Goal: Task Accomplishment & Management: Use online tool/utility

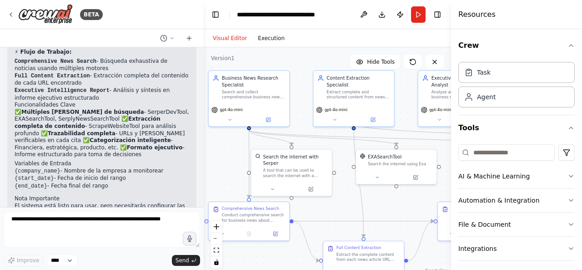
click at [267, 36] on button "Execution" at bounding box center [271, 38] width 38 height 11
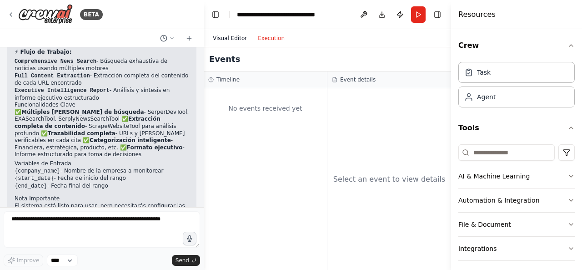
click at [225, 38] on button "Visual Editor" at bounding box center [229, 38] width 45 height 11
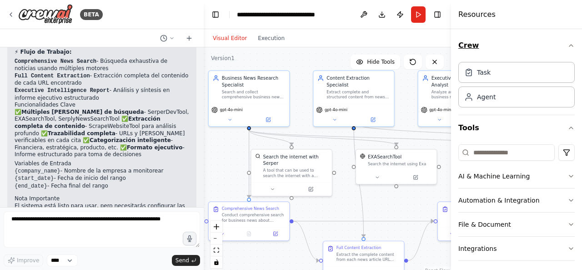
click at [568, 47] on icon "button" at bounding box center [571, 45] width 7 height 7
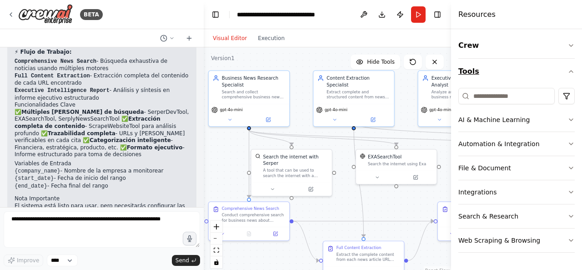
click at [573, 81] on button "Tools" at bounding box center [516, 71] width 116 height 25
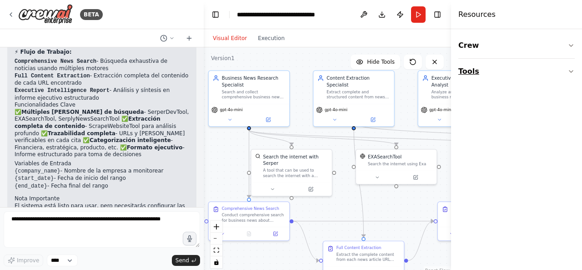
click at [573, 71] on icon "button" at bounding box center [571, 71] width 7 height 7
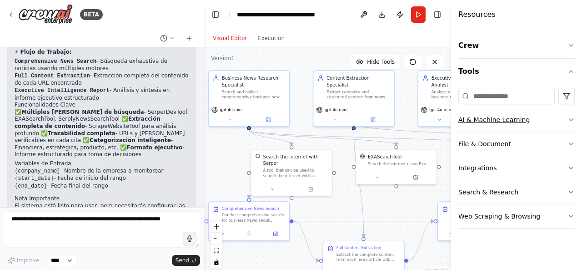
click at [537, 120] on button "AI & Machine Learning" at bounding box center [516, 120] width 116 height 24
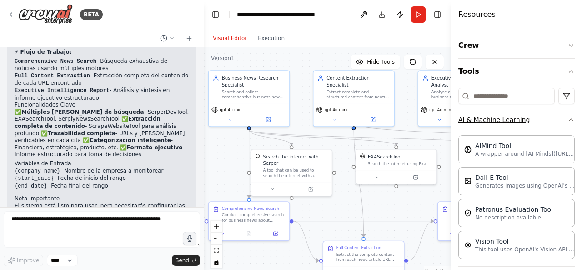
click at [537, 120] on button "AI & Machine Learning" at bounding box center [516, 120] width 116 height 24
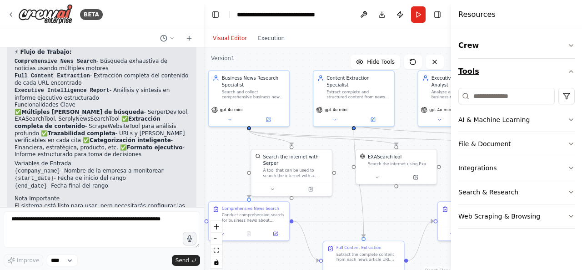
click at [569, 81] on button "Tools" at bounding box center [516, 71] width 116 height 25
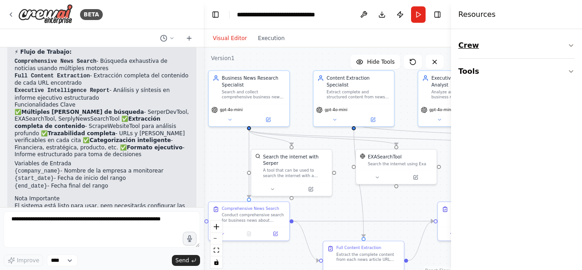
click at [569, 47] on icon "button" at bounding box center [571, 45] width 7 height 7
click at [513, 99] on div "Agent" at bounding box center [516, 96] width 116 height 21
click at [573, 46] on icon "button" at bounding box center [571, 45] width 7 height 7
click at [441, 17] on button "Toggle Right Sidebar" at bounding box center [437, 14] width 13 height 13
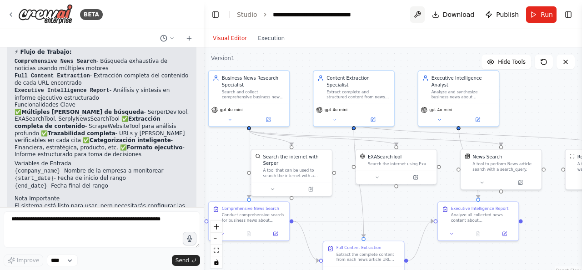
click at [422, 19] on button at bounding box center [417, 14] width 15 height 16
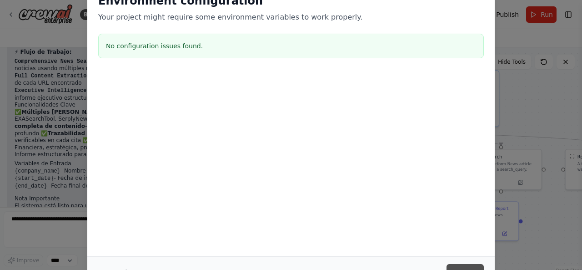
click at [458, 266] on button "Save" at bounding box center [465, 272] width 37 height 16
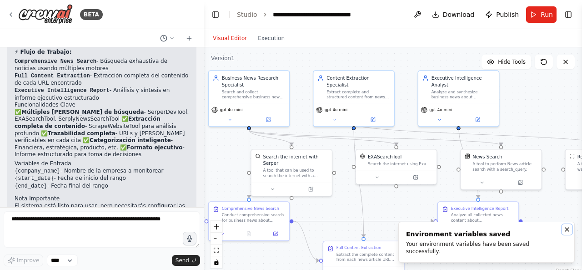
click at [567, 233] on icon "Notifications (F8)" at bounding box center [566, 229] width 7 height 7
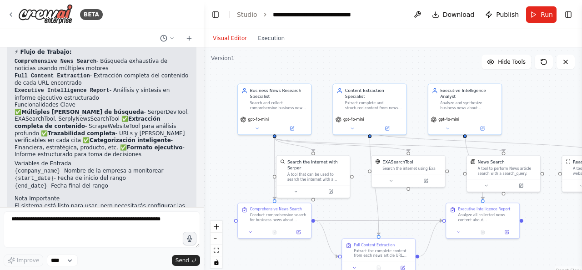
click at [535, 221] on div ".deletable-edge-delete-btn { width: 20px; height: 20px; border: 0px solid #ffff…" at bounding box center [393, 160] width 378 height 227
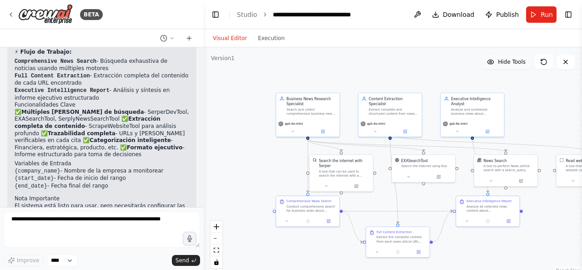
click at [491, 65] on icon at bounding box center [490, 61] width 7 height 7
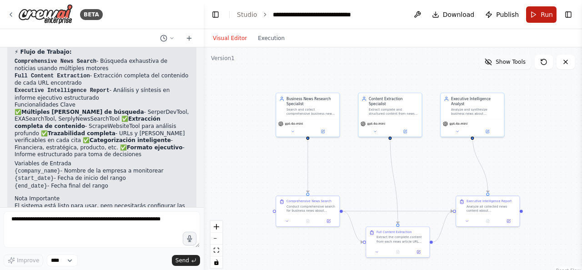
click at [534, 10] on button "Run" at bounding box center [541, 14] width 30 height 16
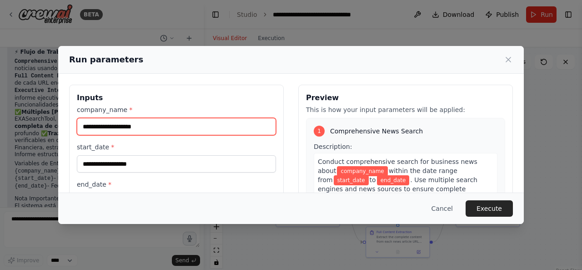
click at [184, 126] on input "company_name *" at bounding box center [176, 126] width 199 height 17
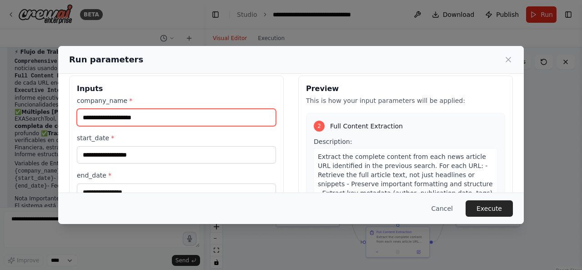
scroll to position [8, 0]
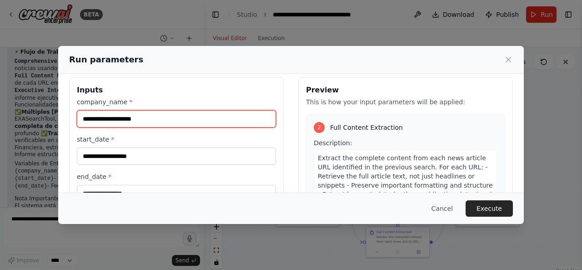
click at [190, 114] on input "company_name *" at bounding box center [176, 118] width 199 height 17
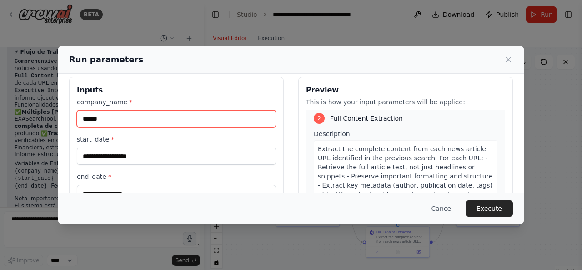
type input "******"
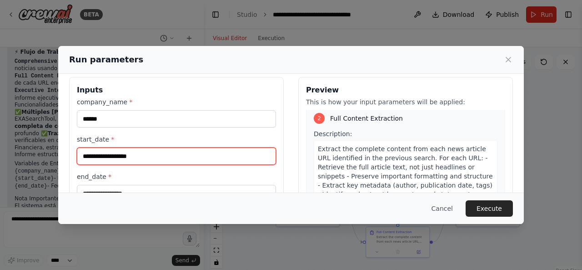
click at [149, 155] on input "start_date *" at bounding box center [176, 155] width 199 height 17
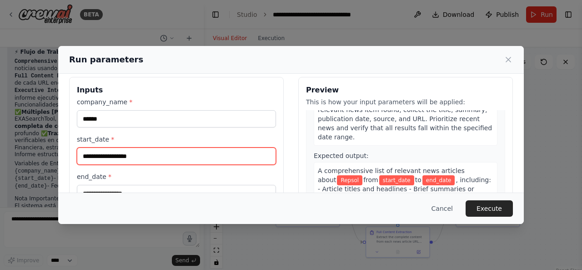
scroll to position [0, 0]
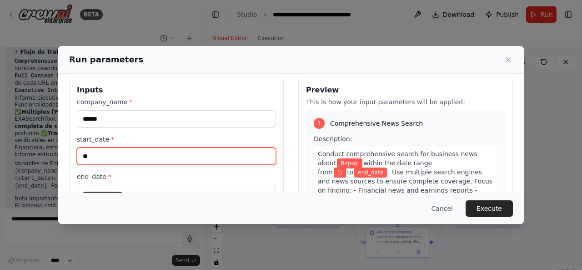
type input "*"
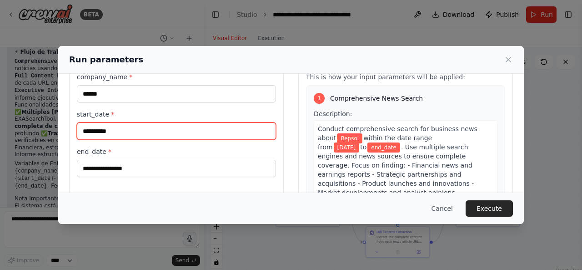
scroll to position [34, 0]
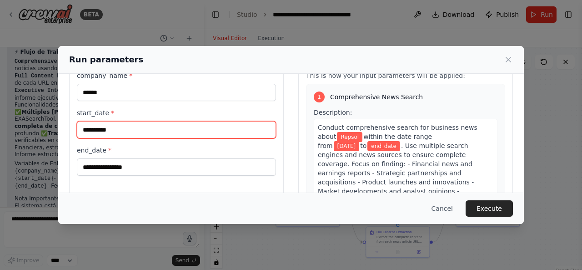
type input "**********"
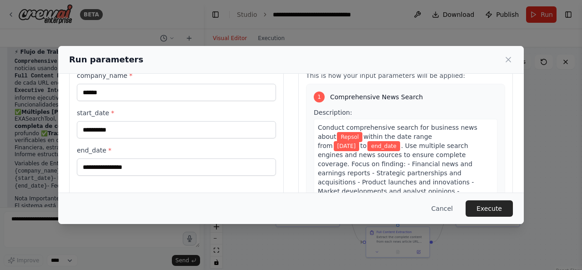
click at [199, 156] on div "end_date *" at bounding box center [176, 161] width 199 height 30
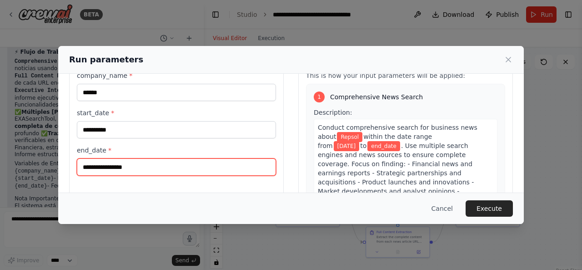
click at [190, 164] on input "end_date *" at bounding box center [176, 166] width 199 height 17
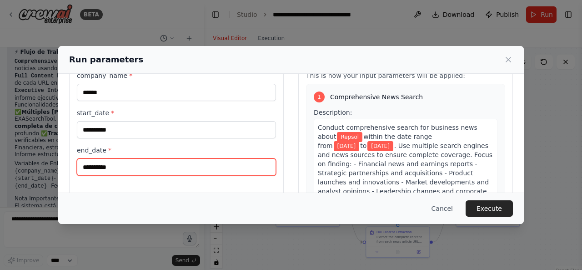
type input "**********"
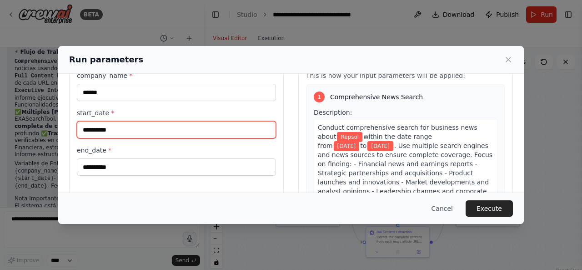
click at [88, 127] on input "**********" at bounding box center [176, 129] width 199 height 17
click at [96, 130] on input "*********" at bounding box center [176, 129] width 199 height 17
type input "*********"
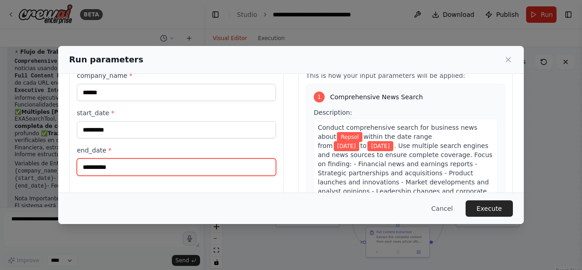
click at [88, 167] on input "**********" at bounding box center [176, 166] width 199 height 17
click at [96, 162] on input "*********" at bounding box center [176, 166] width 199 height 17
click at [96, 164] on input "*********" at bounding box center [176, 166] width 199 height 17
type input "*********"
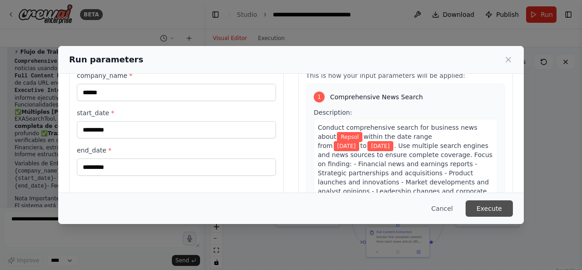
click at [485, 209] on button "Execute" at bounding box center [489, 208] width 47 height 16
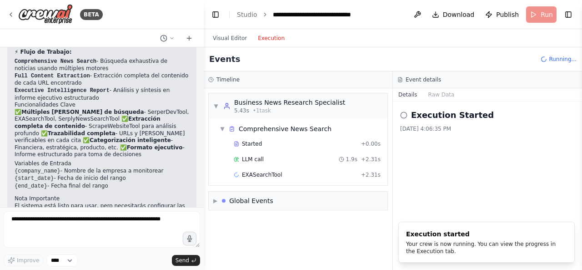
click at [267, 42] on button "Execution" at bounding box center [271, 38] width 38 height 11
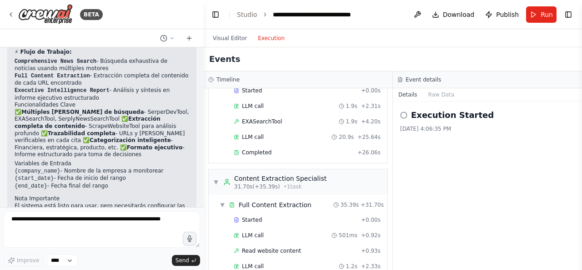
scroll to position [0, 0]
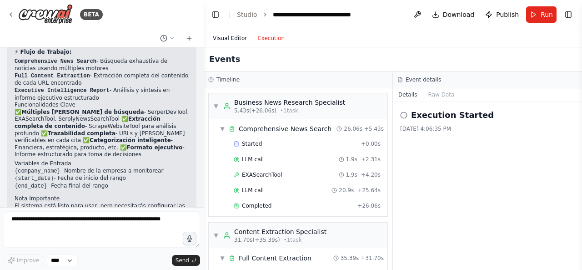
click at [233, 42] on button "Visual Editor" at bounding box center [229, 38] width 45 height 11
click at [267, 37] on button "Execution" at bounding box center [271, 38] width 38 height 11
click at [572, 13] on button "Toggle Right Sidebar" at bounding box center [568, 14] width 13 height 13
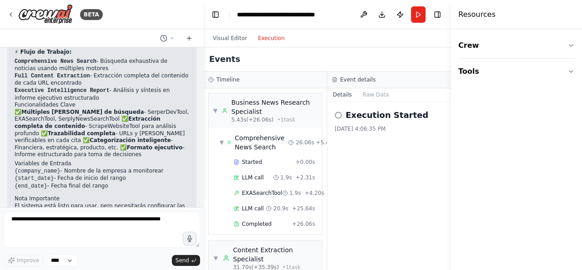
click at [444, 16] on header "**********" at bounding box center [327, 14] width 247 height 29
click at [438, 15] on button "Toggle Right Sidebar" at bounding box center [437, 14] width 13 height 13
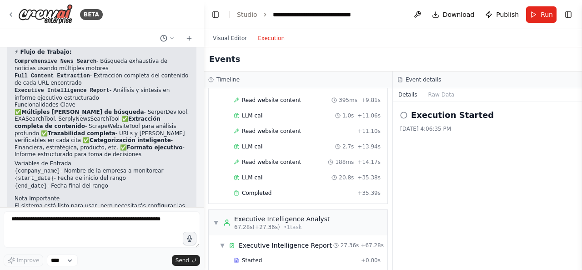
scroll to position [415, 0]
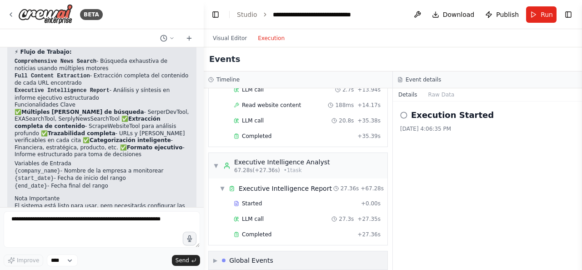
click at [238, 256] on div "Global Events" at bounding box center [251, 260] width 44 height 9
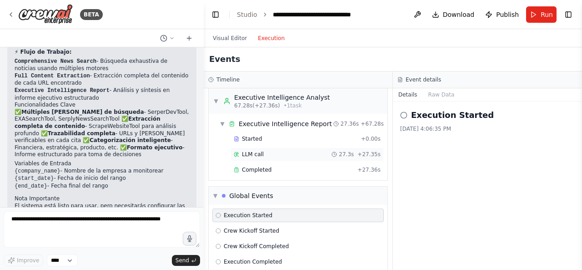
scroll to position [481, 0]
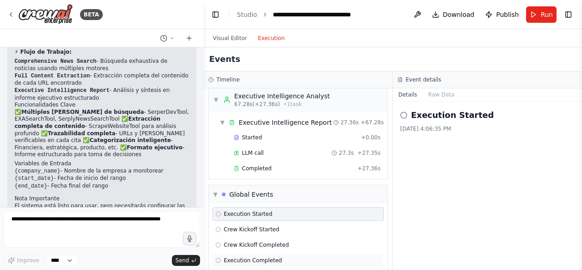
click at [256, 256] on span "Execution Completed" at bounding box center [253, 259] width 58 height 7
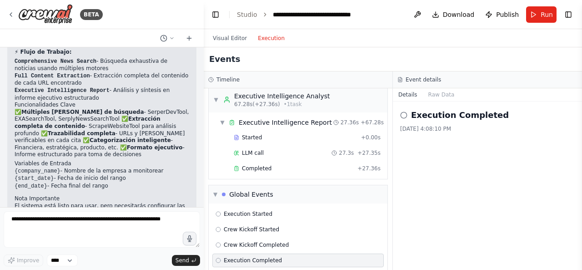
click at [256, 256] on span "Execution Completed" at bounding box center [253, 259] width 58 height 7
click at [262, 239] on div "Crew Kickoff Completed" at bounding box center [297, 245] width 171 height 14
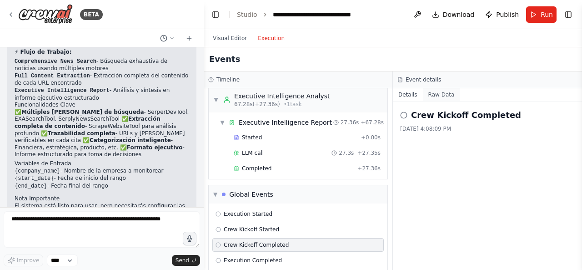
click at [434, 90] on button "Raw Data" at bounding box center [441, 94] width 37 height 13
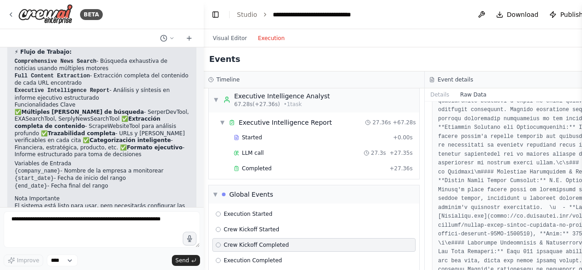
scroll to position [2096, 0]
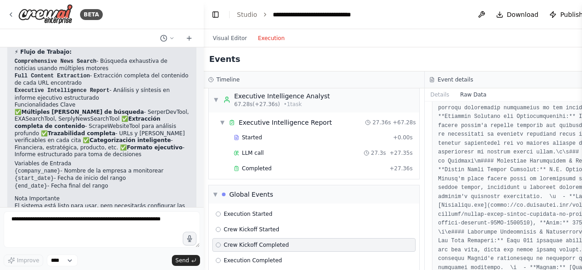
click at [469, 94] on button "Raw Data" at bounding box center [473, 94] width 37 height 13
click at [444, 95] on button "Details" at bounding box center [440, 94] width 30 height 13
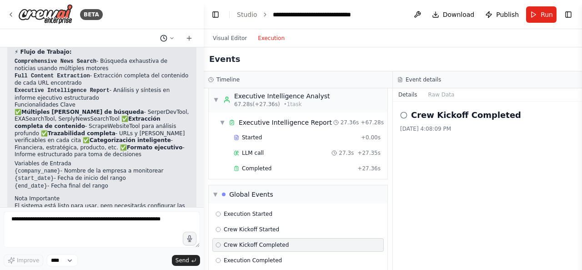
click at [167, 39] on button at bounding box center [167, 38] width 22 height 11
click at [167, 39] on div at bounding box center [102, 135] width 204 height 270
click at [571, 9] on button "Toggle Right Sidebar" at bounding box center [568, 14] width 13 height 13
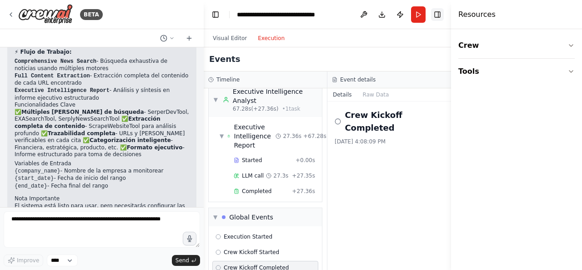
click at [439, 18] on button "Toggle Right Sidebar" at bounding box center [437, 14] width 13 height 13
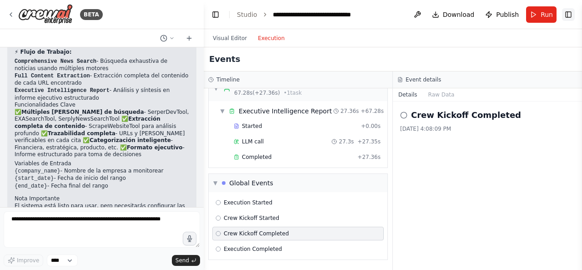
scroll to position [481, 0]
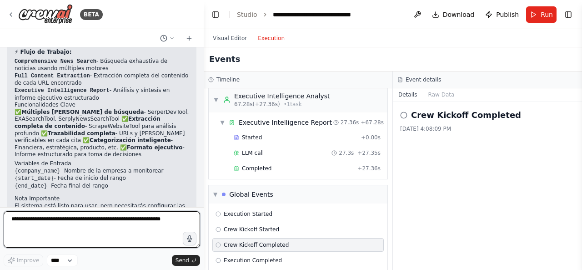
click at [131, 231] on textarea at bounding box center [102, 229] width 196 height 36
type textarea "**********"
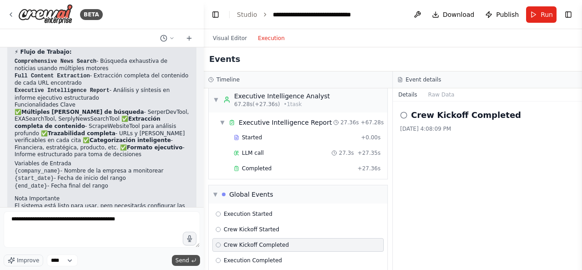
click at [181, 259] on span "Send" at bounding box center [183, 259] width 14 height 7
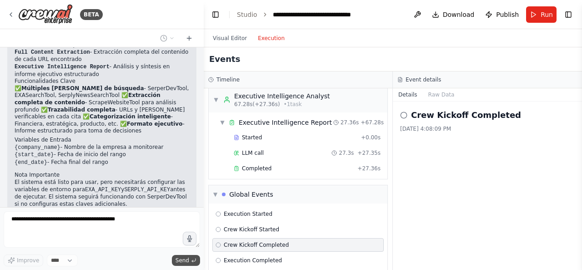
scroll to position [909, 0]
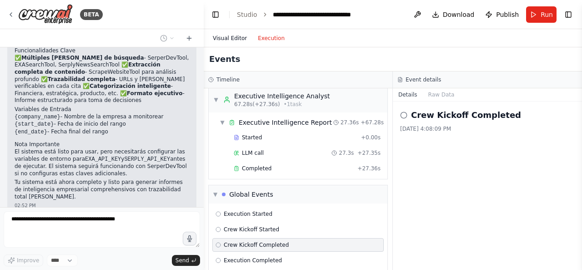
click at [228, 37] on button "Visual Editor" at bounding box center [229, 38] width 45 height 11
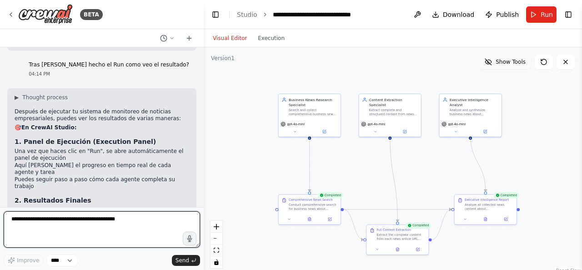
scroll to position [1071, 0]
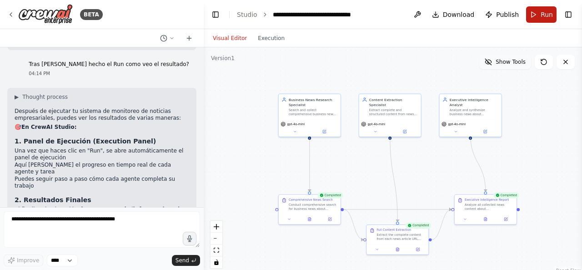
click at [539, 13] on button "Run" at bounding box center [541, 14] width 30 height 16
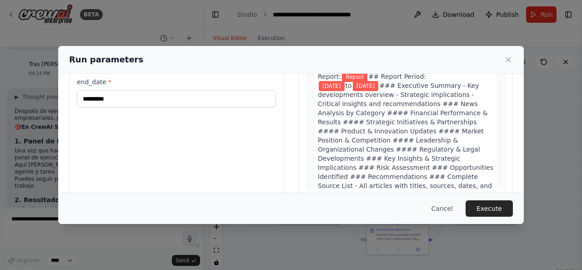
scroll to position [117, 0]
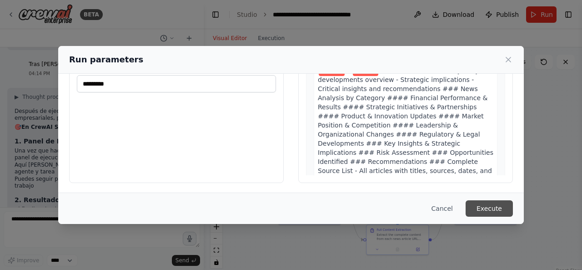
click at [480, 211] on button "Execute" at bounding box center [489, 208] width 47 height 16
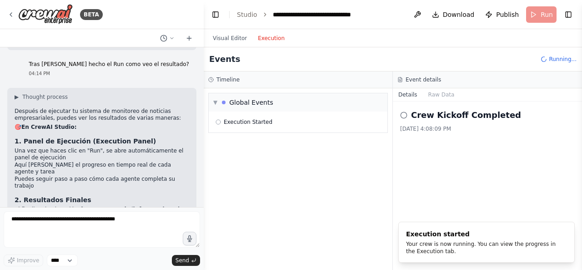
click at [269, 42] on button "Execution" at bounding box center [271, 38] width 38 height 11
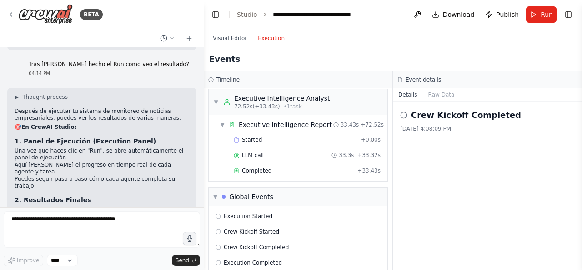
scroll to position [572, 0]
click at [255, 166] on span "Completed" at bounding box center [257, 169] width 30 height 7
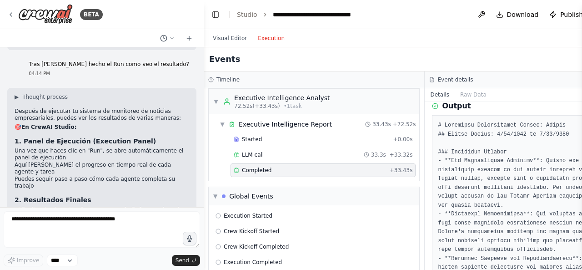
scroll to position [40, 0]
click at [461, 92] on button "Raw Data" at bounding box center [473, 94] width 37 height 13
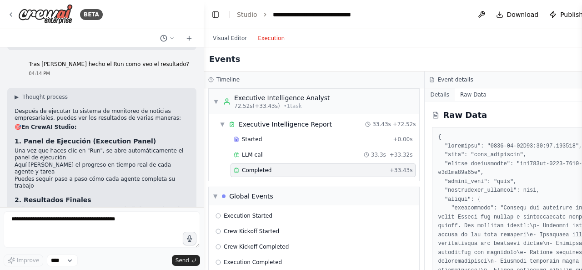
click at [438, 95] on button "Details" at bounding box center [440, 94] width 30 height 13
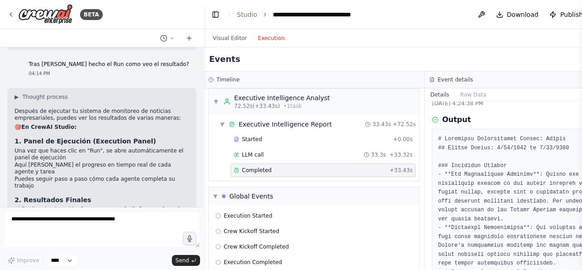
scroll to position [28, 0]
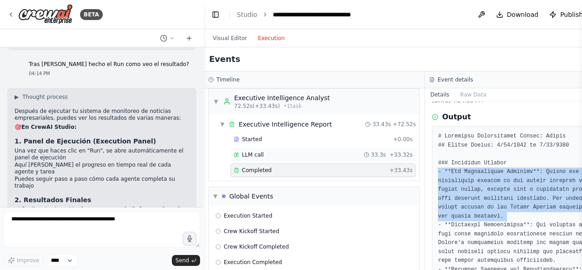
click at [360, 150] on div "LLM call 33.3s + 33.32s" at bounding box center [323, 155] width 185 height 14
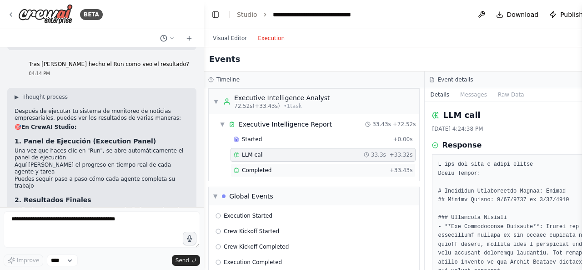
click at [342, 166] on div "Completed" at bounding box center [310, 169] width 152 height 7
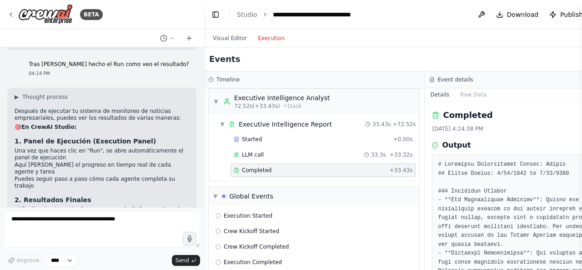
click at [342, 166] on div "Completed" at bounding box center [310, 169] width 152 height 7
click at [239, 166] on div "Completed" at bounding box center [310, 169] width 152 height 7
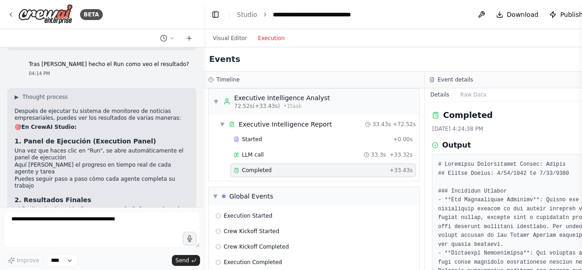
click at [236, 168] on rect at bounding box center [237, 168] width 2 height 1
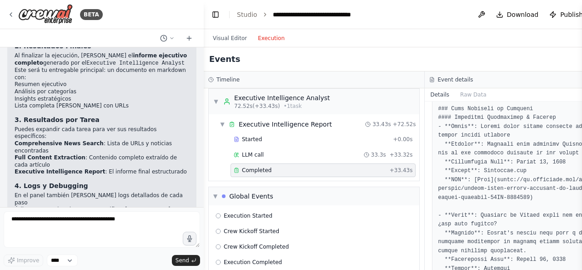
scroll to position [242, 0]
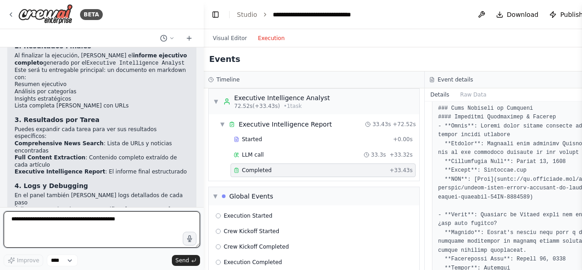
click at [123, 224] on textarea "**********" at bounding box center [102, 229] width 196 height 36
type textarea "*"
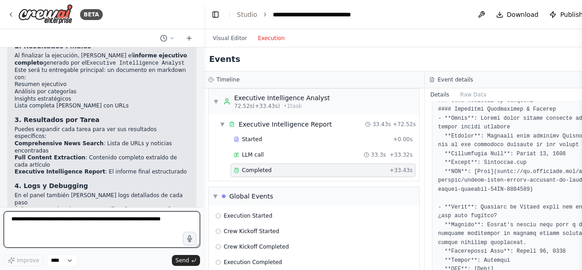
scroll to position [253, 0]
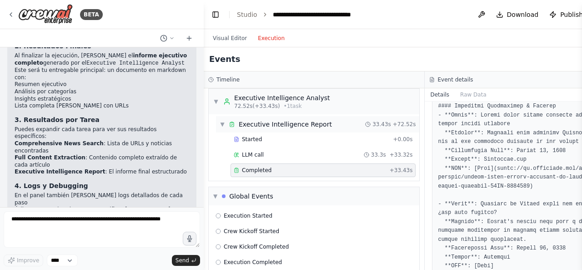
click at [280, 120] on div "Executive Intelligence Report" at bounding box center [285, 124] width 93 height 9
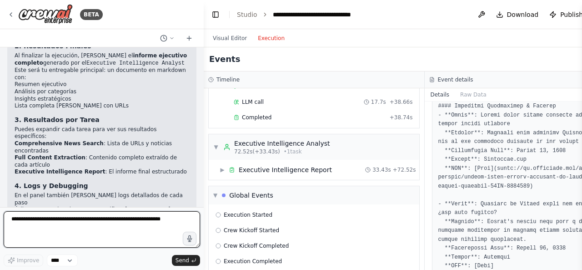
click at [77, 226] on textarea at bounding box center [102, 229] width 196 height 36
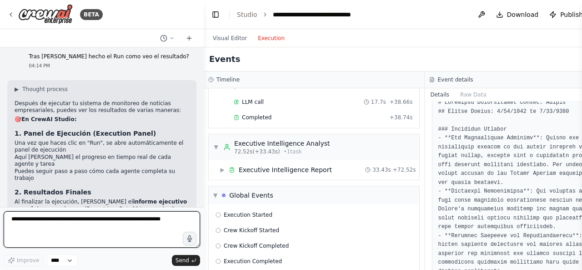
scroll to position [1080, 0]
type textarea "**********"
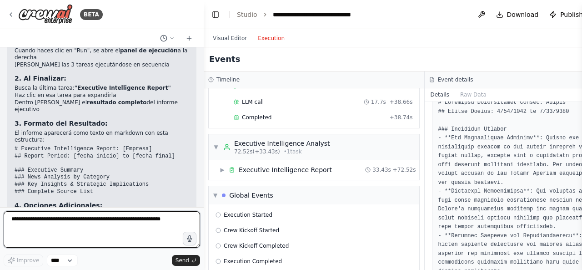
scroll to position [0, 0]
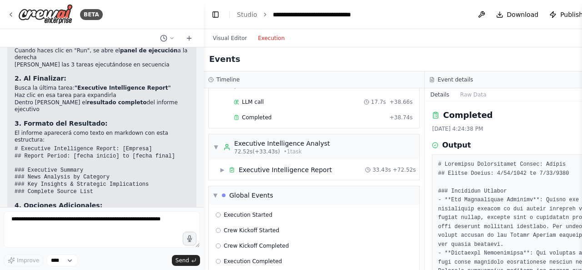
click at [119, 269] on li "Revisa si hay errores en las tareas anteriores" at bounding box center [102, 274] width 175 height 7
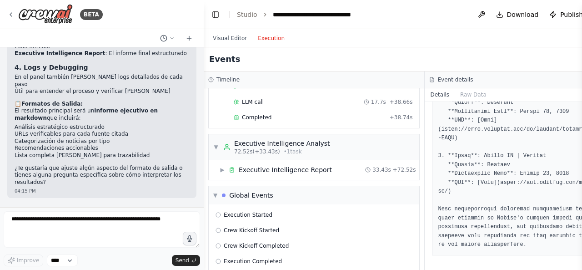
scroll to position [1337, 0]
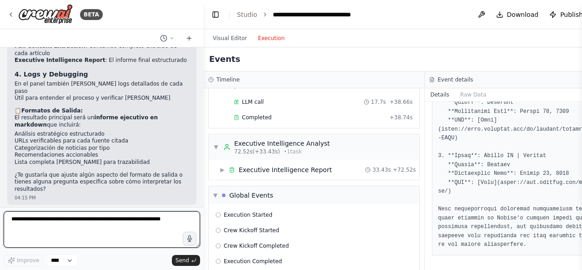
click at [92, 223] on textarea at bounding box center [102, 229] width 196 height 36
type textarea "**********"
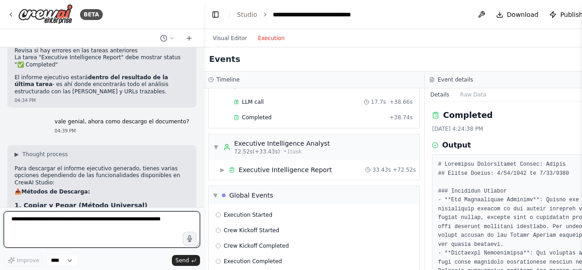
scroll to position [1815, 0]
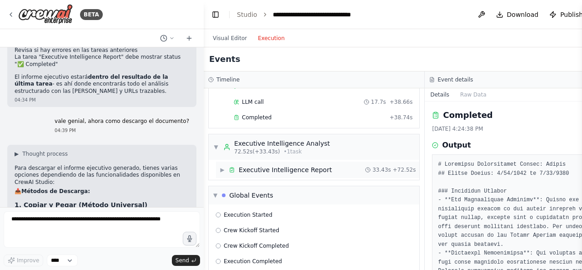
drag, startPoint x: 242, startPoint y: 157, endPoint x: 235, endPoint y: 157, distance: 7.3
click at [235, 165] on div "Executive Intelligence Report" at bounding box center [280, 169] width 103 height 9
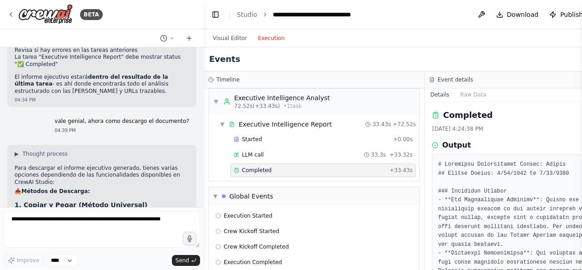
click at [243, 166] on span "Completed" at bounding box center [257, 169] width 30 height 7
click at [265, 166] on span "Completed" at bounding box center [257, 169] width 30 height 7
click at [288, 166] on div "Completed" at bounding box center [310, 169] width 152 height 7
click at [234, 167] on icon at bounding box center [236, 169] width 5 height 5
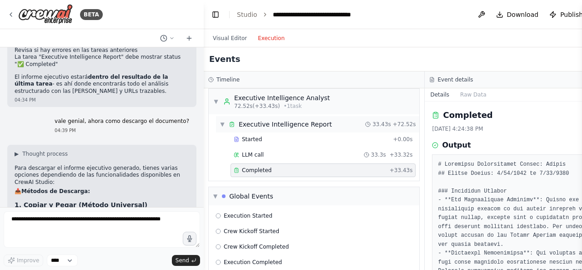
click at [244, 120] on div "Executive Intelligence Report" at bounding box center [285, 124] width 93 height 9
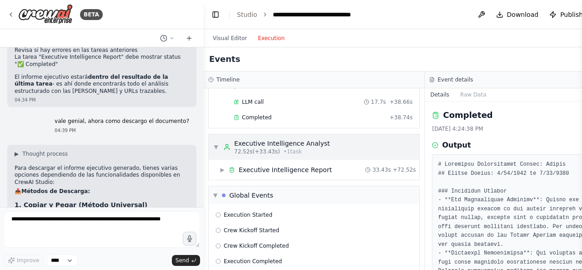
click at [215, 143] on span "▼" at bounding box center [215, 146] width 5 height 7
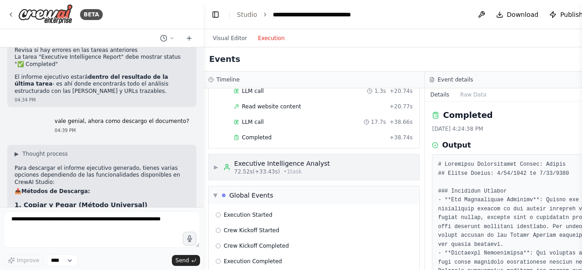
click at [218, 163] on span "▶" at bounding box center [215, 166] width 5 height 7
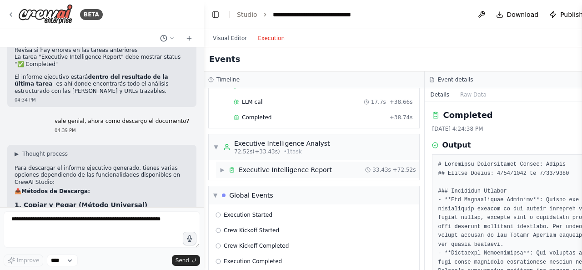
click at [227, 165] on div "▶ Executive Intelligence Report" at bounding box center [276, 169] width 112 height 9
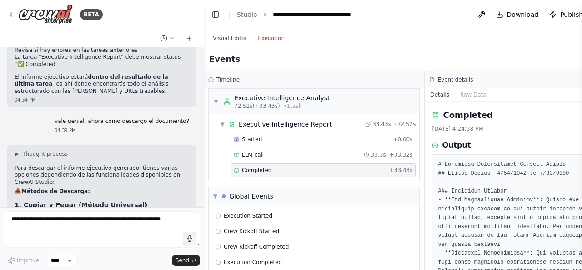
click at [239, 166] on div "Completed" at bounding box center [310, 169] width 152 height 7
drag, startPoint x: 266, startPoint y: 159, endPoint x: 253, endPoint y: 156, distance: 13.6
click at [253, 166] on span "Completed" at bounding box center [257, 169] width 30 height 7
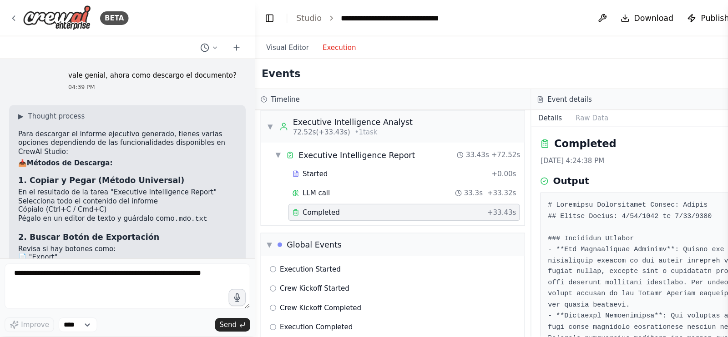
scroll to position [1876, 0]
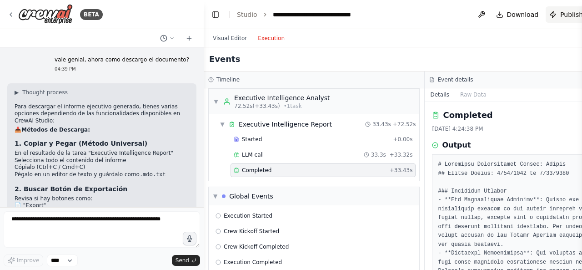
click at [562, 14] on button "Publish" at bounding box center [566, 14] width 41 height 16
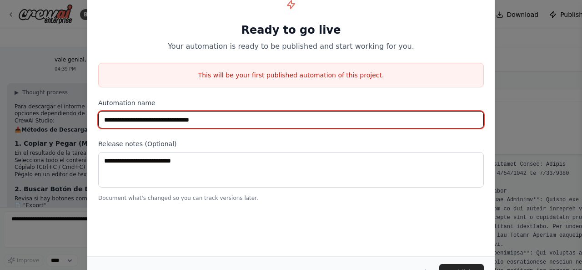
click at [256, 116] on input "**********" at bounding box center [291, 119] width 386 height 17
type input "**********"
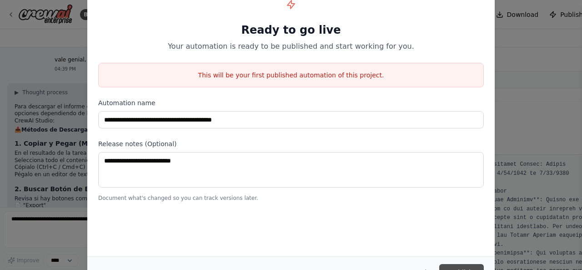
click at [452, 266] on button "Publish" at bounding box center [461, 272] width 45 height 16
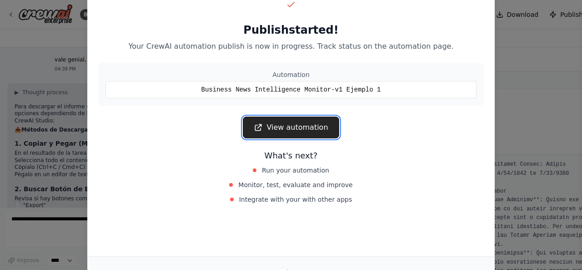
click at [274, 130] on link "View automation" at bounding box center [291, 127] width 96 height 22
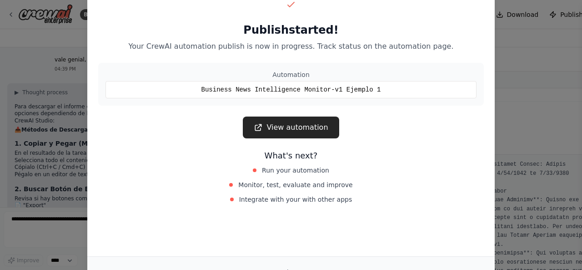
click at [509, 160] on div "Publish started! Your CrewAI automation publish is now in progress. Track statu…" at bounding box center [291, 135] width 582 height 270
click at [444, 166] on div "What's next? Run your automation Monitor, test, evaluate and improve Integrate …" at bounding box center [291, 177] width 386 height 56
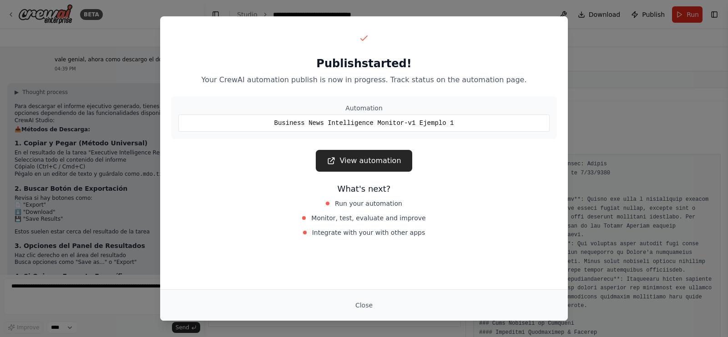
scroll to position [511, 0]
click at [365, 269] on button "Close" at bounding box center [364, 305] width 32 height 16
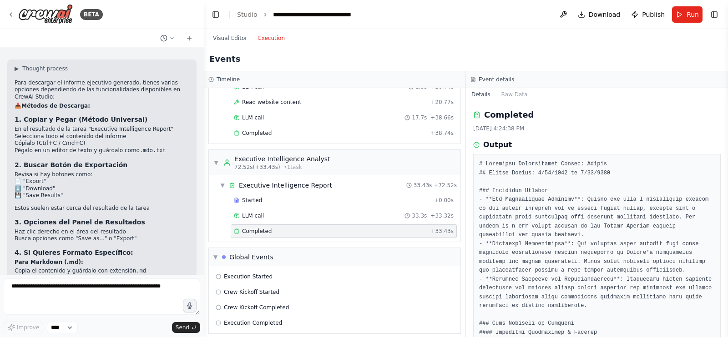
scroll to position [1910, 0]
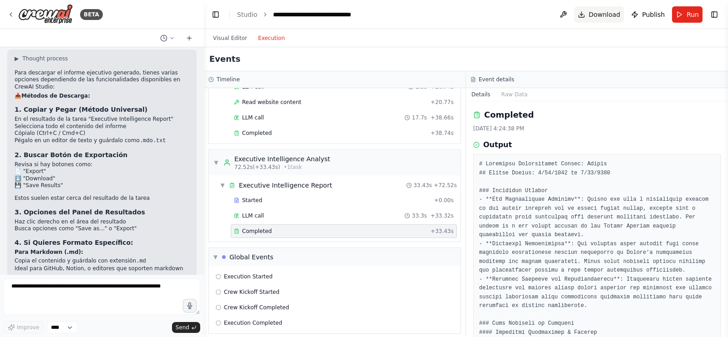
click at [582, 18] on span "Download" at bounding box center [604, 14] width 32 height 9
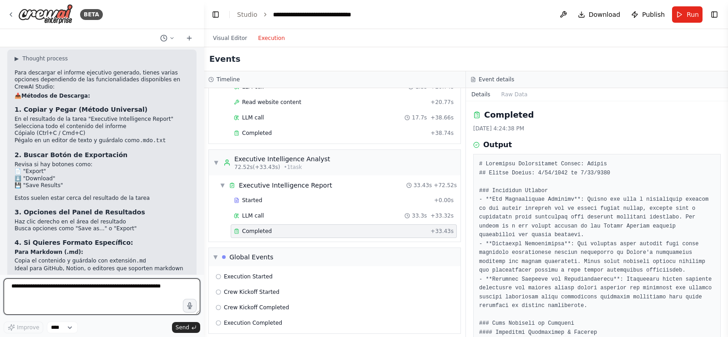
click at [107, 269] on textarea at bounding box center [102, 297] width 196 height 36
paste textarea "**********"
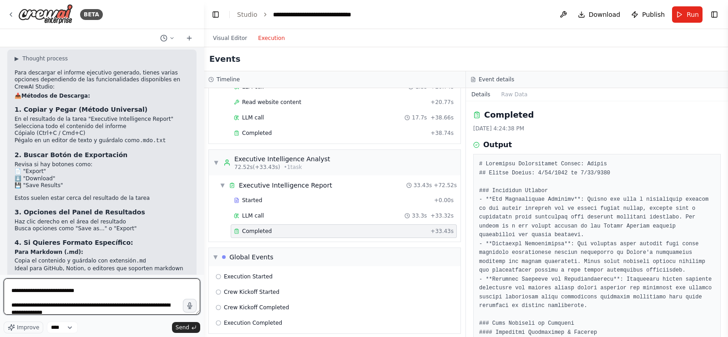
scroll to position [0, 0]
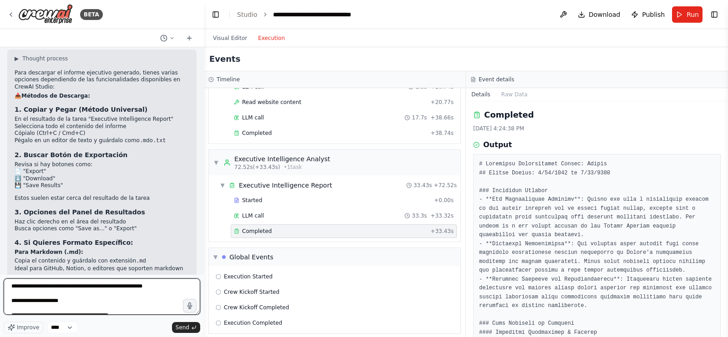
drag, startPoint x: 153, startPoint y: 291, endPoint x: 0, endPoint y: 284, distance: 153.4
click at [0, 269] on div "BETA Quiero crear un sistema de monitoreo de noticias empresariales que tome el…" at bounding box center [102, 168] width 204 height 337
click at [93, 269] on textarea at bounding box center [102, 297] width 196 height 36
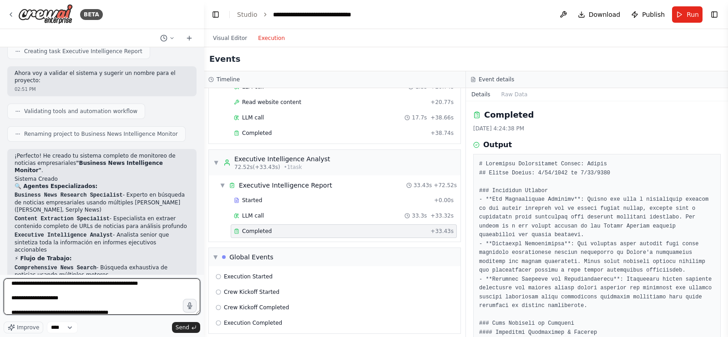
scroll to position [10, 0]
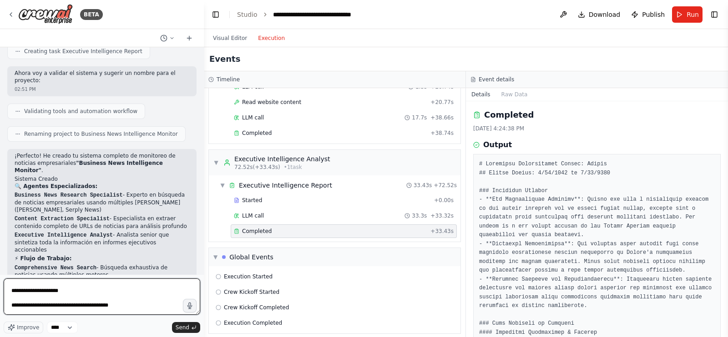
click at [13, 269] on textarea at bounding box center [102, 297] width 196 height 36
click at [11, 269] on textarea at bounding box center [102, 297] width 196 height 36
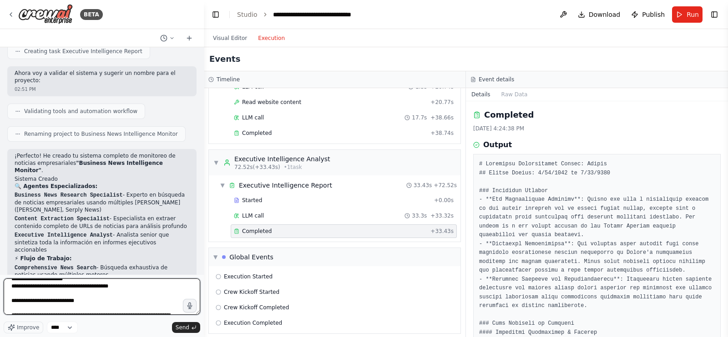
click at [12, 269] on textarea at bounding box center [102, 297] width 196 height 36
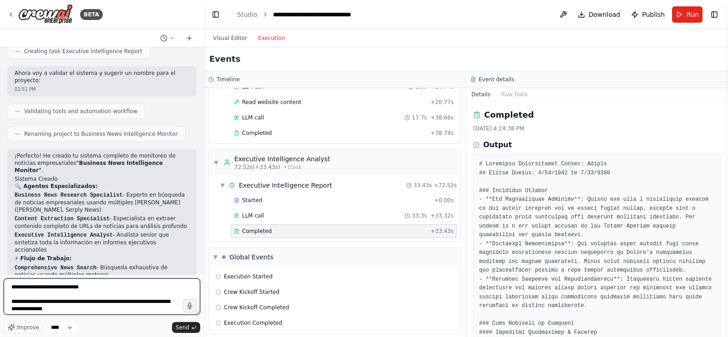
scroll to position [36, 0]
click at [11, 269] on textarea at bounding box center [102, 297] width 196 height 36
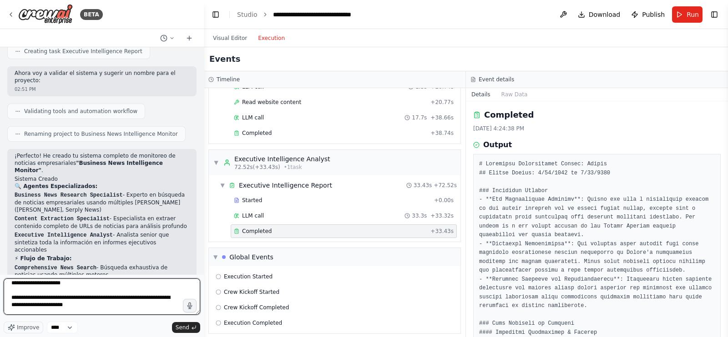
scroll to position [67, 0]
click at [11, 269] on textarea at bounding box center [102, 297] width 196 height 36
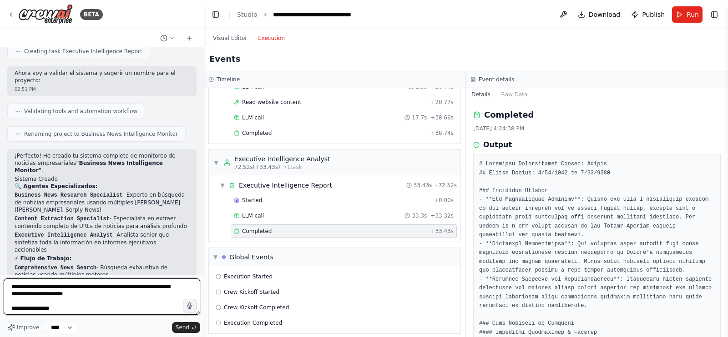
scroll to position [68, 0]
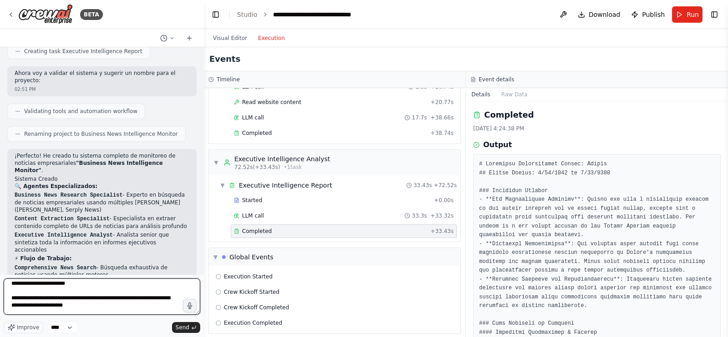
click at [12, 269] on textarea at bounding box center [102, 297] width 196 height 36
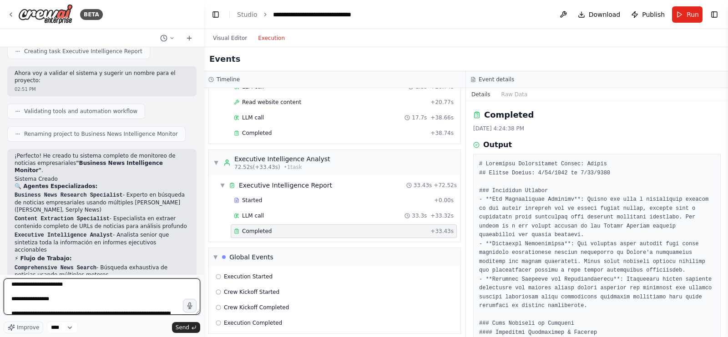
scroll to position [83, 0]
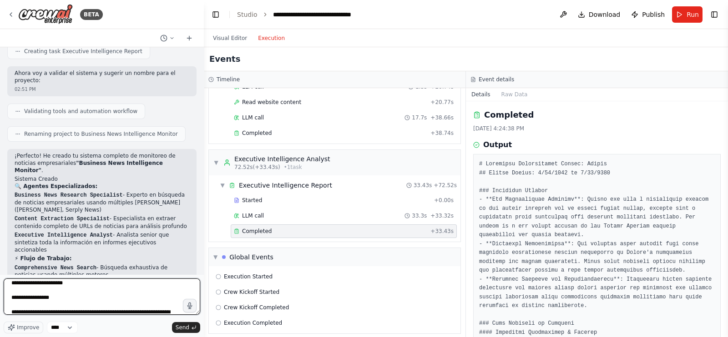
click at [10, 269] on textarea at bounding box center [102, 297] width 196 height 36
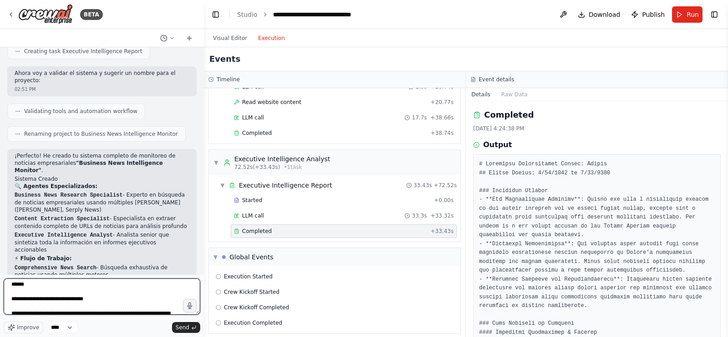
scroll to position [111, 0]
click at [13, 269] on textarea at bounding box center [102, 297] width 196 height 36
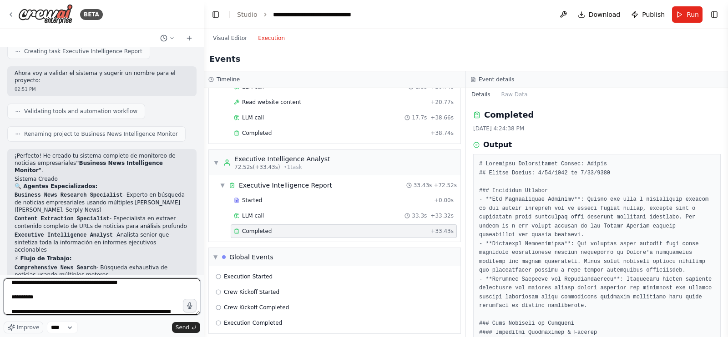
scroll to position [140, 0]
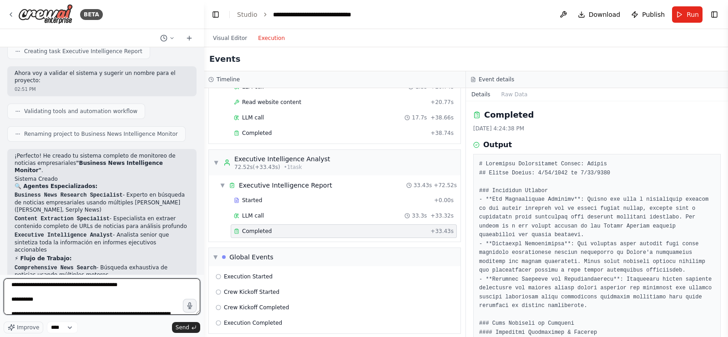
click at [13, 269] on textarea at bounding box center [102, 297] width 196 height 36
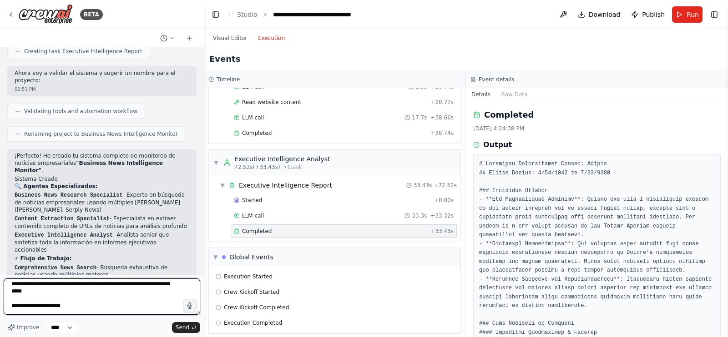
scroll to position [174, 0]
click at [11, 269] on textarea at bounding box center [102, 297] width 196 height 36
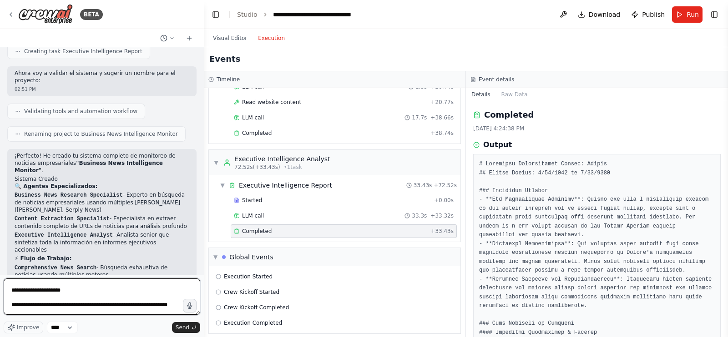
scroll to position [216, 0]
click at [10, 269] on textarea at bounding box center [102, 297] width 196 height 36
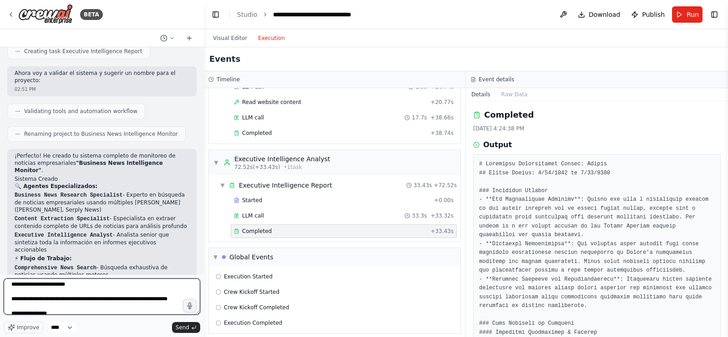
click at [11, 269] on textarea at bounding box center [102, 297] width 196 height 36
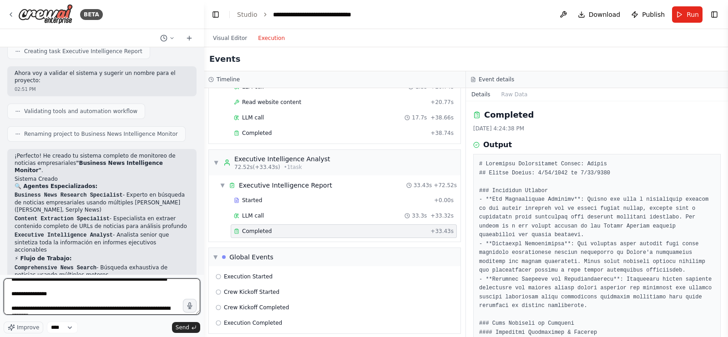
scroll to position [236, 0]
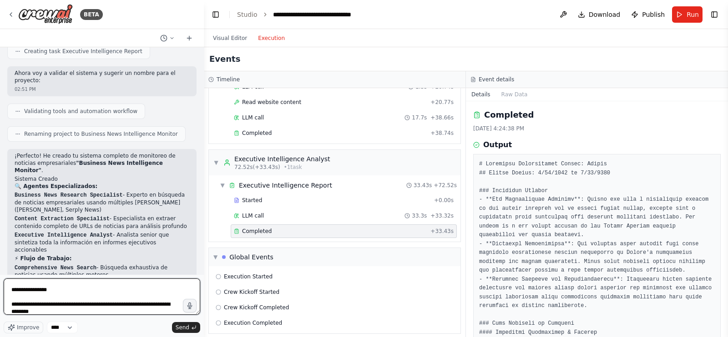
click at [11, 269] on textarea at bounding box center [102, 297] width 196 height 36
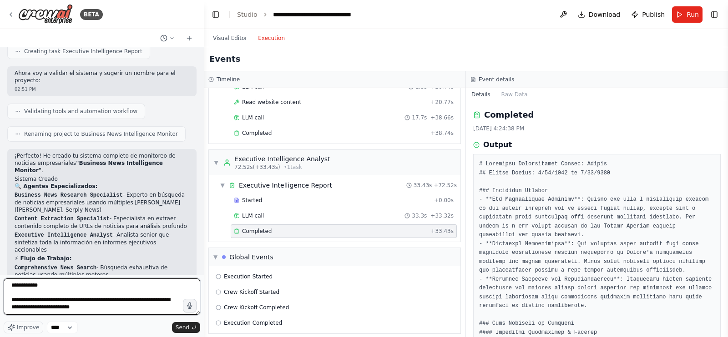
scroll to position [277, 0]
click at [11, 269] on textarea at bounding box center [102, 297] width 196 height 36
type textarea "**********"
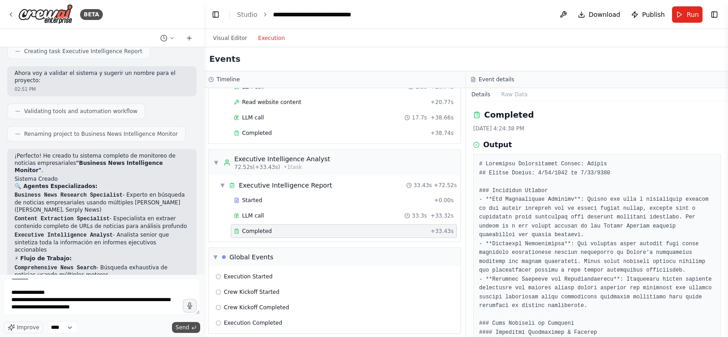
click at [185, 269] on span "Send" at bounding box center [183, 327] width 14 height 7
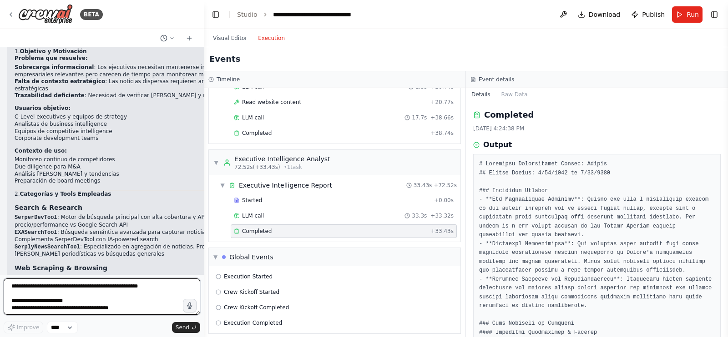
scroll to position [2521, 0]
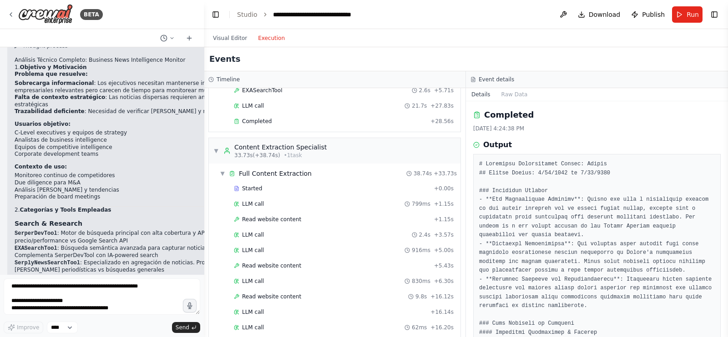
scroll to position [0, 0]
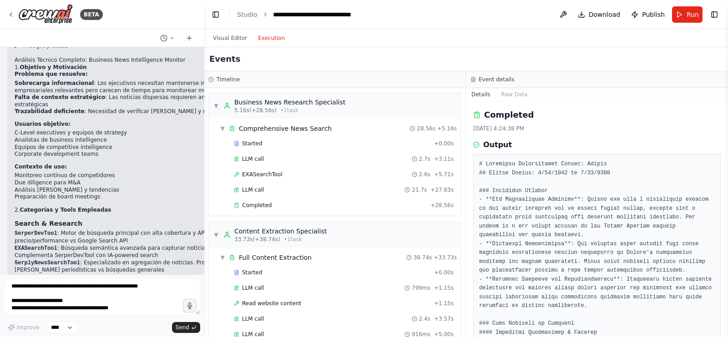
click at [228, 44] on div "Visual Editor Execution" at bounding box center [248, 38] width 83 height 18
click at [234, 38] on button "Visual Editor" at bounding box center [229, 38] width 45 height 11
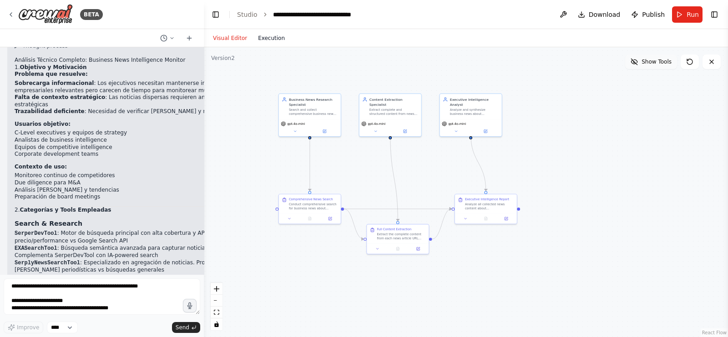
click at [259, 42] on button "Execution" at bounding box center [271, 38] width 38 height 11
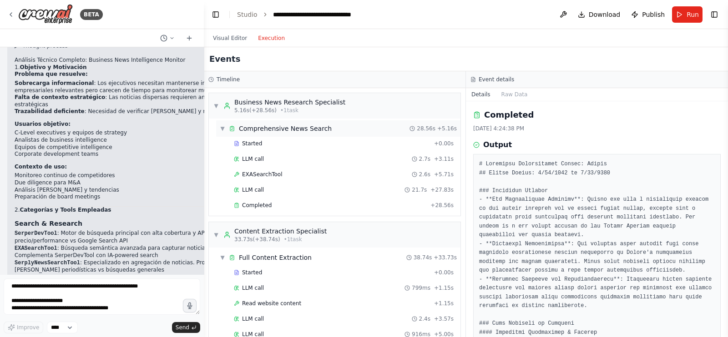
click at [279, 128] on div "Comprehensive News Search" at bounding box center [285, 128] width 93 height 9
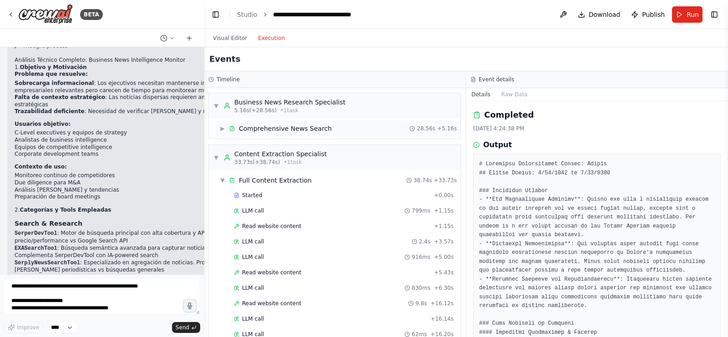
click at [279, 128] on div "Comprehensive News Search" at bounding box center [285, 128] width 93 height 9
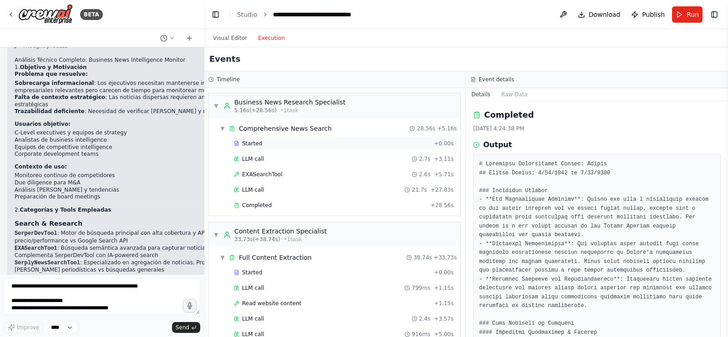
click at [267, 139] on div "Started + 0.00s" at bounding box center [344, 144] width 226 height 14
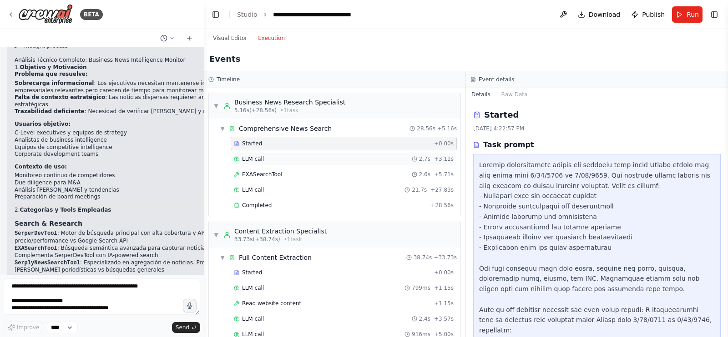
click at [263, 159] on div "LLM call 2.7s + 3.11s" at bounding box center [344, 159] width 220 height 7
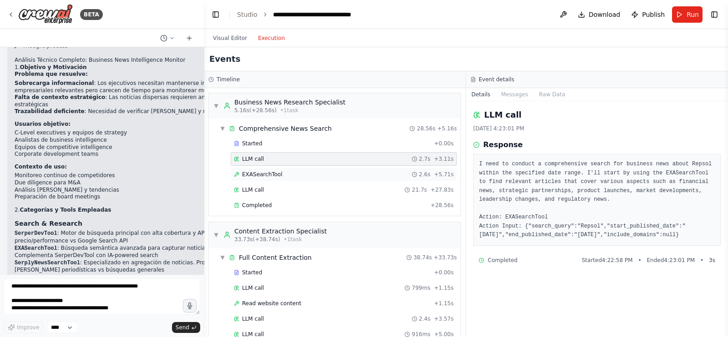
click at [260, 176] on span "EXASearchTool" at bounding box center [262, 174] width 40 height 7
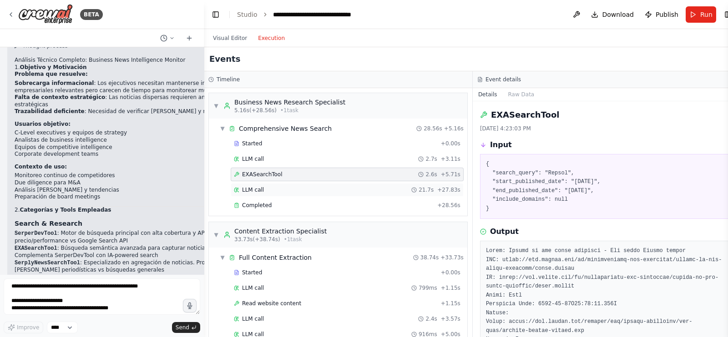
click at [257, 188] on span "LLM call" at bounding box center [253, 189] width 22 height 7
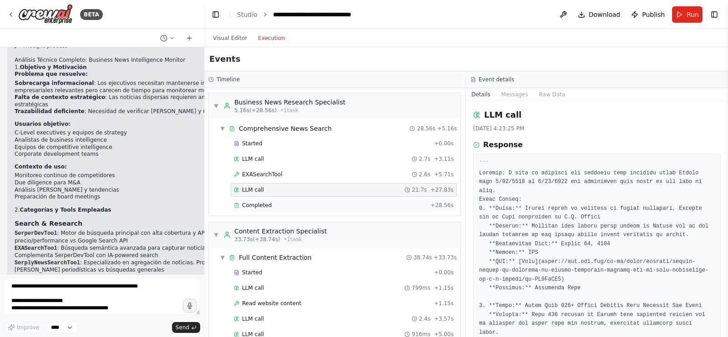
click at [255, 202] on span "Completed" at bounding box center [257, 205] width 30 height 7
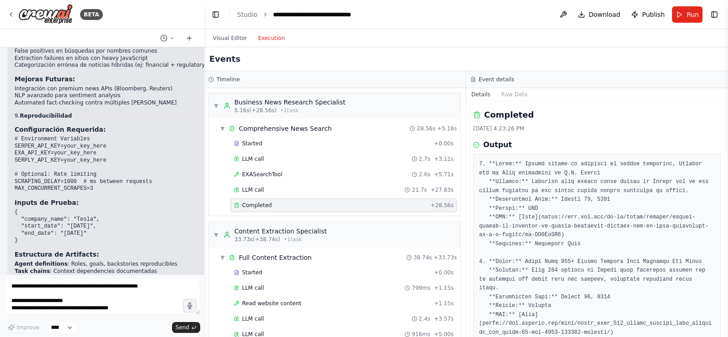
scroll to position [3962, 0]
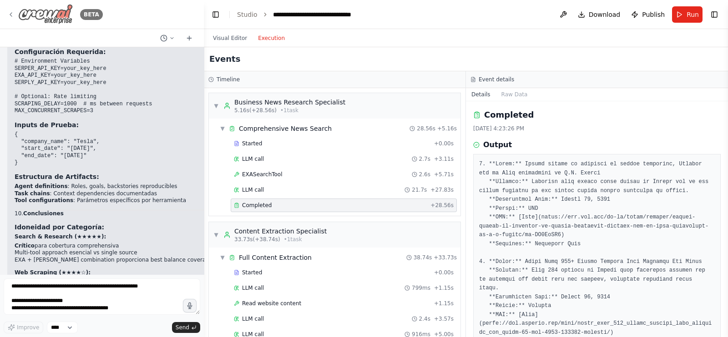
click at [37, 15] on img at bounding box center [45, 14] width 55 height 20
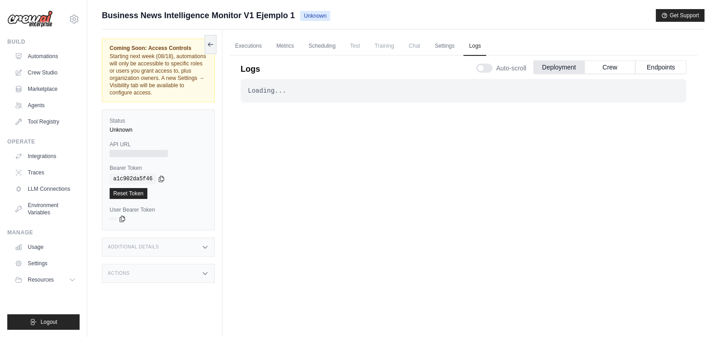
click at [517, 133] on div "Loading... . . ." at bounding box center [464, 206] width 446 height 254
click at [250, 42] on link "Executions" at bounding box center [249, 46] width 38 height 19
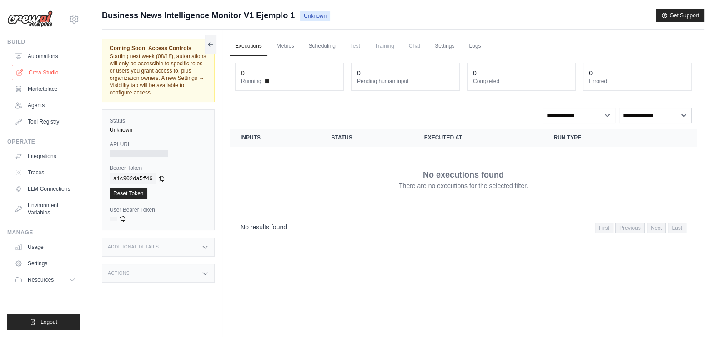
click at [55, 78] on link "Crew Studio" at bounding box center [46, 72] width 69 height 15
click at [284, 49] on link "Metrics" at bounding box center [285, 46] width 29 height 19
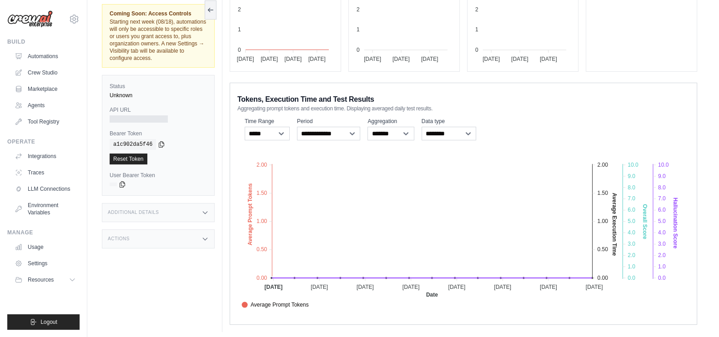
scroll to position [121, 0]
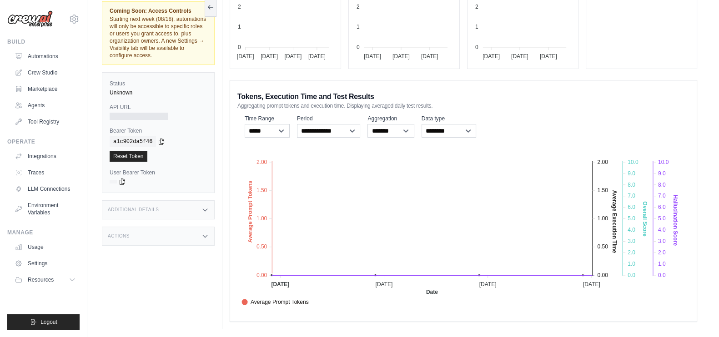
click at [209, 242] on div "Actions" at bounding box center [158, 236] width 113 height 19
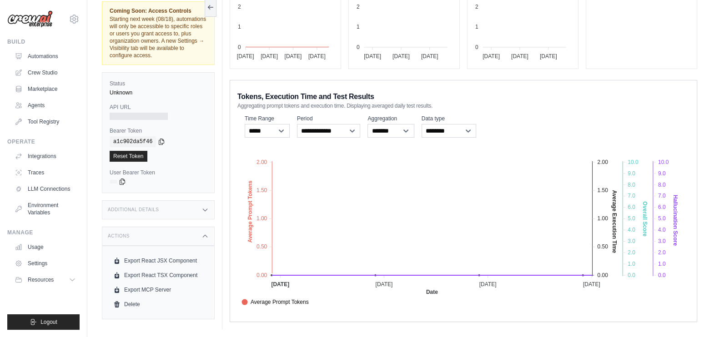
click at [204, 203] on div "Additional Details" at bounding box center [158, 210] width 113 height 19
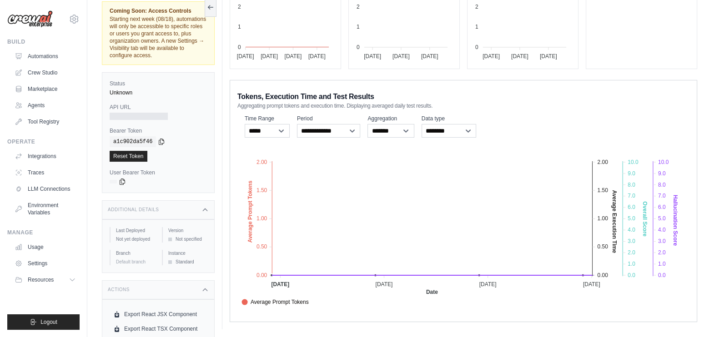
click at [204, 203] on div "Additional Details" at bounding box center [158, 210] width 113 height 19
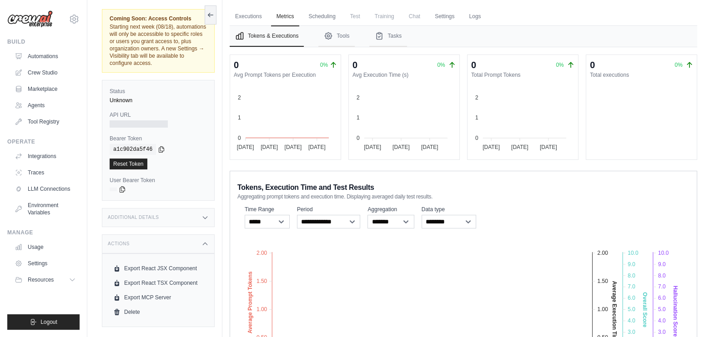
scroll to position [0, 0]
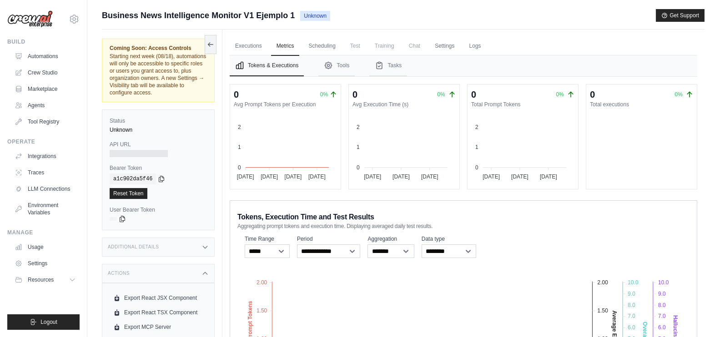
click at [345, 43] on span "Test" at bounding box center [355, 46] width 21 height 18
click at [319, 43] on link "Scheduling" at bounding box center [322, 46] width 38 height 19
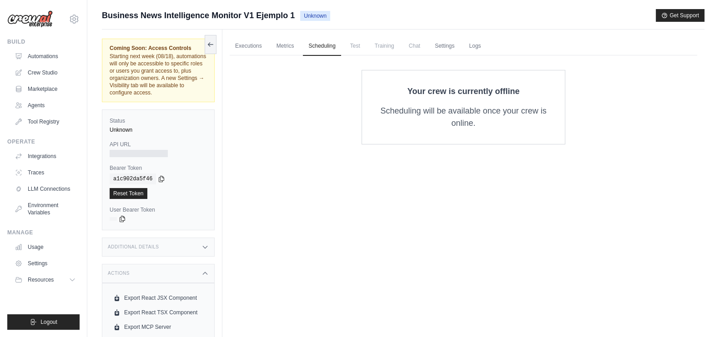
drag, startPoint x: 352, startPoint y: 46, endPoint x: 357, endPoint y: 46, distance: 5.0
click at [352, 46] on span "Test" at bounding box center [355, 46] width 21 height 18
click at [452, 46] on link "Settings" at bounding box center [444, 46] width 30 height 19
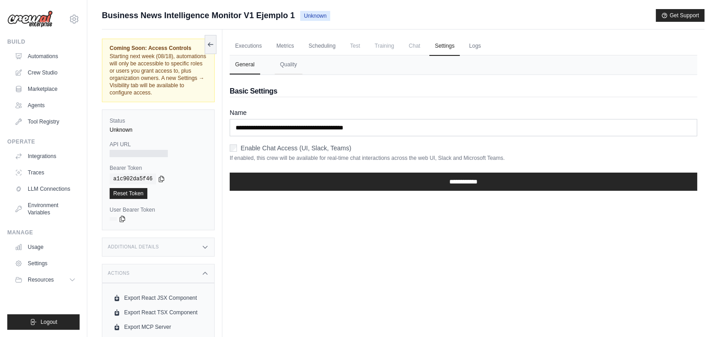
click at [381, 40] on span "Training" at bounding box center [384, 46] width 30 height 18
click at [347, 45] on span "Test" at bounding box center [355, 46] width 21 height 18
click at [298, 45] on link "Metrics" at bounding box center [285, 46] width 29 height 19
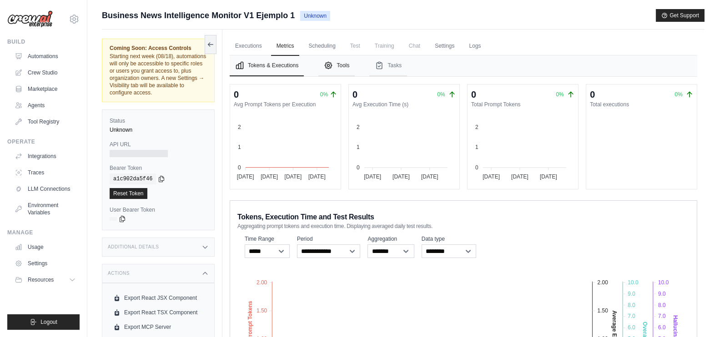
click at [336, 67] on button "Tools" at bounding box center [336, 65] width 36 height 21
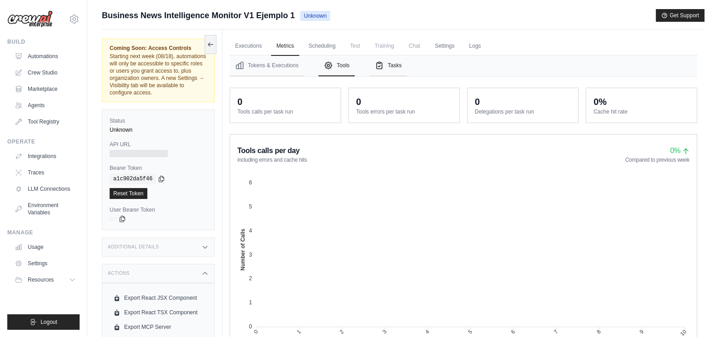
click at [382, 65] on icon "Tabs" at bounding box center [379, 65] width 9 height 9
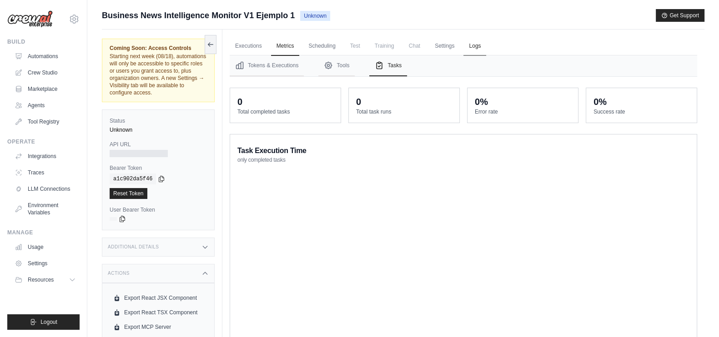
click at [473, 49] on link "Logs" at bounding box center [474, 46] width 23 height 19
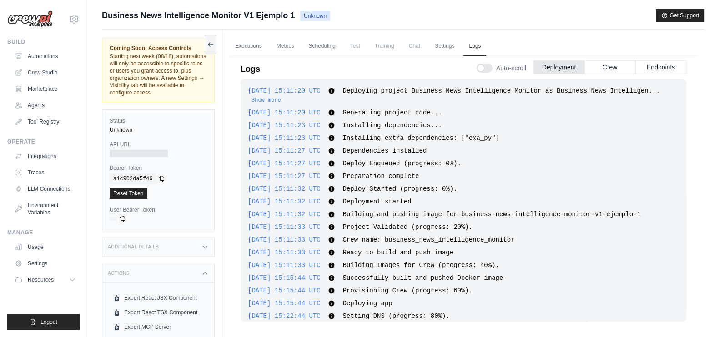
scroll to position [22, 0]
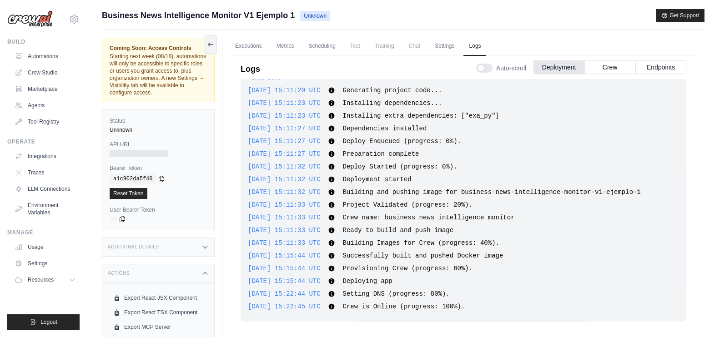
click at [396, 93] on span "Generating project code..." at bounding box center [391, 90] width 99 height 7
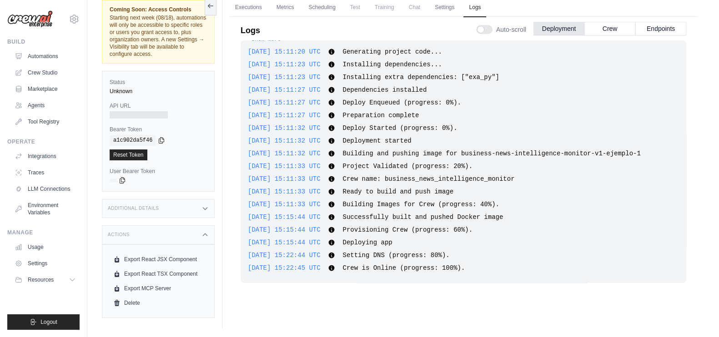
click at [364, 12] on span "Test" at bounding box center [355, 7] width 21 height 18
click at [248, 8] on link "Executions" at bounding box center [249, 7] width 38 height 19
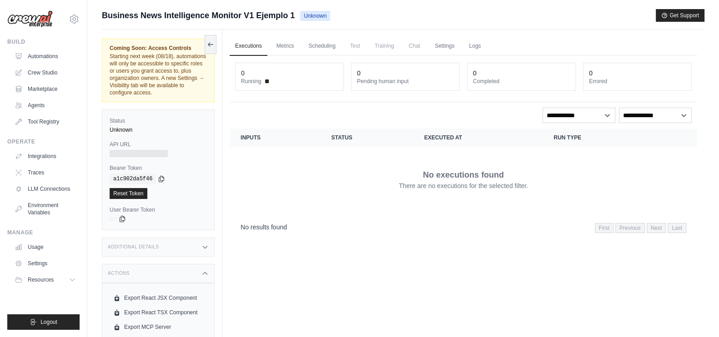
click at [176, 242] on div "Additional Details" at bounding box center [158, 247] width 113 height 19
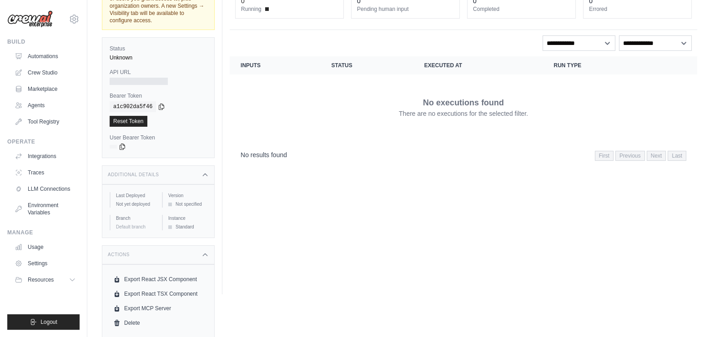
click at [199, 258] on div "Actions" at bounding box center [158, 255] width 113 height 19
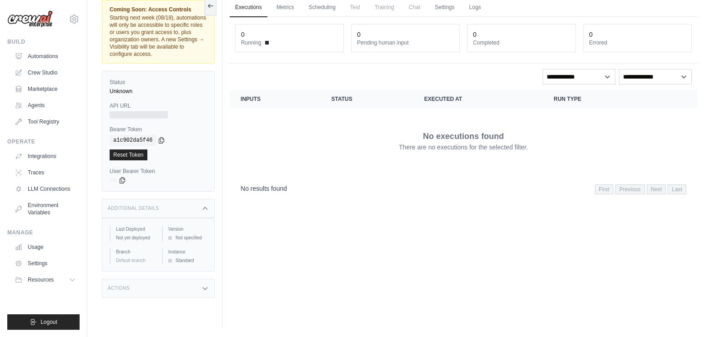
click at [200, 208] on div "Additional Details" at bounding box center [158, 208] width 113 height 19
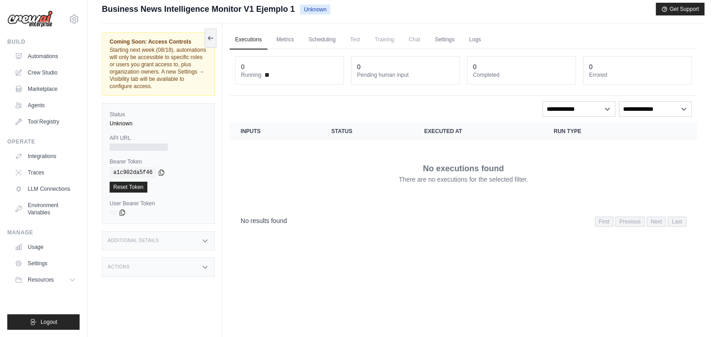
scroll to position [0, 0]
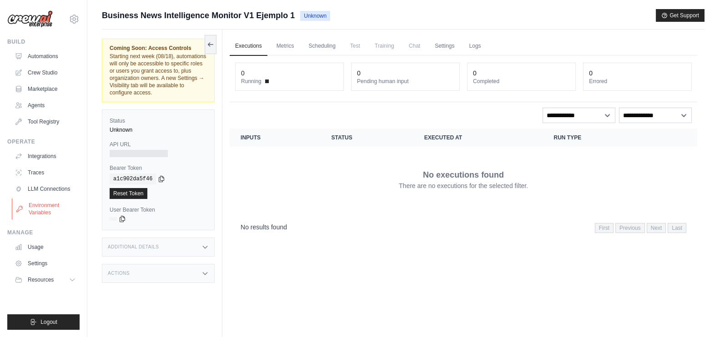
click at [58, 209] on link "Environment Variables" at bounding box center [46, 209] width 69 height 22
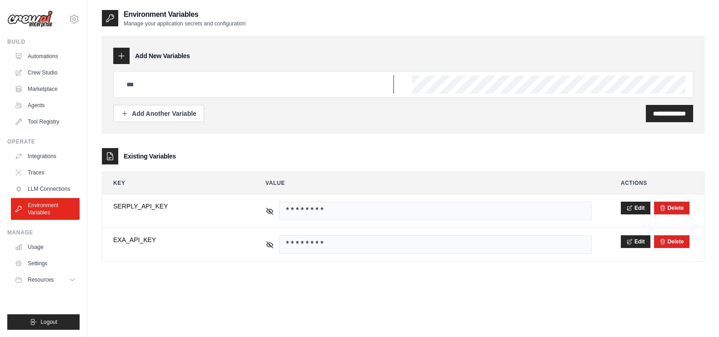
click at [228, 87] on input "text" at bounding box center [257, 84] width 273 height 18
click at [270, 39] on div "**********" at bounding box center [403, 84] width 603 height 97
click at [155, 115] on div "Add Another Variable" at bounding box center [158, 113] width 75 height 9
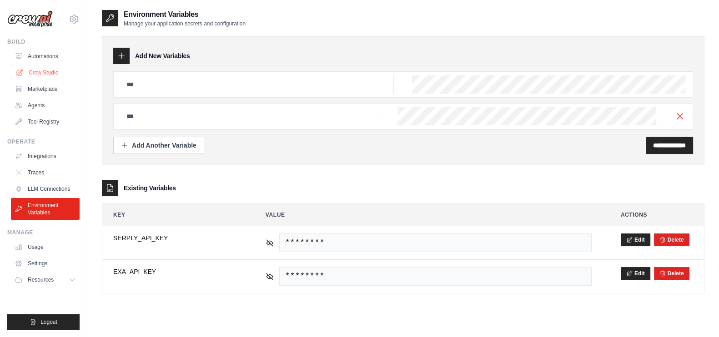
click at [36, 73] on link "Crew Studio" at bounding box center [46, 72] width 69 height 15
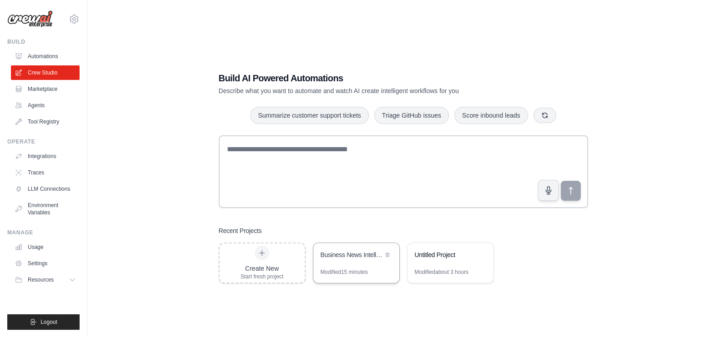
click at [348, 269] on div "Modified 15 minutes" at bounding box center [344, 272] width 47 height 7
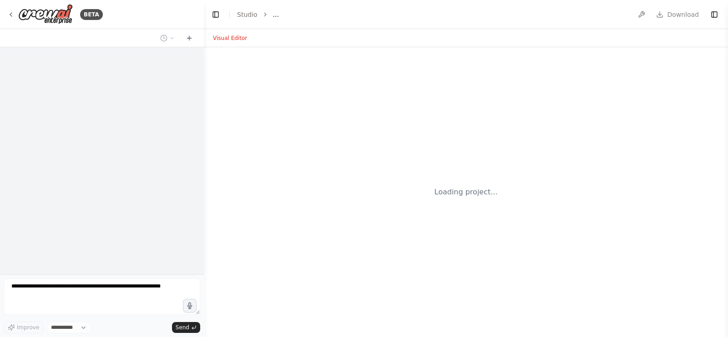
select select "****"
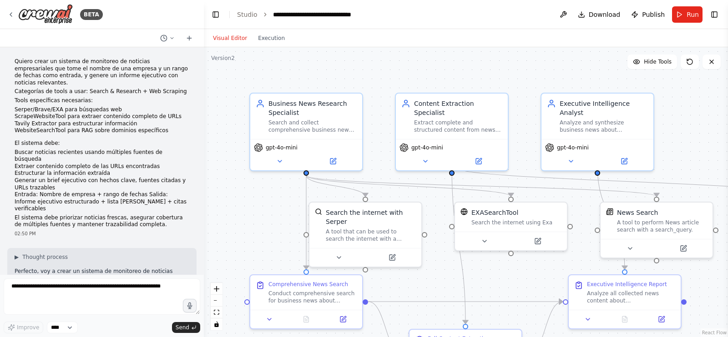
scroll to position [1910, 0]
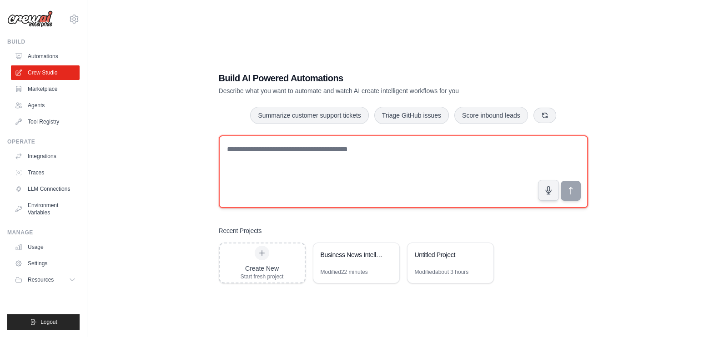
click at [321, 157] on textarea at bounding box center [403, 172] width 369 height 73
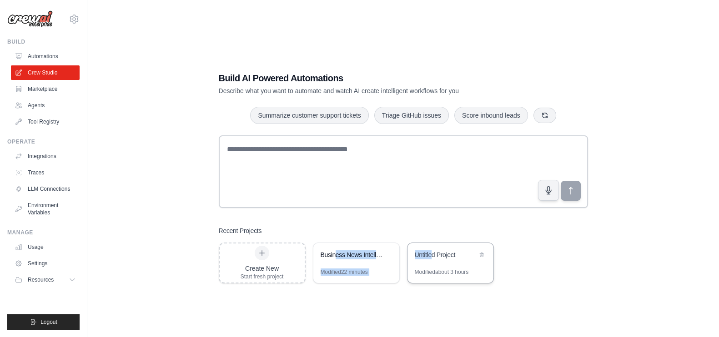
drag, startPoint x: 334, startPoint y: 261, endPoint x: 430, endPoint y: 257, distance: 96.0
click at [430, 257] on div "Create New Start fresh project Business News Intelligence Monitor Modified 22 m…" at bounding box center [403, 263] width 369 height 41
click at [409, 214] on div "Build AI Powered Automations Describe what you want to automate and watch AI cr…" at bounding box center [403, 177] width 391 height 241
click at [53, 85] on link "Marketplace" at bounding box center [46, 89] width 69 height 15
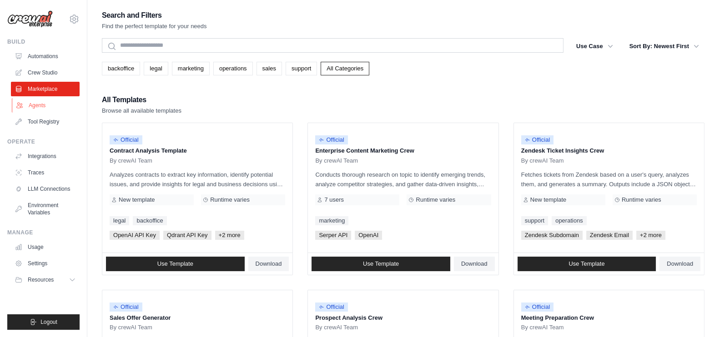
click at [40, 102] on link "Agents" at bounding box center [46, 105] width 69 height 15
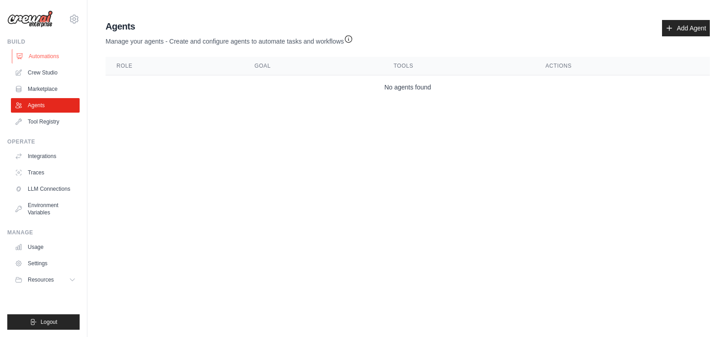
click at [53, 54] on link "Automations" at bounding box center [46, 56] width 69 height 15
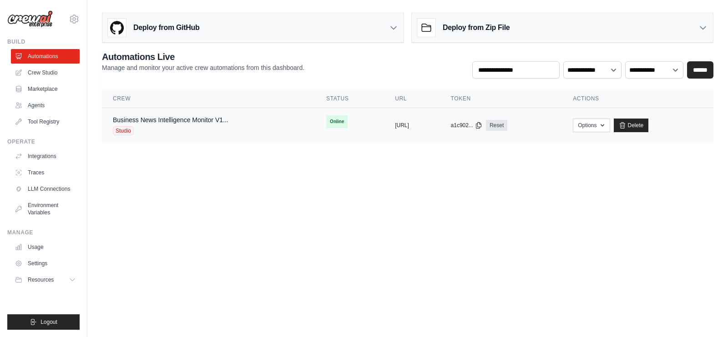
click at [231, 128] on div "Business News Intelligence Monitor V1... Studio" at bounding box center [208, 126] width 191 height 20
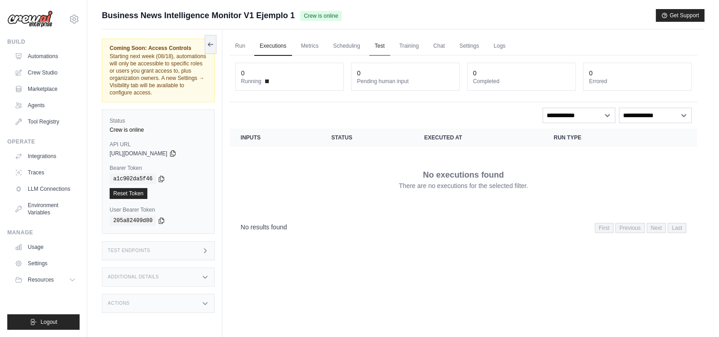
click at [379, 42] on link "Test" at bounding box center [379, 46] width 21 height 19
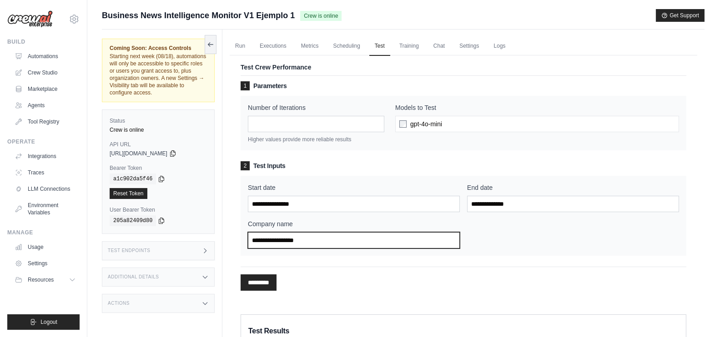
click at [299, 242] on input "Company name" at bounding box center [354, 240] width 212 height 16
type input "******"
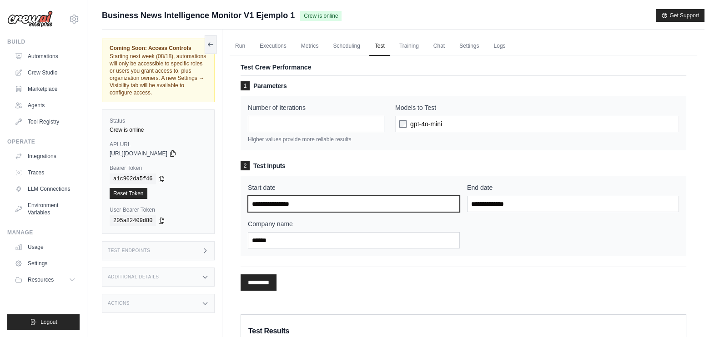
click at [286, 210] on input "Start date" at bounding box center [354, 204] width 212 height 16
type input "*********"
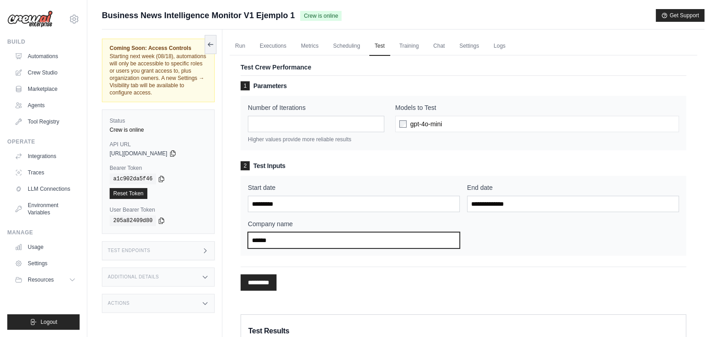
click at [343, 240] on input "******" at bounding box center [354, 240] width 212 height 16
type input "*****"
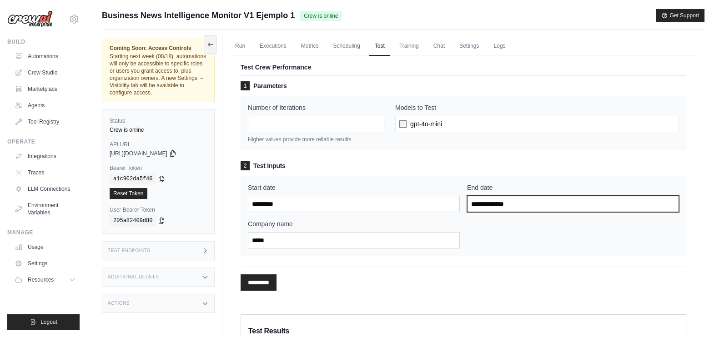
click at [504, 201] on input "End date" at bounding box center [573, 204] width 212 height 16
type input "*********"
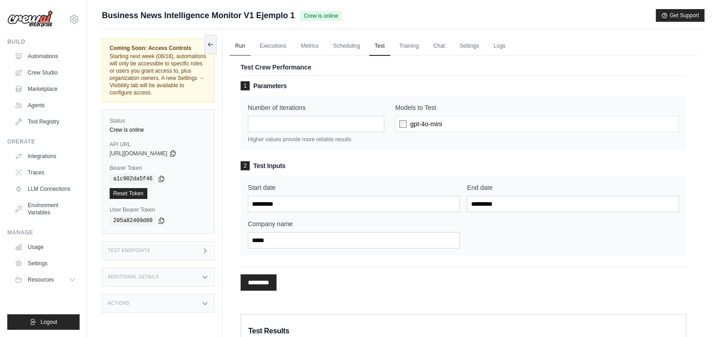
click at [239, 44] on link "Run" at bounding box center [240, 46] width 21 height 19
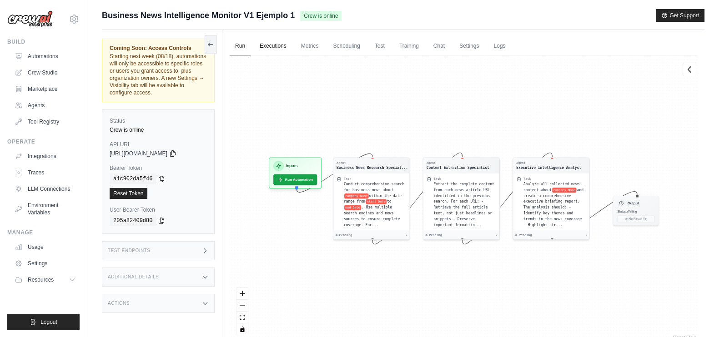
click at [263, 44] on link "Executions" at bounding box center [273, 46] width 38 height 19
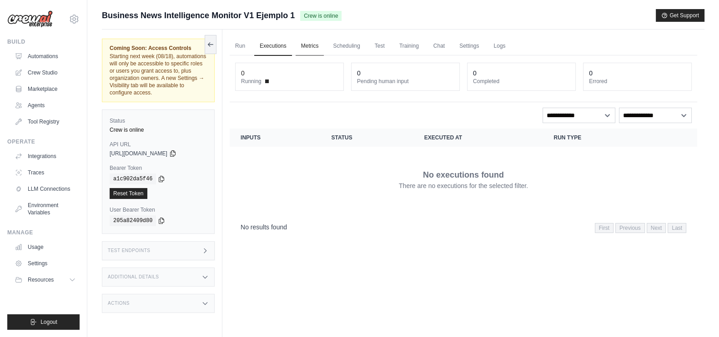
click at [306, 39] on link "Metrics" at bounding box center [310, 46] width 29 height 19
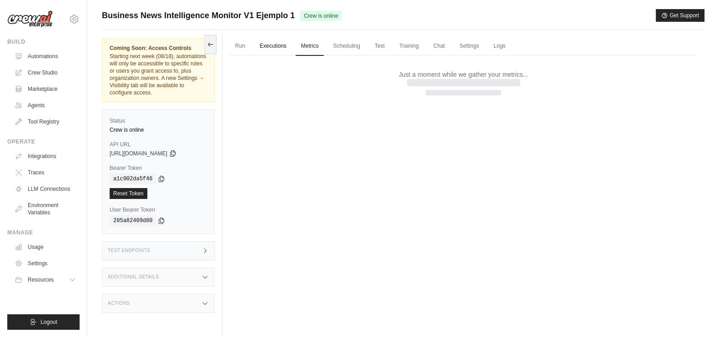
click at [261, 40] on link "Executions" at bounding box center [273, 46] width 38 height 19
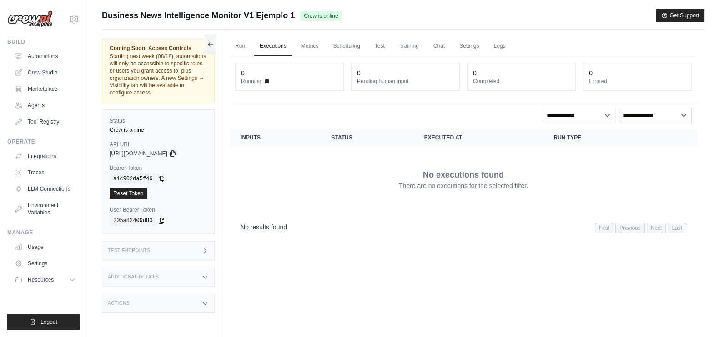
click at [243, 36] on div "Run Executions Metrics Scheduling Test Training Chat Settings Logs 0 Running 0 …" at bounding box center [463, 198] width 482 height 337
click at [162, 255] on div "Test Endpoints" at bounding box center [158, 250] width 113 height 19
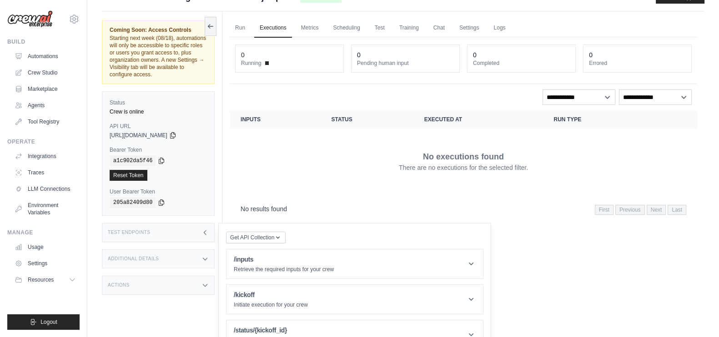
scroll to position [39, 0]
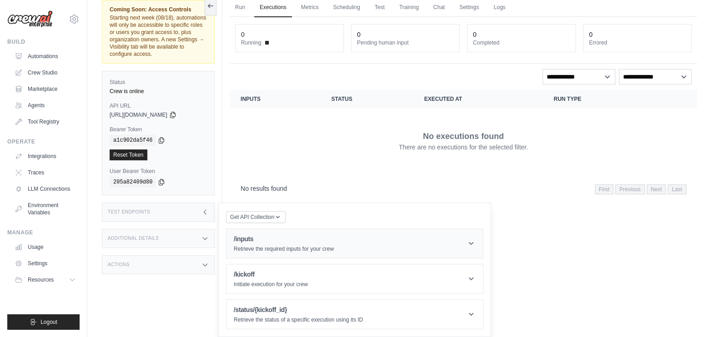
click at [348, 235] on header "/inputs Retrieve the required inputs for your crew" at bounding box center [354, 243] width 256 height 29
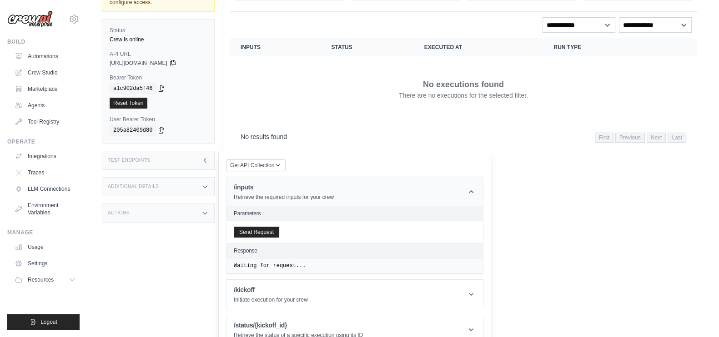
scroll to position [90, 0]
click at [416, 201] on header "/inputs Retrieve the required inputs for your crew" at bounding box center [354, 191] width 256 height 29
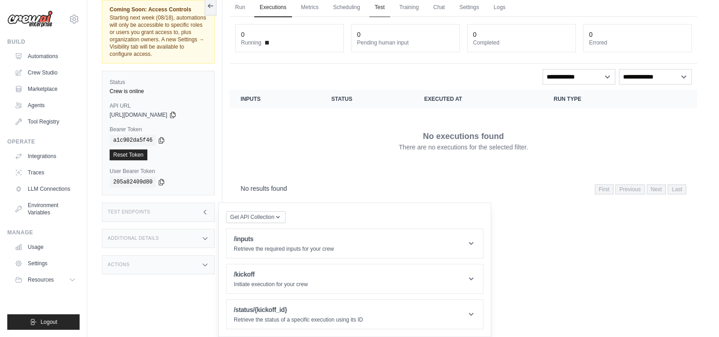
click at [381, 5] on link "Test" at bounding box center [379, 7] width 21 height 19
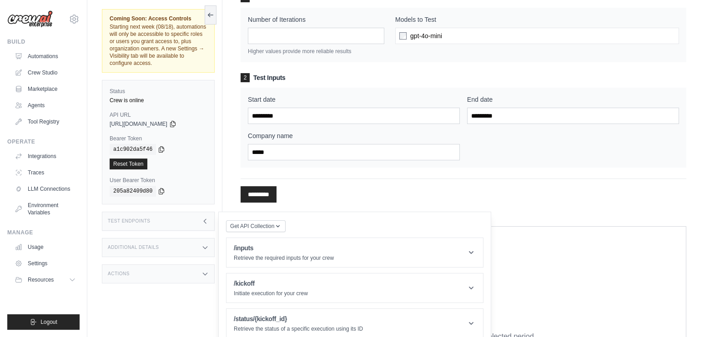
scroll to position [90, 0]
click at [354, 185] on div "********* Processing..." at bounding box center [464, 189] width 446 height 24
click at [197, 214] on div "Test Endpoints" at bounding box center [158, 221] width 113 height 19
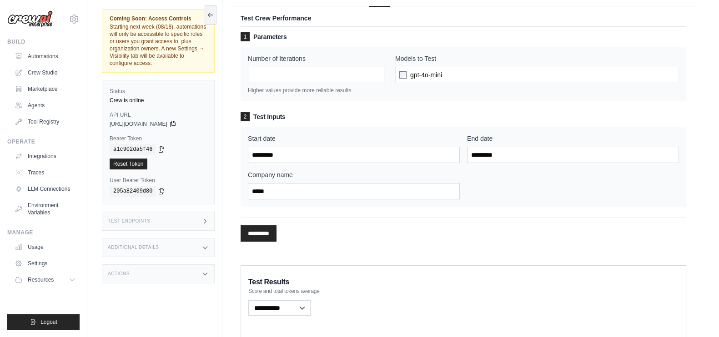
scroll to position [0, 0]
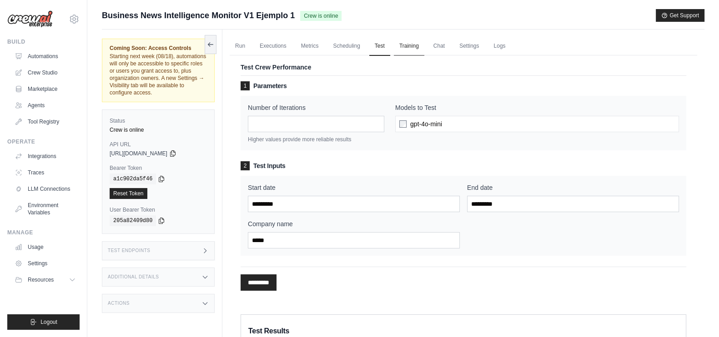
click at [412, 48] on link "Training" at bounding box center [409, 46] width 30 height 19
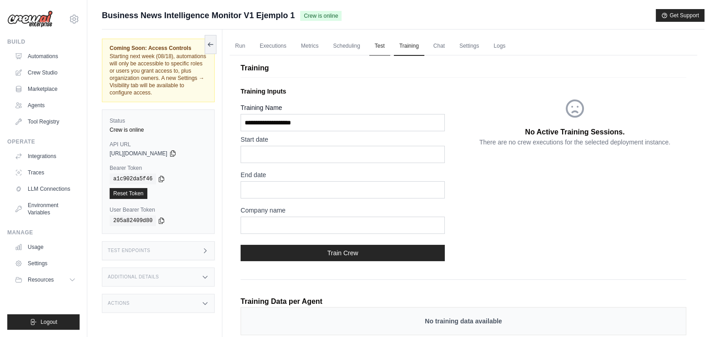
click at [382, 51] on link "Test" at bounding box center [379, 46] width 21 height 19
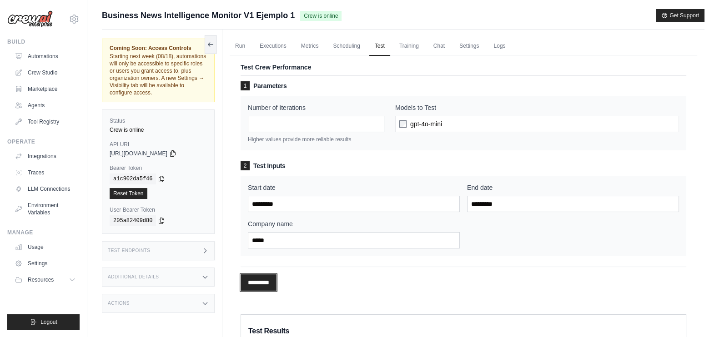
click at [267, 278] on input "*********" at bounding box center [259, 283] width 36 height 16
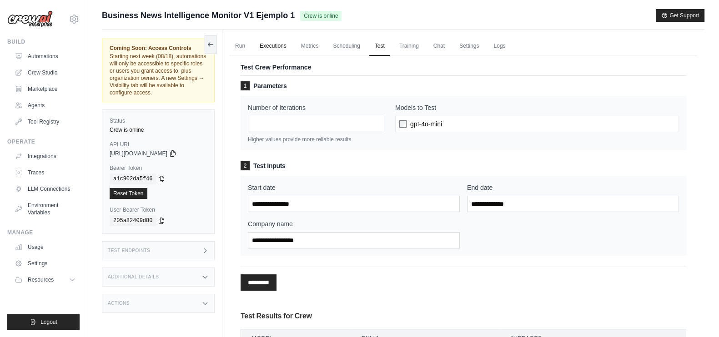
click at [267, 43] on link "Executions" at bounding box center [273, 46] width 38 height 19
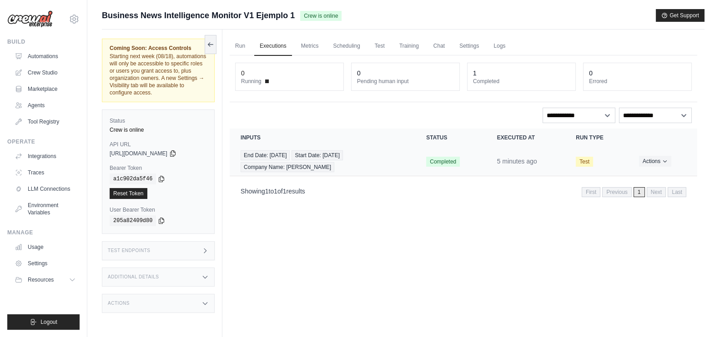
click at [613, 162] on td "Test" at bounding box center [596, 162] width 63 height 30
click at [657, 160] on button "Actions" at bounding box center [655, 161] width 32 height 11
click at [648, 174] on link "View Details" at bounding box center [657, 178] width 58 height 15
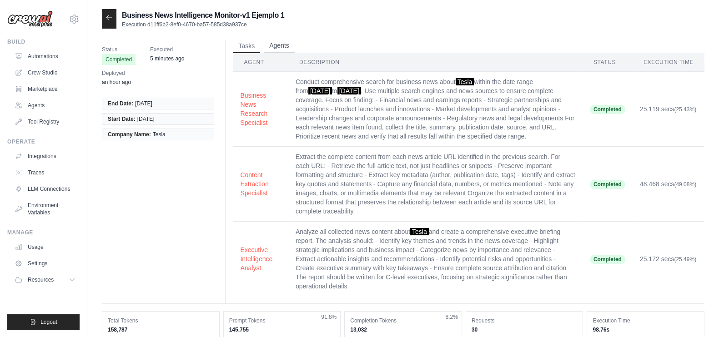
click at [270, 45] on button "Agents" at bounding box center [279, 46] width 31 height 14
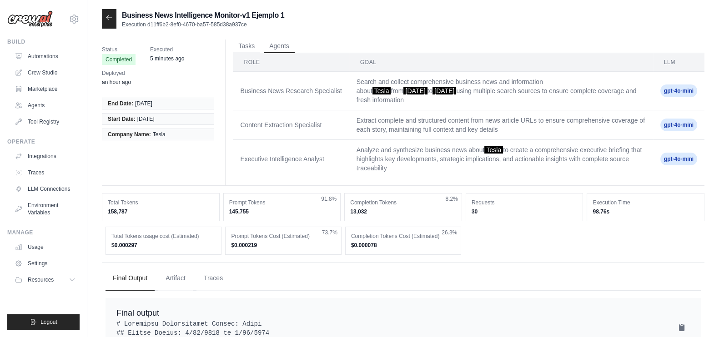
click at [106, 19] on icon at bounding box center [109, 17] width 7 height 7
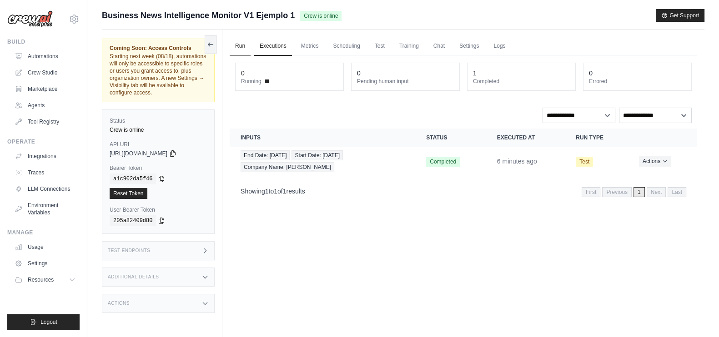
click at [245, 42] on link "Run" at bounding box center [240, 46] width 21 height 19
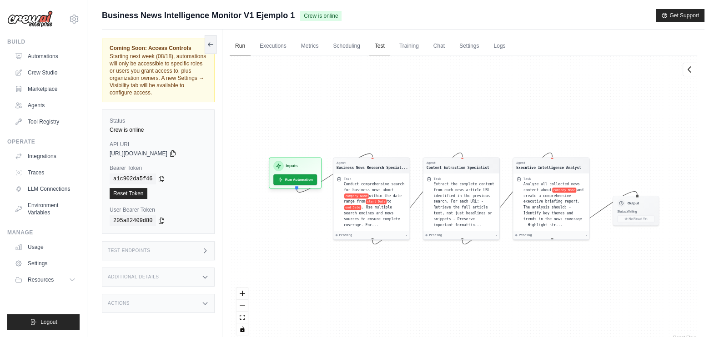
click at [374, 44] on link "Test" at bounding box center [379, 46] width 21 height 19
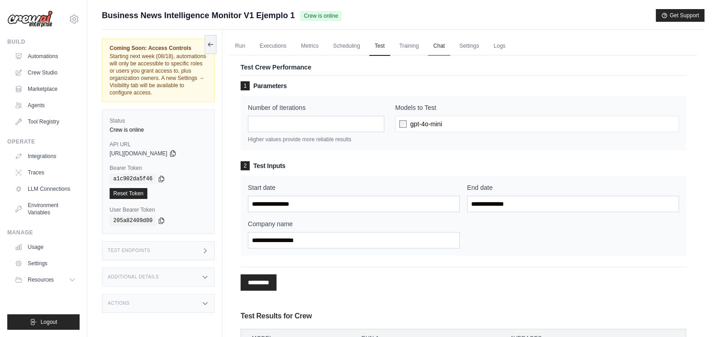
click at [441, 46] on link "Chat" at bounding box center [439, 46] width 22 height 19
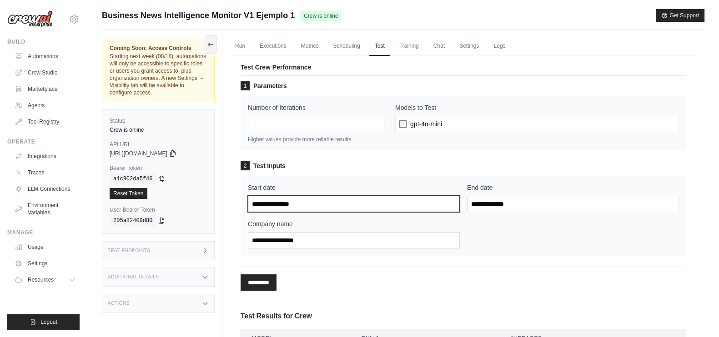
click at [300, 203] on input "Start date" at bounding box center [354, 204] width 212 height 16
type input "*********"
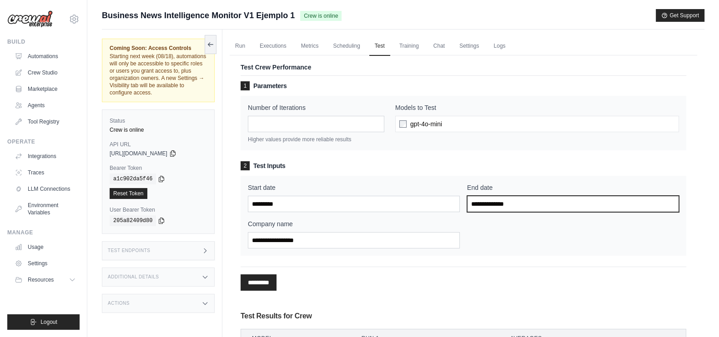
click at [486, 196] on input "End date" at bounding box center [573, 204] width 212 height 16
type input "*********"
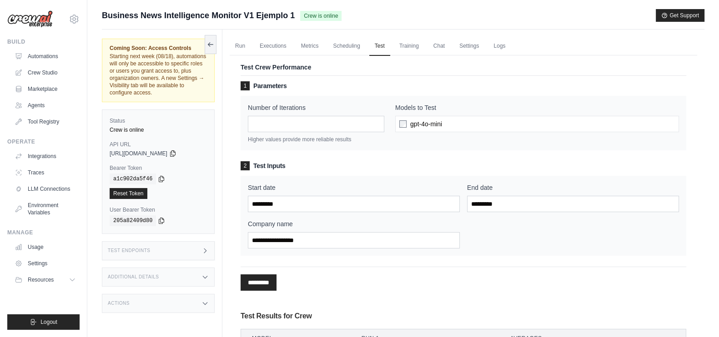
click at [409, 227] on label "Company name" at bounding box center [354, 224] width 212 height 9
click at [409, 232] on input "Company name" at bounding box center [354, 240] width 212 height 16
click at [396, 242] on input "Company name" at bounding box center [354, 240] width 212 height 16
type input "******"
click at [256, 281] on input "*********" at bounding box center [259, 283] width 36 height 16
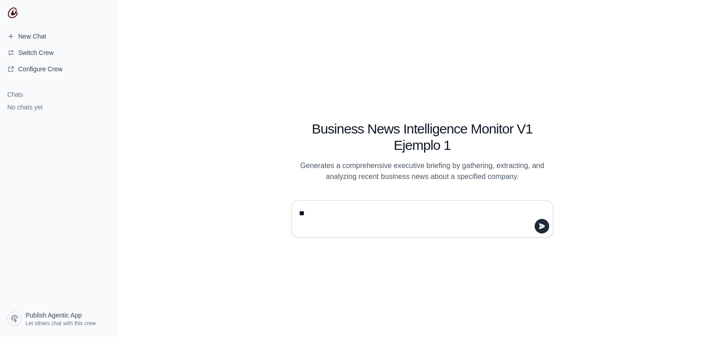
type textarea "*"
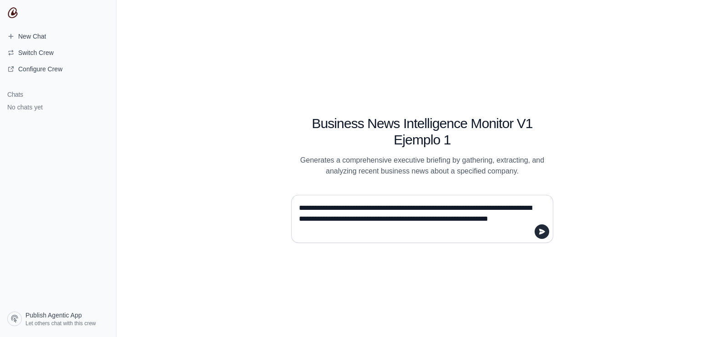
type textarea "**********"
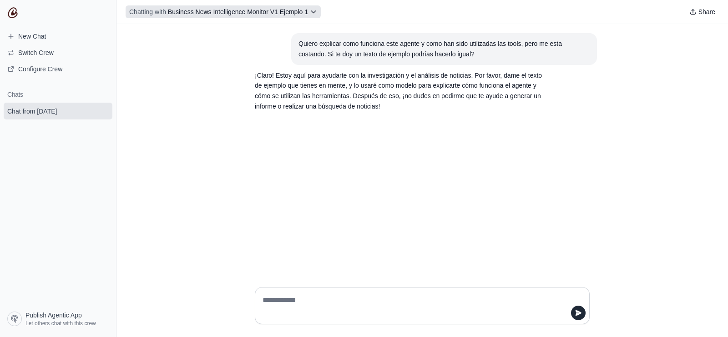
click at [290, 5] on button "Chatting with Business News Intelligence Monitor V1 Ejemplo 1" at bounding box center [223, 11] width 195 height 13
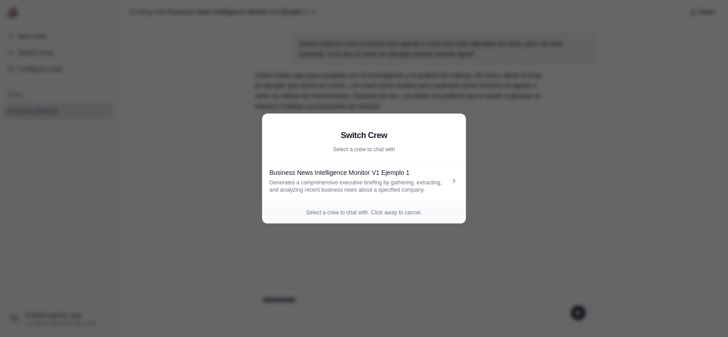
click at [235, 63] on aside "Switch Crew Select a crew to chat with Business News Intelligence Monitor V1 Ej…" at bounding box center [364, 168] width 728 height 337
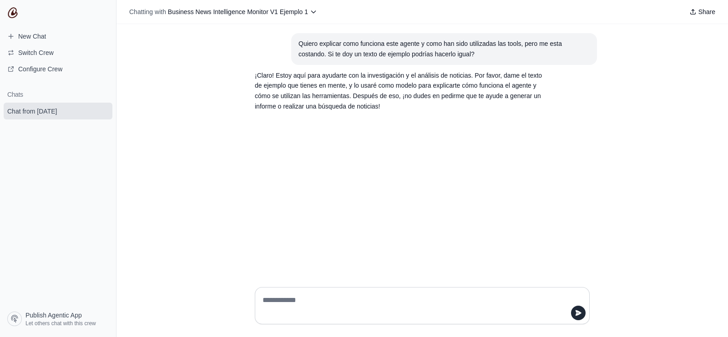
click at [302, 292] on div at bounding box center [422, 305] width 335 height 37
click at [290, 303] on textarea at bounding box center [419, 305] width 317 height 25
paste textarea "**********"
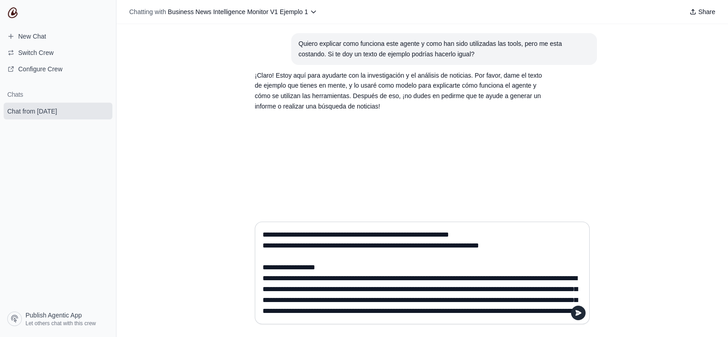
scroll to position [1241, 0]
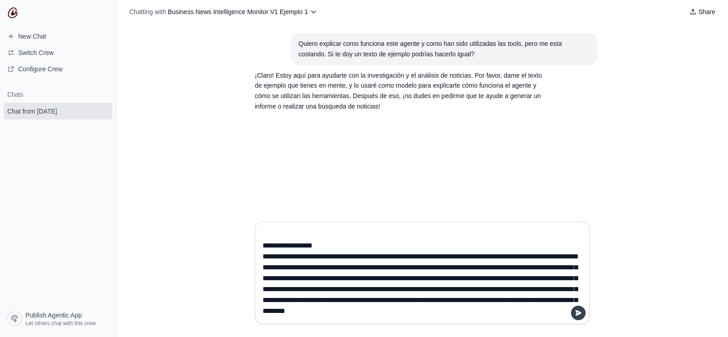
type textarea "**********"
click at [575, 316] on icon "submit" at bounding box center [578, 313] width 6 height 5
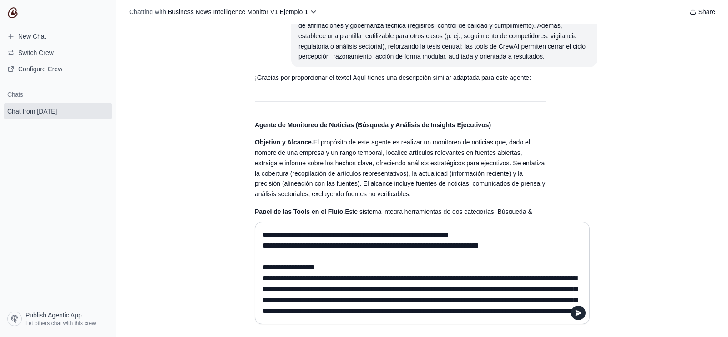
scroll to position [924, 0]
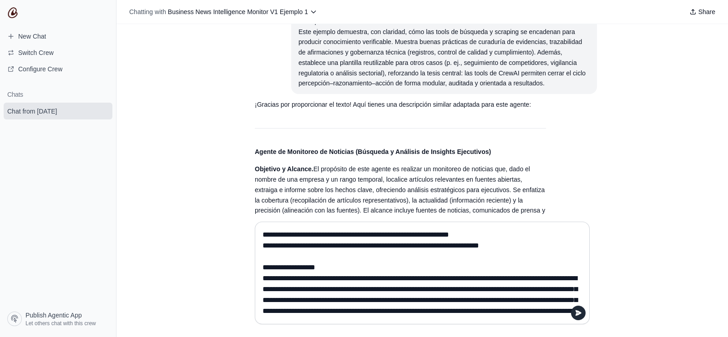
drag, startPoint x: 524, startPoint y: 140, endPoint x: 236, endPoint y: 140, distance: 288.3
click at [236, 140] on div "Quiero explicar como funciona este agente y como han sido utilizadas las tools,…" at bounding box center [421, 119] width 611 height 191
copy div "Agente de Monitoreo de Noticias (Búsqueda y Análisis de Insights Ejecutivos) Ob…"
click at [361, 258] on textarea at bounding box center [419, 273] width 317 height 91
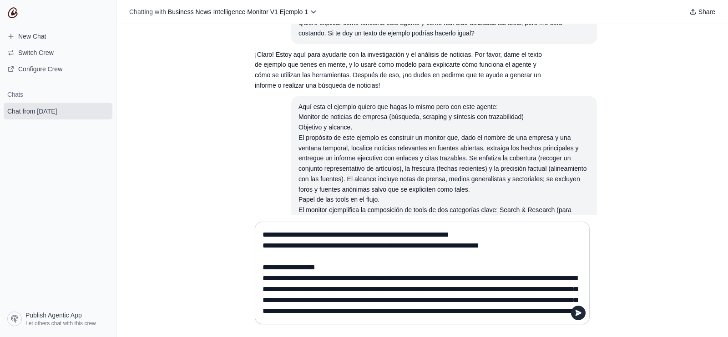
scroll to position [0, 0]
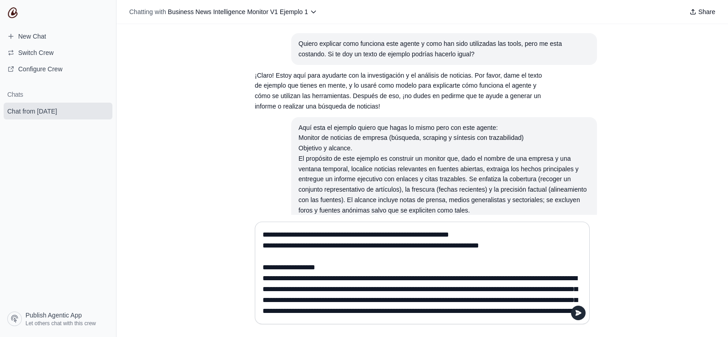
click at [351, 256] on textarea at bounding box center [419, 273] width 317 height 91
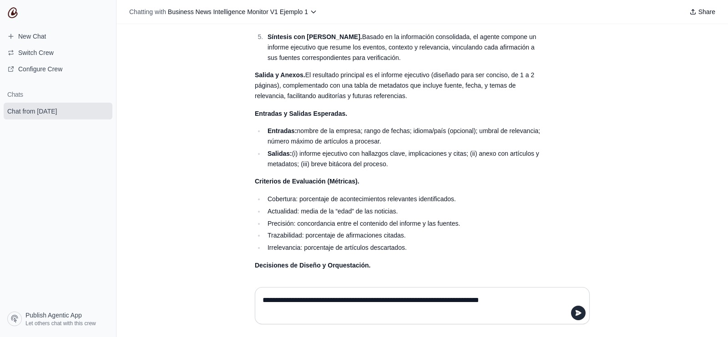
scroll to position [1366, 0]
type textarea "**********"
click at [577, 310] on icon "submit" at bounding box center [577, 313] width 7 height 7
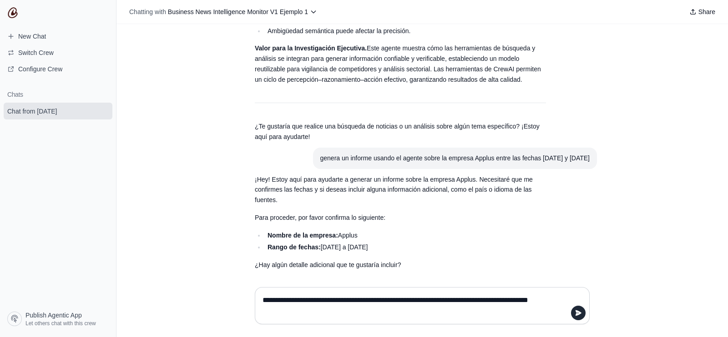
scroll to position [1717, 0]
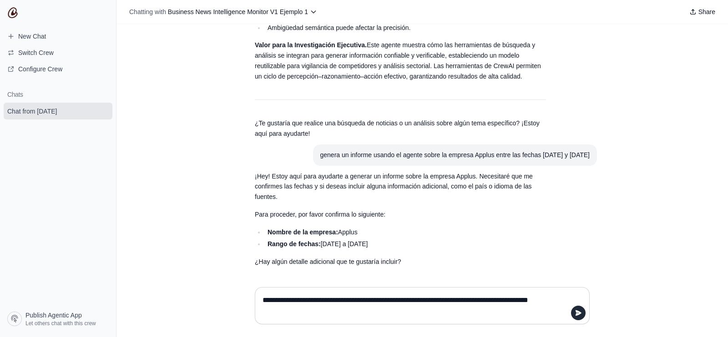
click at [402, 300] on textarea "**********" at bounding box center [419, 305] width 317 height 25
type textarea "**********"
click at [578, 308] on button "submit" at bounding box center [578, 313] width 15 height 15
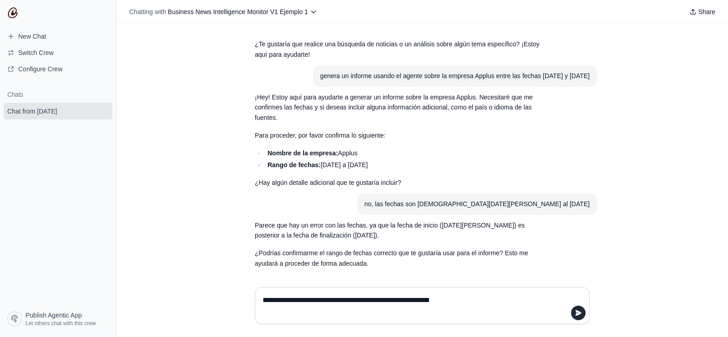
scroll to position [1798, 0]
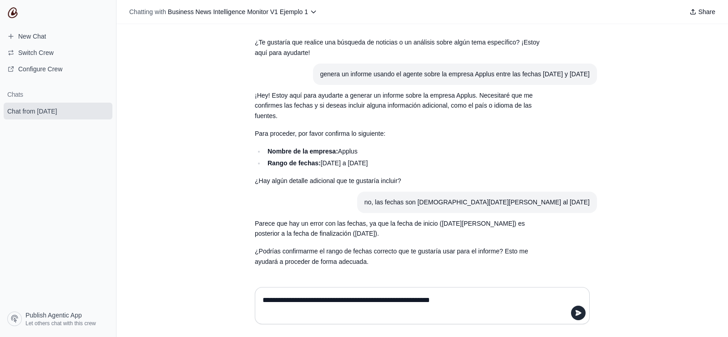
click at [517, 199] on div "no, las fechas son 8 de agosto de 2025 al 15 de enero de 2025" at bounding box center [476, 202] width 225 height 10
copy div "no, las fechas son 8 de agosto de 2025 al 15 de enero de 2025"
click at [400, 325] on div "**********" at bounding box center [421, 306] width 349 height 52
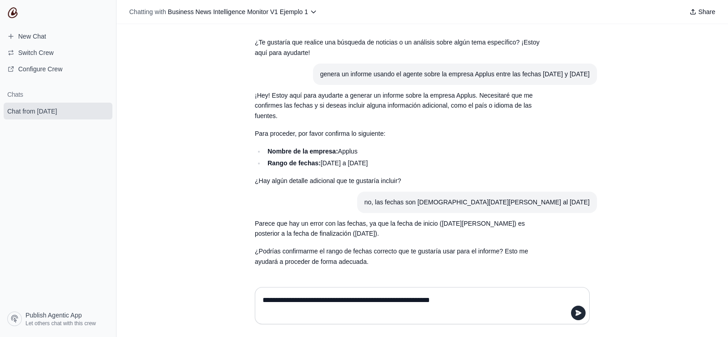
click at [392, 298] on textarea "**********" at bounding box center [419, 305] width 317 height 25
click at [392, 298] on textarea at bounding box center [419, 305] width 317 height 25
paste textarea "**********"
click at [431, 303] on textarea "**********" at bounding box center [419, 305] width 317 height 25
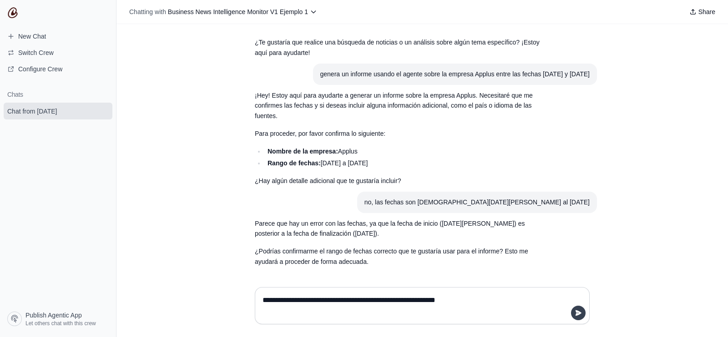
type textarea "**********"
click at [577, 310] on icon "submit" at bounding box center [577, 313] width 7 height 7
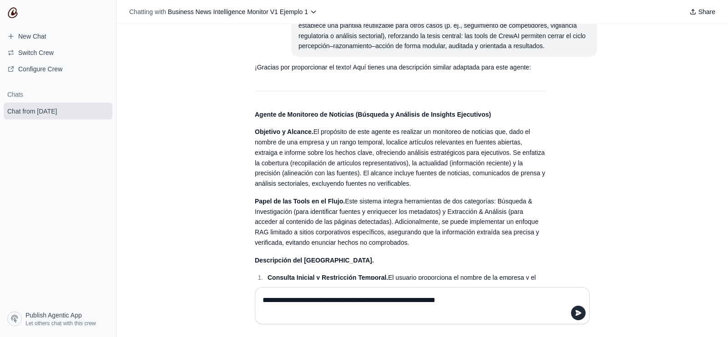
scroll to position [960, 0]
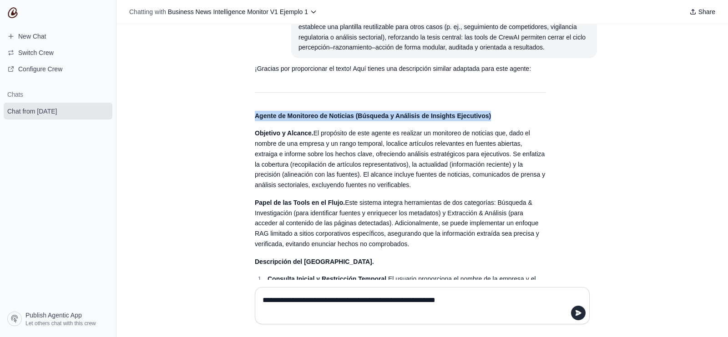
drag, startPoint x: 377, startPoint y: 106, endPoint x: 503, endPoint y: 104, distance: 126.4
copy strong "Agente de Monitoreo de Noticias (Búsqueda y Análisis de Insights Ejecutivos)"
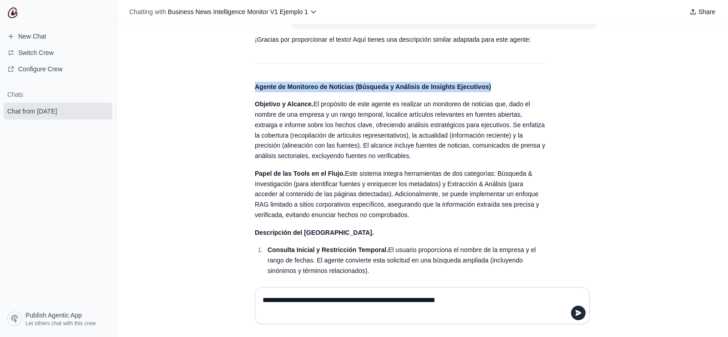
scroll to position [1115, 0]
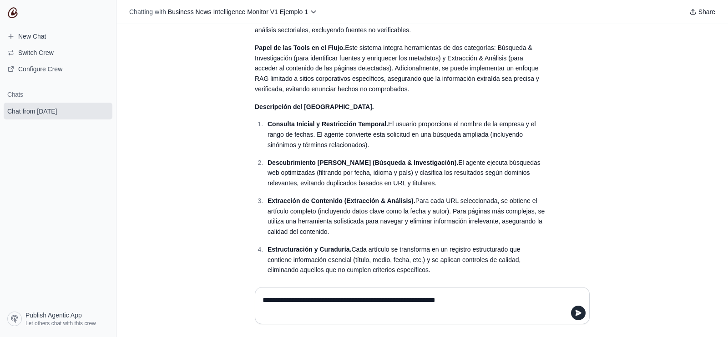
click at [434, 117] on div "¡Gracias por proporcionar el texto! Aquí tienes una descripción similar adaptad…" at bounding box center [400, 325] width 291 height 833
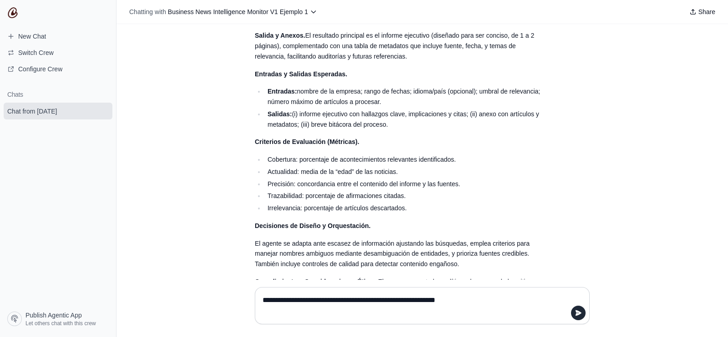
scroll to position [1408, 0]
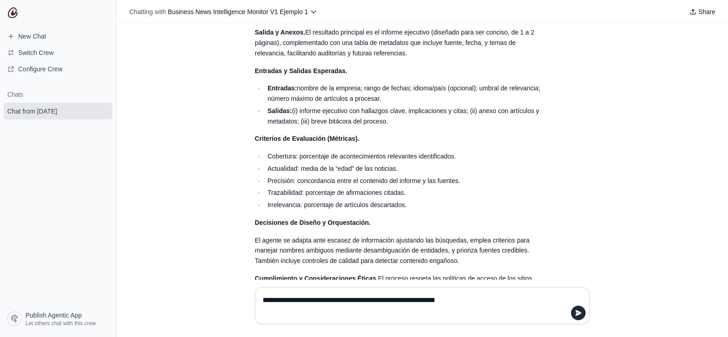
click at [321, 301] on textarea "**********" at bounding box center [419, 305] width 317 height 25
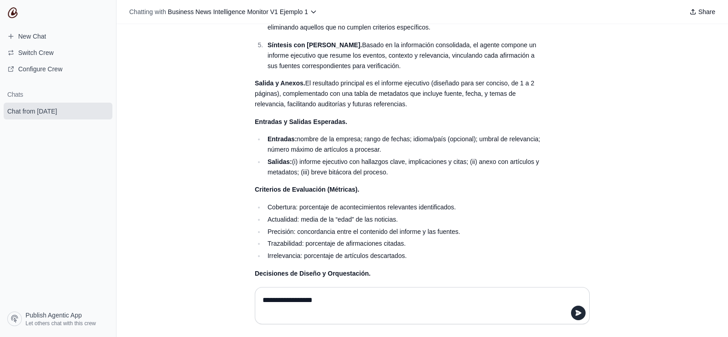
scroll to position [1358, 0]
type textarea "**********"
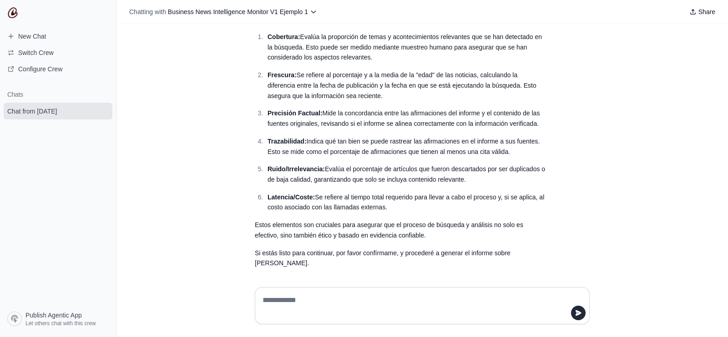
scroll to position [2219, 0]
type textarea "*"
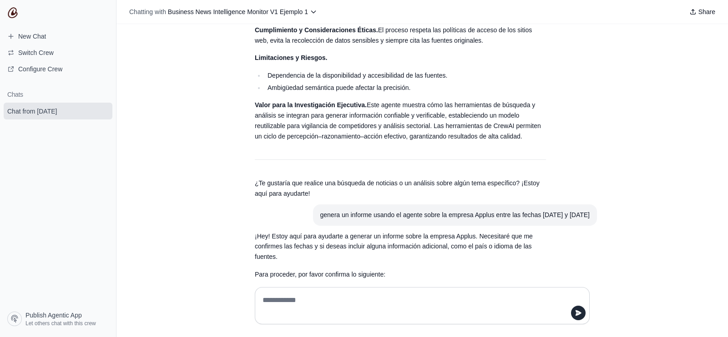
scroll to position [1657, 0]
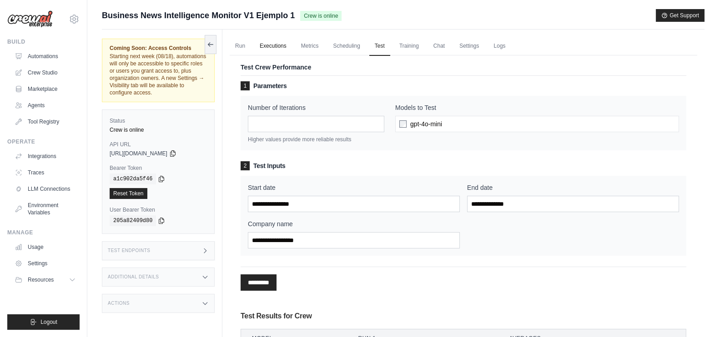
click at [279, 42] on link "Executions" at bounding box center [273, 46] width 38 height 19
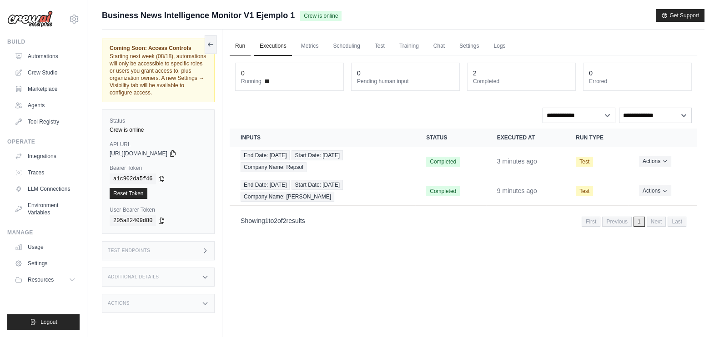
click at [248, 45] on link "Run" at bounding box center [240, 46] width 21 height 19
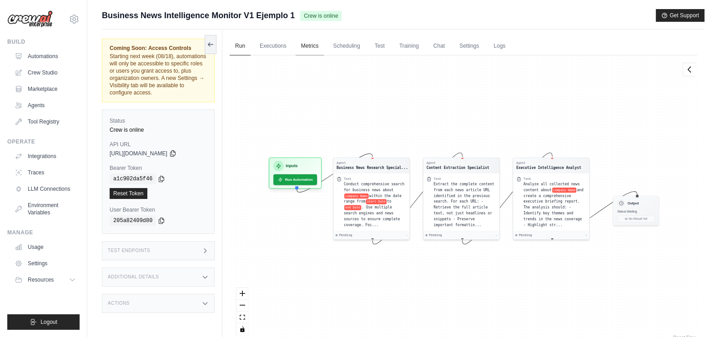
click at [313, 40] on link "Metrics" at bounding box center [310, 46] width 29 height 19
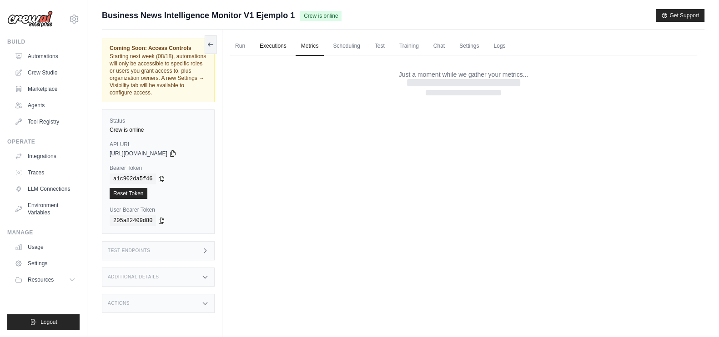
click at [261, 42] on link "Executions" at bounding box center [273, 46] width 38 height 19
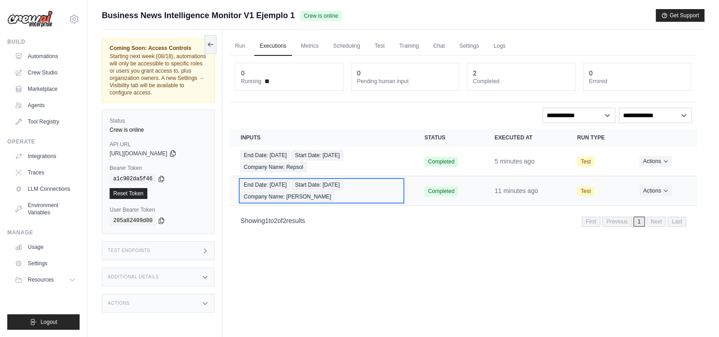
click at [334, 193] on div "End Date: [DATE] Start Date: [DATE] Company Name: [PERSON_NAME]" at bounding box center [322, 191] width 162 height 22
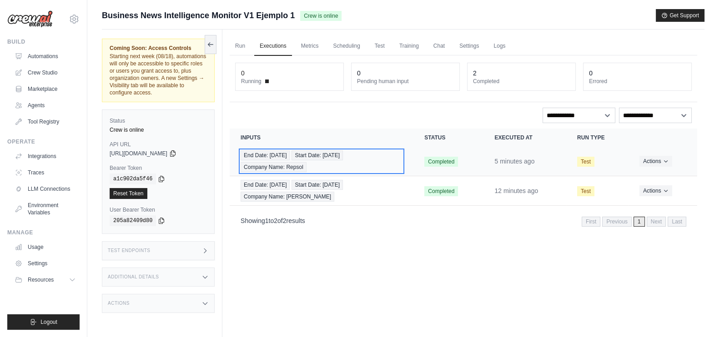
click at [307, 157] on span "Start Date: [DATE]" at bounding box center [317, 156] width 51 height 10
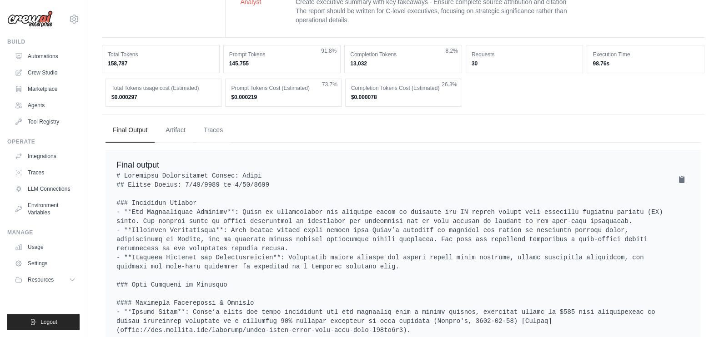
scroll to position [267, 0]
click at [221, 133] on button "Traces" at bounding box center [213, 129] width 34 height 25
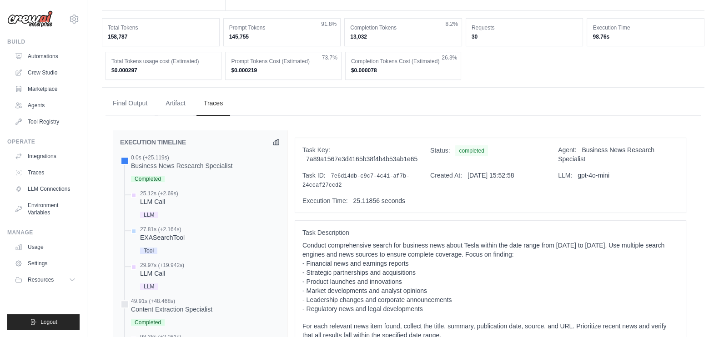
scroll to position [293, 0]
click at [130, 104] on button "Final Output" at bounding box center [130, 103] width 49 height 25
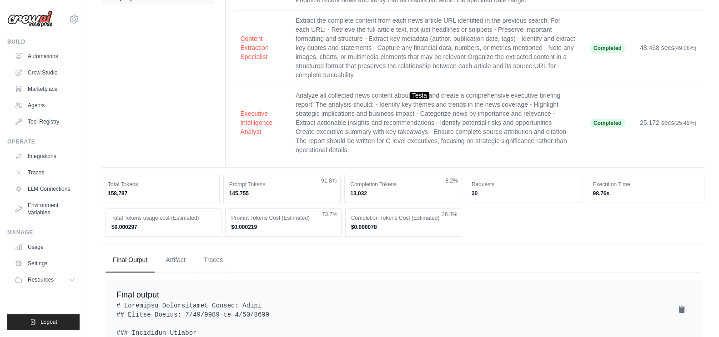
scroll to position [159, 0]
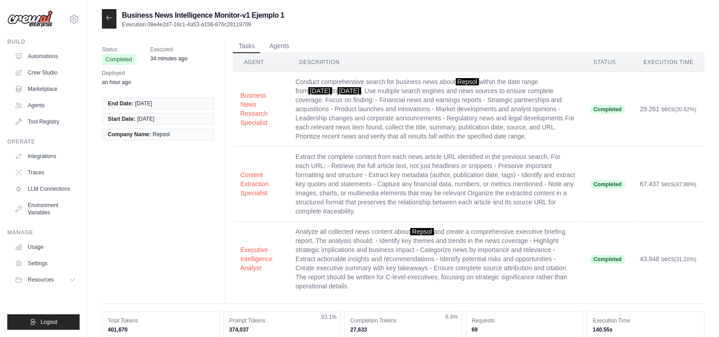
click at [109, 14] on icon at bounding box center [109, 17] width 7 height 7
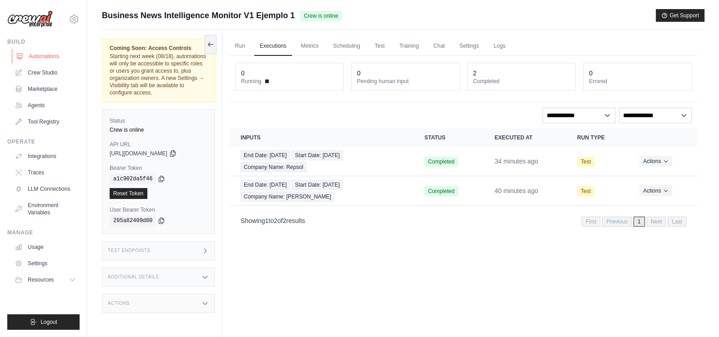
click at [41, 59] on link "Automations" at bounding box center [46, 56] width 69 height 15
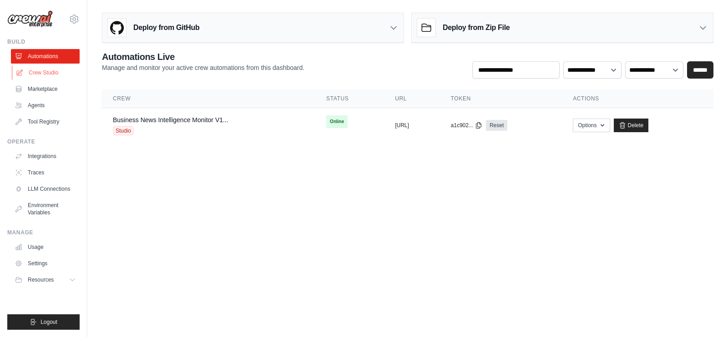
click at [40, 71] on link "Crew Studio" at bounding box center [46, 72] width 69 height 15
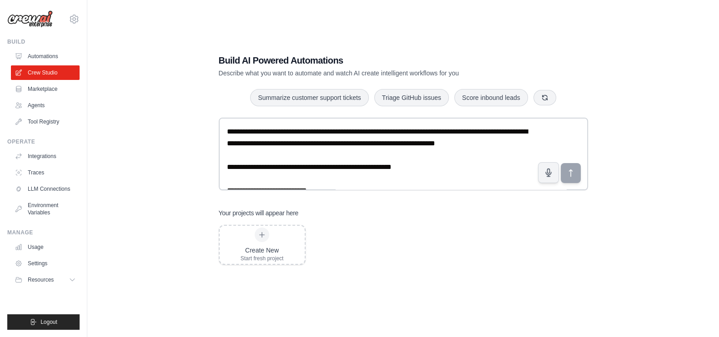
scroll to position [17, 0]
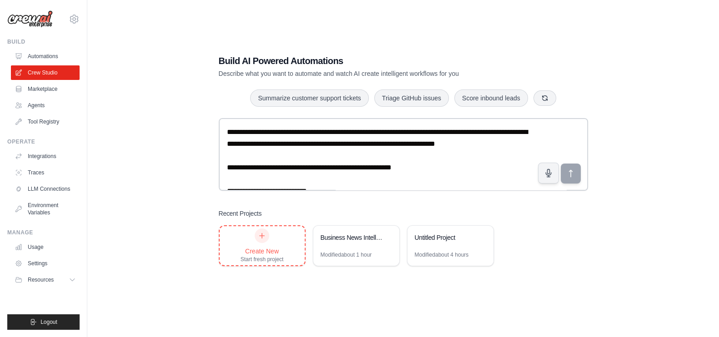
click at [262, 235] on icon at bounding box center [262, 236] width 5 height 5
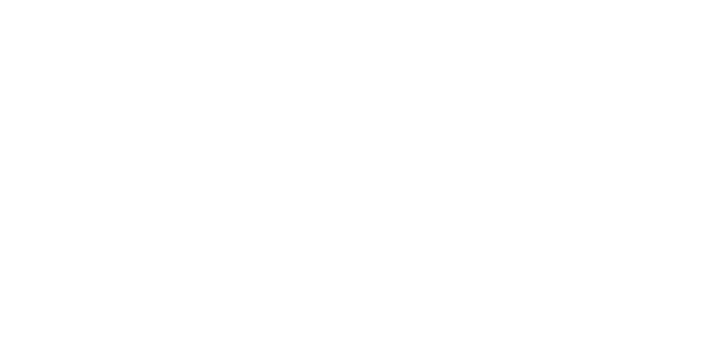
click at [347, 0] on html at bounding box center [364, 0] width 728 height 0
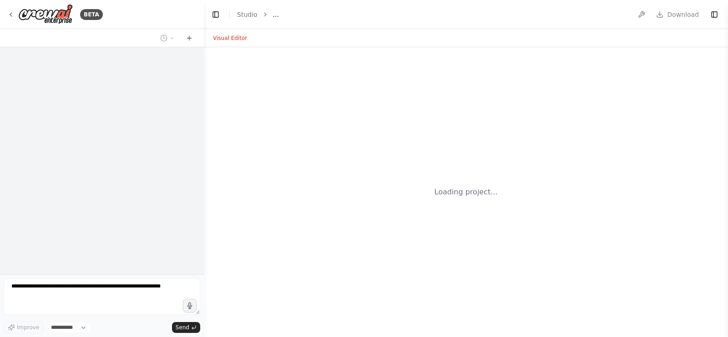
select select "****"
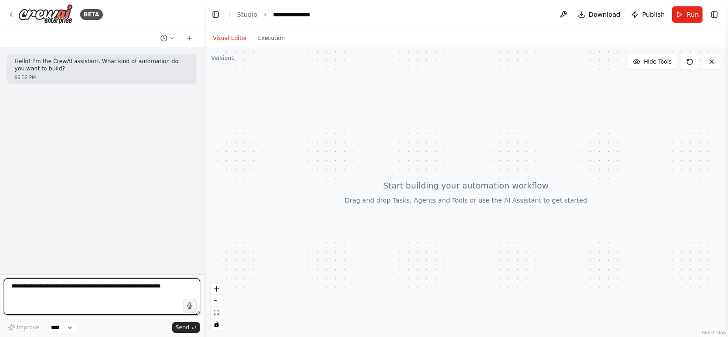
click at [98, 292] on textarea at bounding box center [102, 297] width 196 height 36
paste textarea "**********"
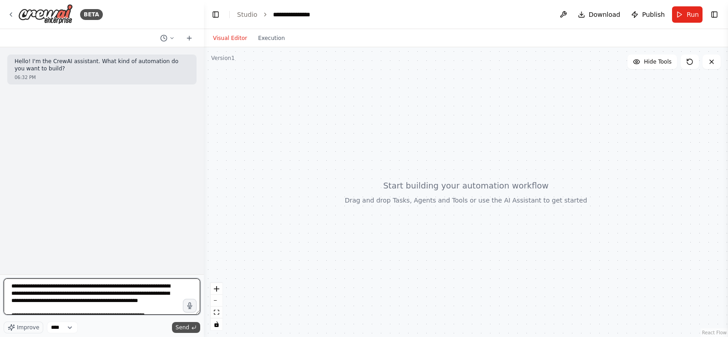
type textarea "**********"
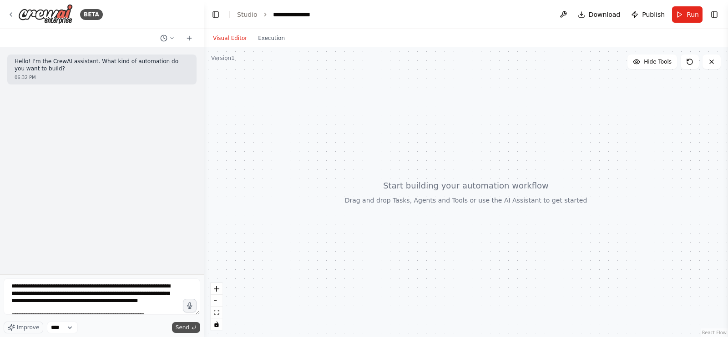
click at [179, 326] on span "Send" at bounding box center [183, 327] width 14 height 7
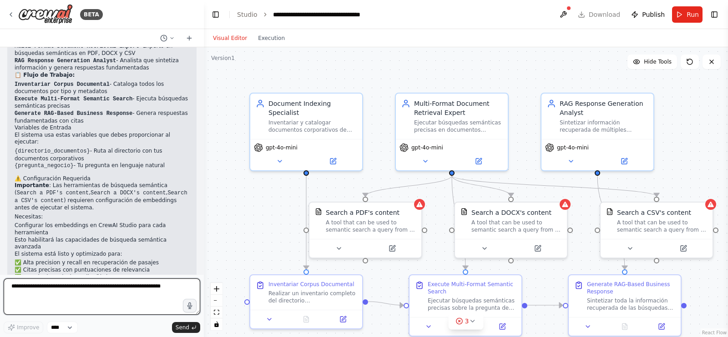
scroll to position [825, 0]
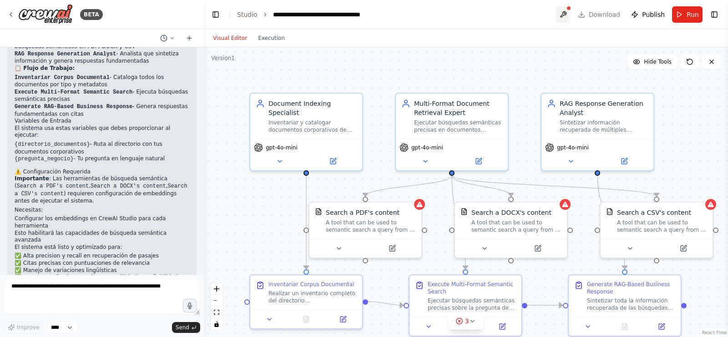
click at [567, 14] on button at bounding box center [563, 14] width 15 height 16
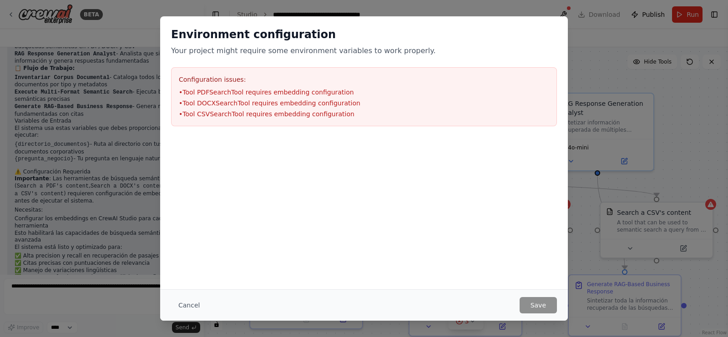
click at [380, 111] on li "• Tool CSVSearchTool requires embedding configuration" at bounding box center [364, 114] width 370 height 9
click at [187, 303] on button "Cancel" at bounding box center [189, 305] width 36 height 16
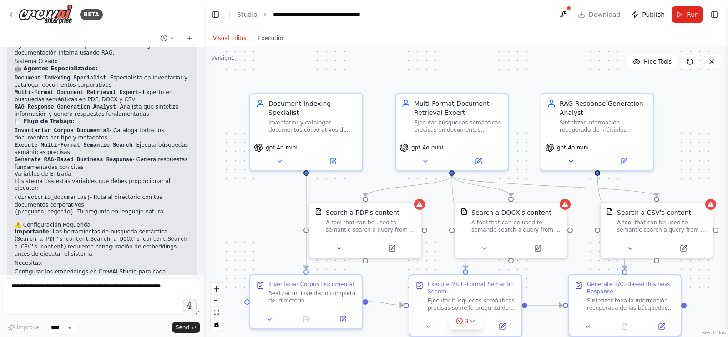
scroll to position [773, 0]
click at [570, 21] on button at bounding box center [563, 14] width 15 height 16
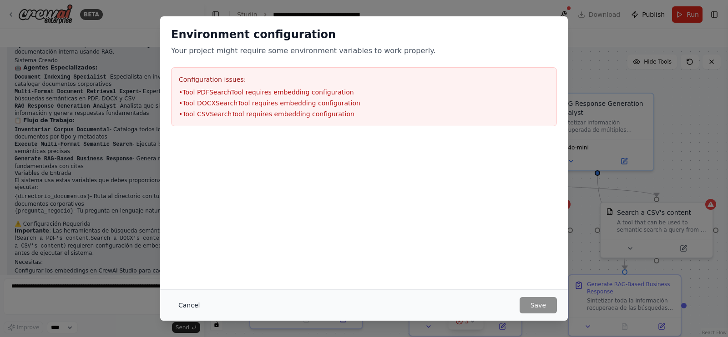
click at [186, 310] on button "Cancel" at bounding box center [189, 305] width 36 height 16
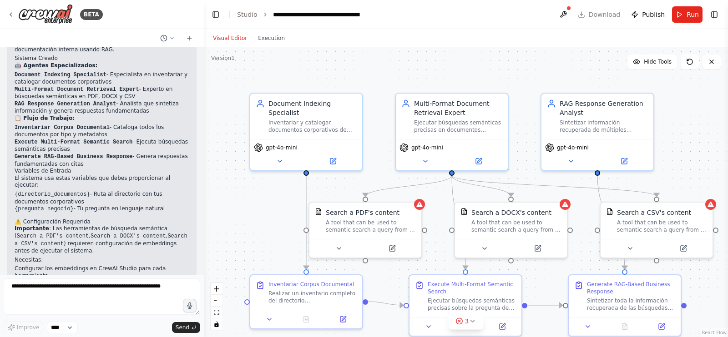
scroll to position [778, 0]
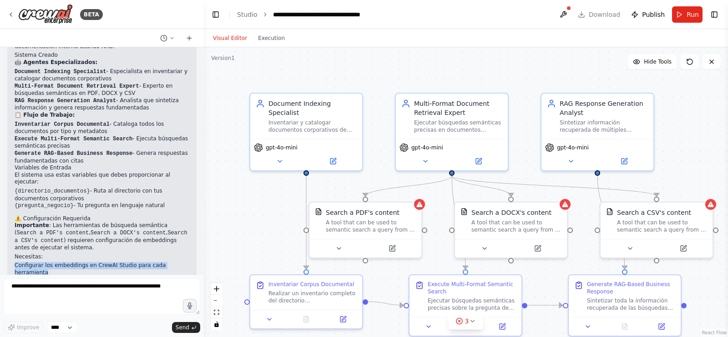
drag, startPoint x: 16, startPoint y: 226, endPoint x: 183, endPoint y: 228, distance: 166.9
click at [183, 228] on div "¡Perfecto! He creado tu Corporate Document Intelligence System - un sistema com…" at bounding box center [101, 196] width 189 height 342
copy li "Configurar los embeddings en CrewAI Studio para cada herramienta"
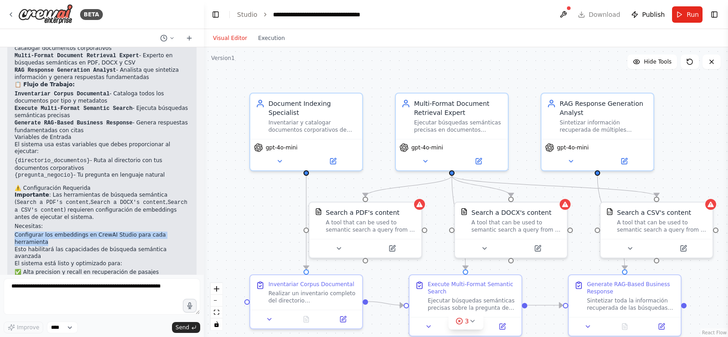
scroll to position [825, 0]
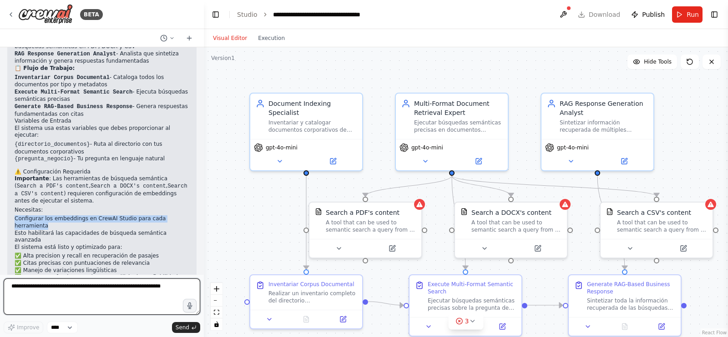
click at [72, 294] on textarea at bounding box center [102, 297] width 196 height 36
paste textarea "**********"
click at [14, 284] on textarea "**********" at bounding box center [102, 297] width 196 height 36
click at [13, 284] on textarea "**********" at bounding box center [102, 297] width 196 height 36
click at [63, 287] on textarea "**********" at bounding box center [102, 297] width 196 height 36
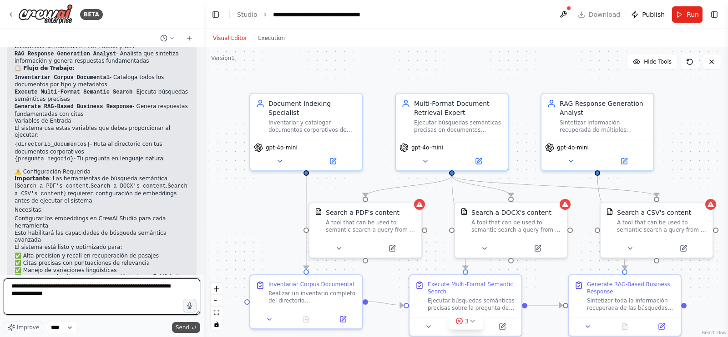
type textarea "**********"
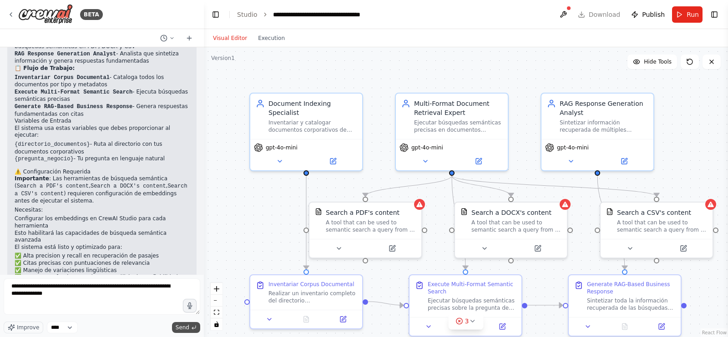
click at [179, 324] on span "Send" at bounding box center [183, 327] width 14 height 7
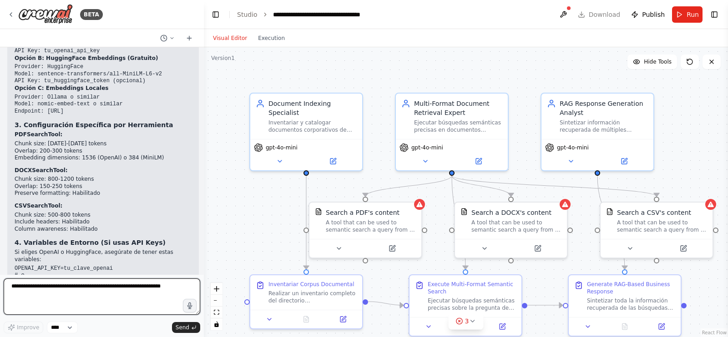
scroll to position [1300, 0]
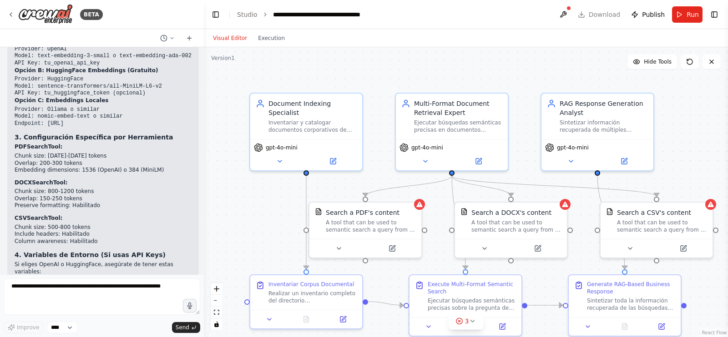
click at [651, 70] on div ".deletable-edge-delete-btn { width: 20px; height: 20px; border: 0px solid #ffff…" at bounding box center [466, 192] width 524 height 290
click at [651, 62] on span "Hide Tools" at bounding box center [657, 61] width 28 height 7
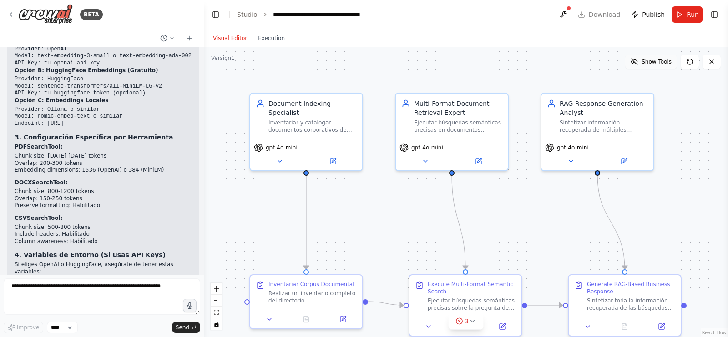
click at [651, 62] on span "Show Tools" at bounding box center [656, 61] width 30 height 7
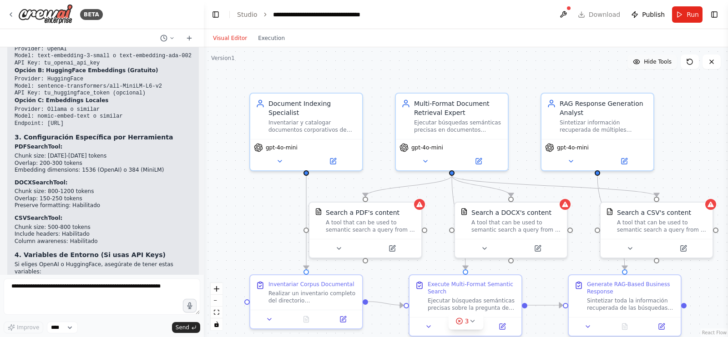
click at [651, 62] on span "Hide Tools" at bounding box center [657, 61] width 28 height 7
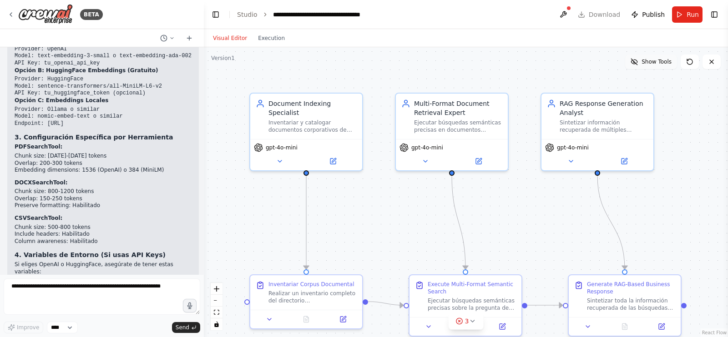
click at [651, 62] on span "Show Tools" at bounding box center [656, 61] width 30 height 7
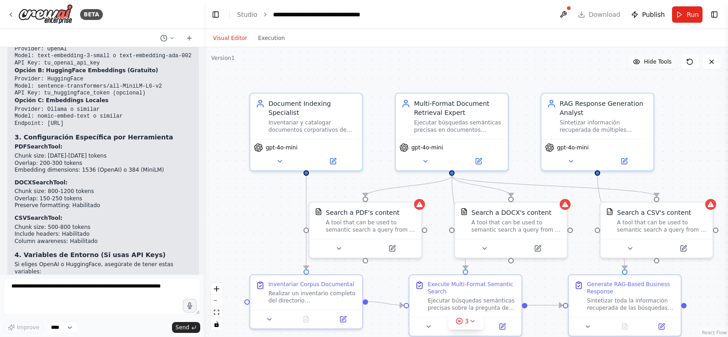
click at [651, 62] on span "Hide Tools" at bounding box center [657, 61] width 28 height 7
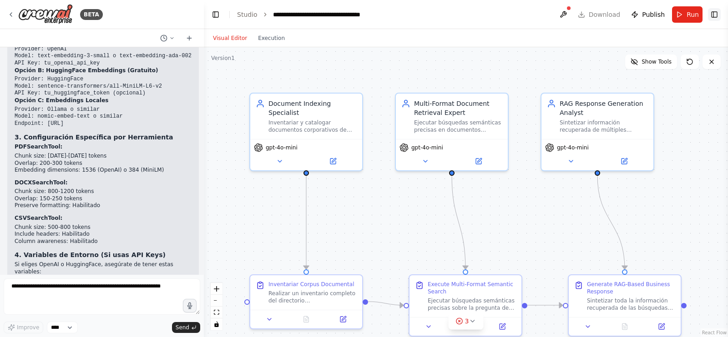
click at [716, 15] on button "Toggle Right Sidebar" at bounding box center [714, 14] width 13 height 13
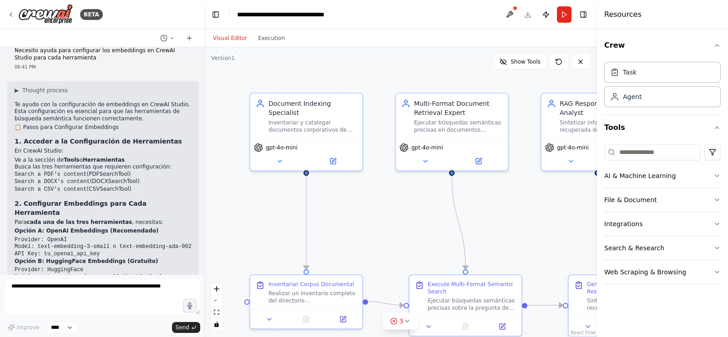
scroll to position [1105, 0]
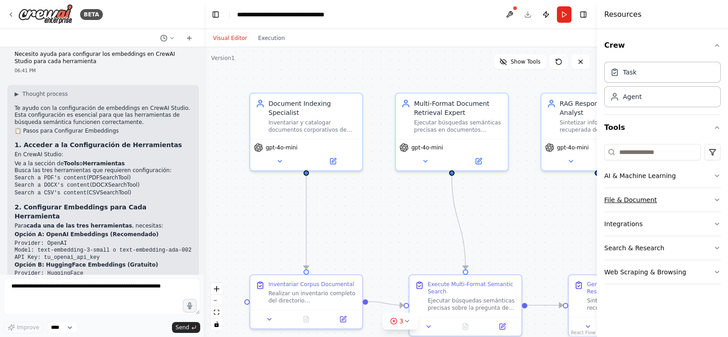
click at [654, 204] on button "File & Document" at bounding box center [662, 200] width 116 height 24
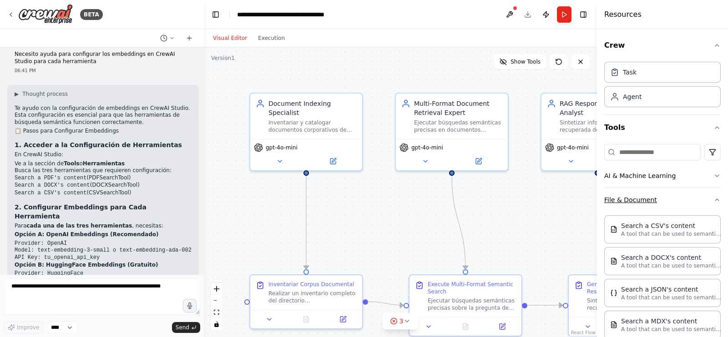
scroll to position [1425, 0]
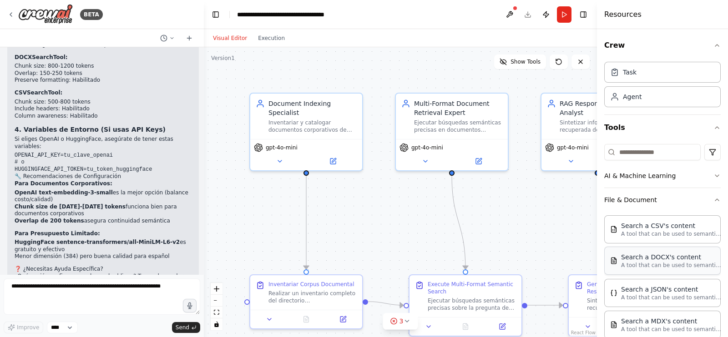
click at [649, 264] on p "A tool that can be used to semantic search a query from a DOCX's content." at bounding box center [671, 265] width 100 height 7
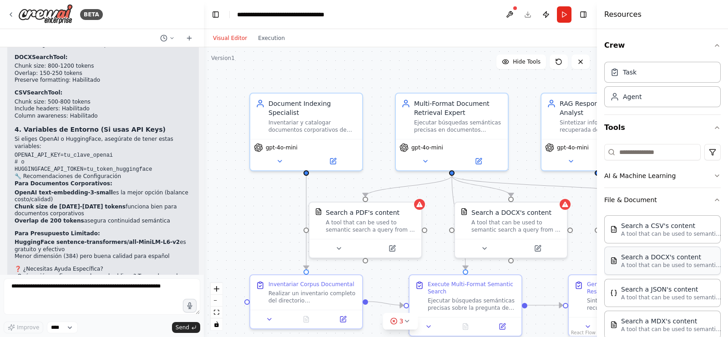
click at [685, 264] on p "A tool that can be used to semantic search a query from a DOCX's content." at bounding box center [671, 265] width 100 height 7
click at [390, 240] on div at bounding box center [365, 246] width 112 height 19
click at [340, 250] on icon at bounding box center [338, 246] width 7 height 7
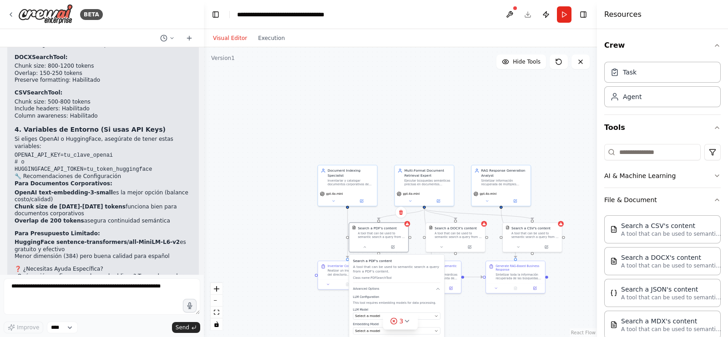
click at [476, 314] on div ".deletable-edge-delete-btn { width: 20px; height: 20px; border: 0px solid #ffff…" at bounding box center [400, 192] width 393 height 290
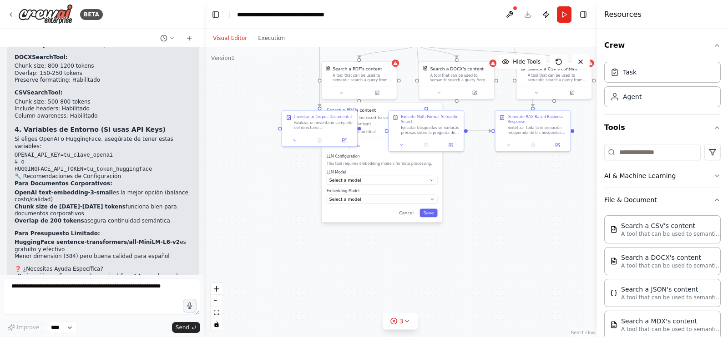
drag, startPoint x: 476, startPoint y: 315, endPoint x: 483, endPoint y: 177, distance: 138.0
click at [483, 177] on div ".deletable-edge-delete-btn { width: 20px; height: 20px; border: 0px solid #ffff…" at bounding box center [400, 192] width 393 height 290
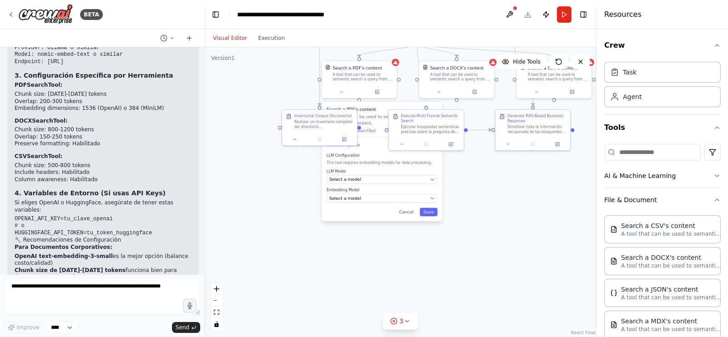
click at [144, 244] on p "Para Documentos Corporativos:" at bounding box center [103, 247] width 177 height 7
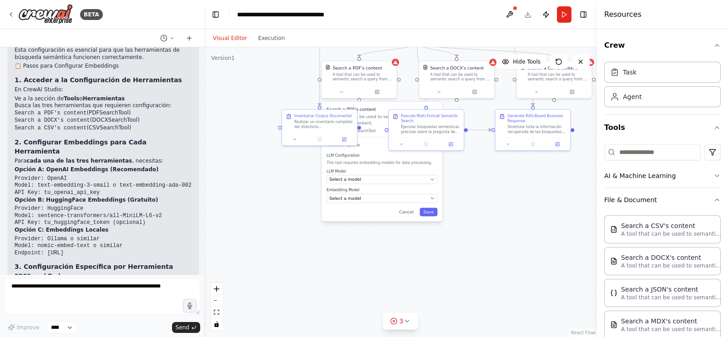
scroll to position [1170, 0]
click at [402, 181] on div "Select a model" at bounding box center [378, 179] width 98 height 6
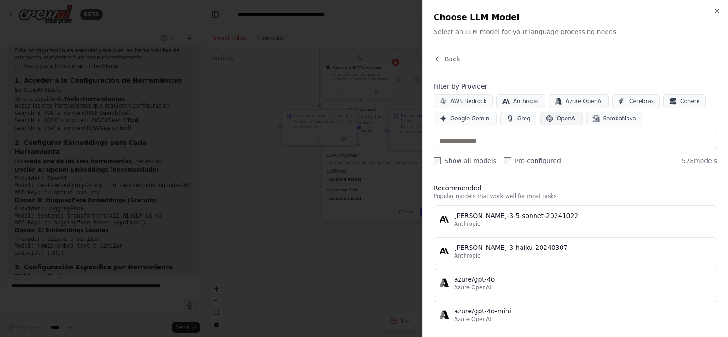
click at [559, 121] on span "OpenAI" at bounding box center [567, 118] width 20 height 7
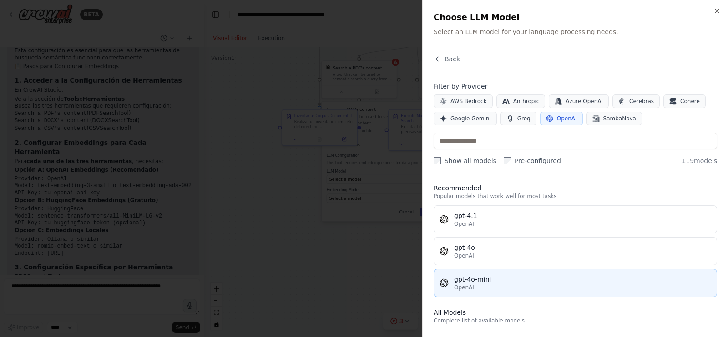
click at [500, 279] on div "gpt-4o-mini" at bounding box center [582, 279] width 257 height 9
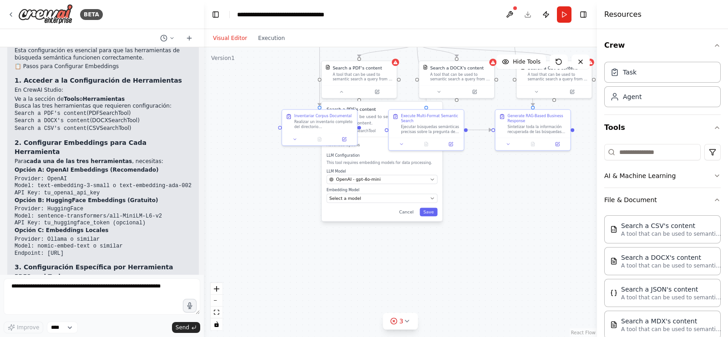
click at [473, 183] on div ".deletable-edge-delete-btn { width: 20px; height: 20px; border: 0px solid #ffff…" at bounding box center [400, 192] width 393 height 290
click at [429, 202] on div "Search a PDF's content A tool that can be used to semantic search a query from …" at bounding box center [382, 162] width 121 height 120
click at [439, 206] on div "Search a PDF's content A tool that can be used to semantic search a query from …" at bounding box center [382, 162] width 121 height 120
click at [428, 201] on button "Select a model" at bounding box center [382, 198] width 111 height 9
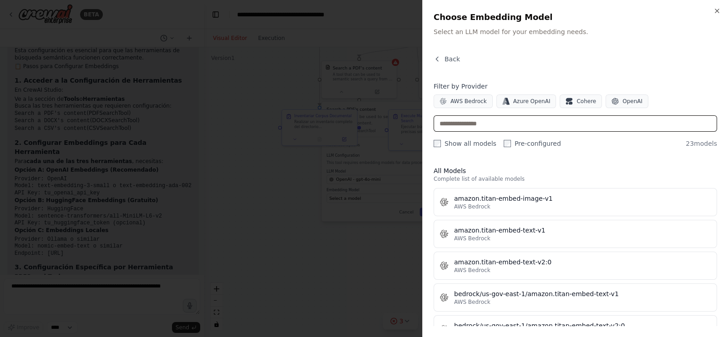
click at [509, 123] on input "text" at bounding box center [574, 124] width 283 height 16
type input "****"
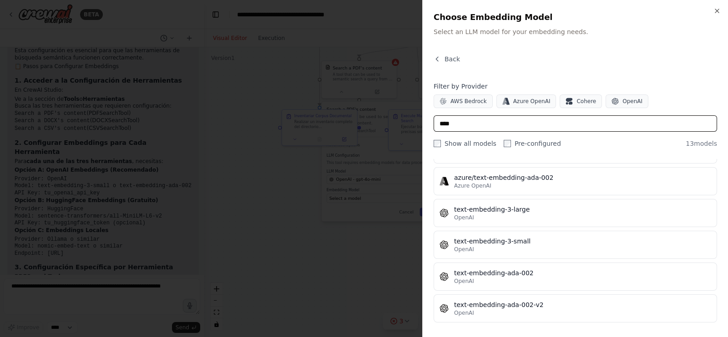
scroll to position [277, 0]
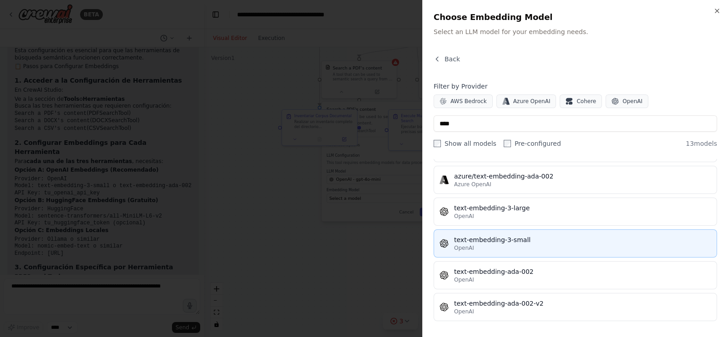
click at [518, 245] on div "OpenAI" at bounding box center [582, 248] width 257 height 7
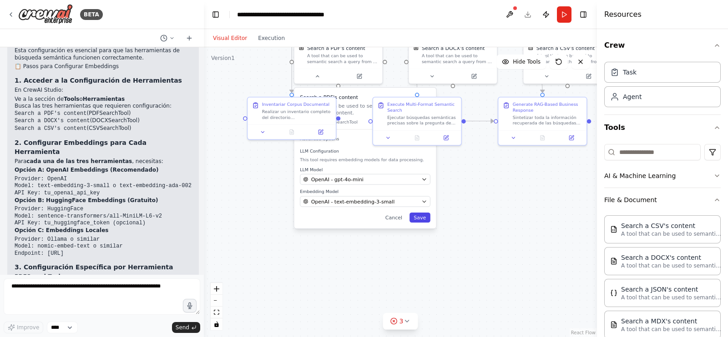
click at [425, 216] on button "Save" at bounding box center [419, 218] width 21 height 10
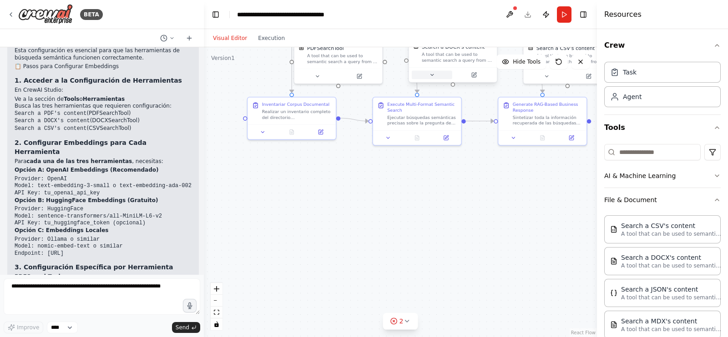
click at [443, 75] on button at bounding box center [432, 74] width 40 height 9
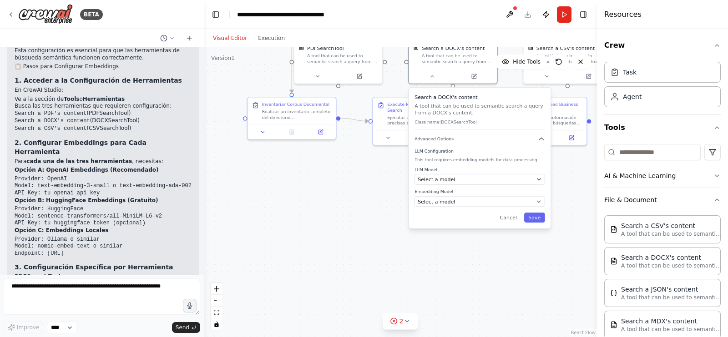
click at [512, 185] on div "LLM Model Select a model Embedding Model Select a model" at bounding box center [479, 187] width 131 height 40
click at [542, 180] on button "Select a model" at bounding box center [479, 179] width 131 height 11
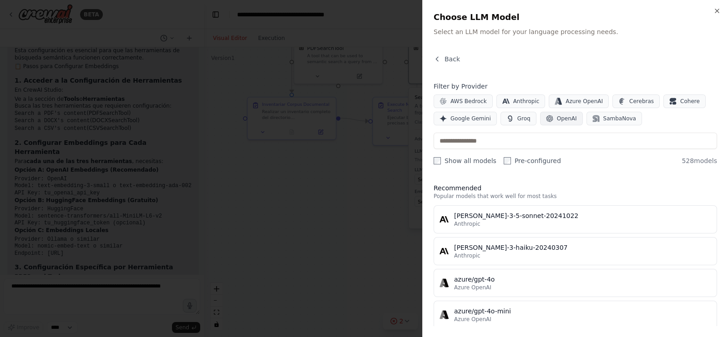
click at [546, 121] on icon "button" at bounding box center [549, 118] width 7 height 7
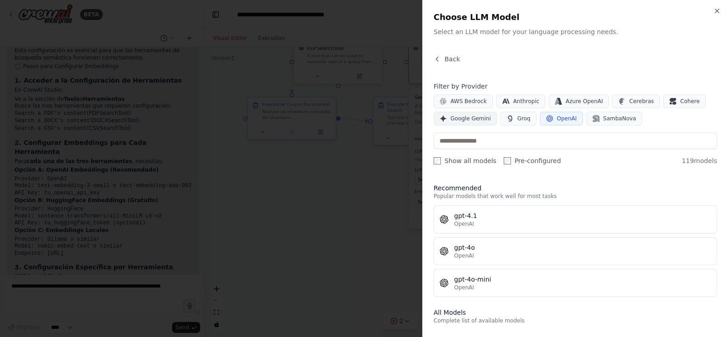
click at [478, 121] on span "Google Gemini" at bounding box center [470, 118] width 40 height 7
click at [546, 118] on icon "button" at bounding box center [549, 118] width 7 height 7
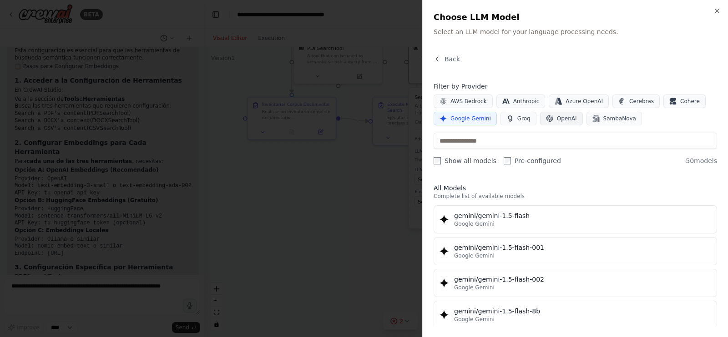
click at [546, 115] on icon "button" at bounding box center [549, 118] width 7 height 7
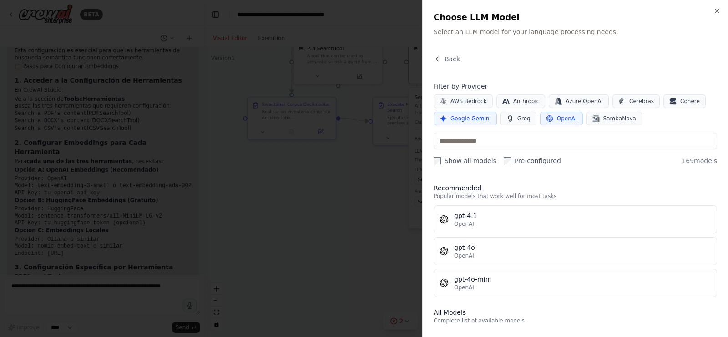
click at [479, 115] on span "Google Gemini" at bounding box center [470, 118] width 40 height 7
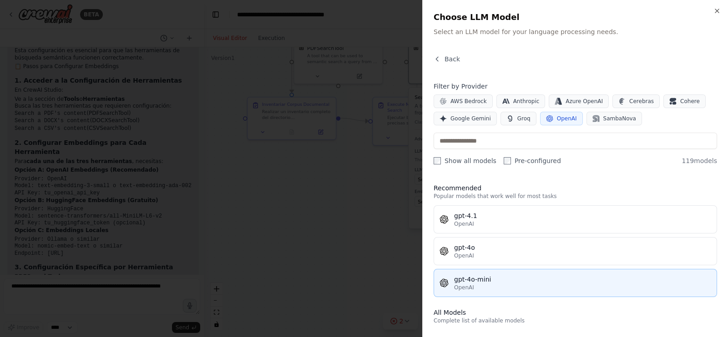
click at [467, 278] on div "gpt-4o-mini" at bounding box center [582, 279] width 257 height 9
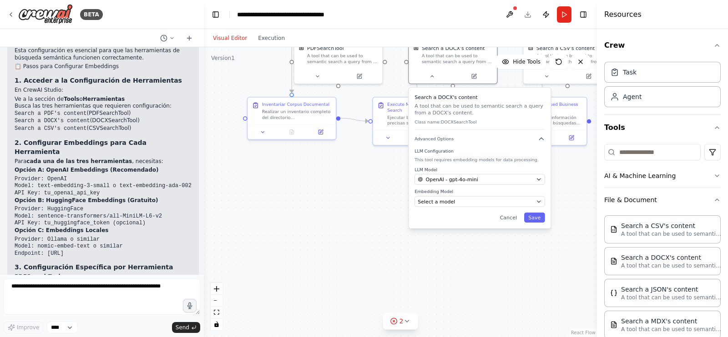
click at [513, 206] on div "Search a DOCX's content A tool that can be used to semantic search a query from…" at bounding box center [480, 158] width 142 height 141
click at [541, 202] on icon "button" at bounding box center [539, 202] width 6 height 6
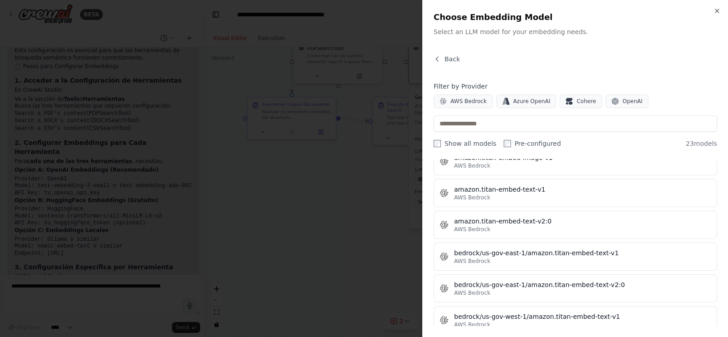
scroll to position [0, 0]
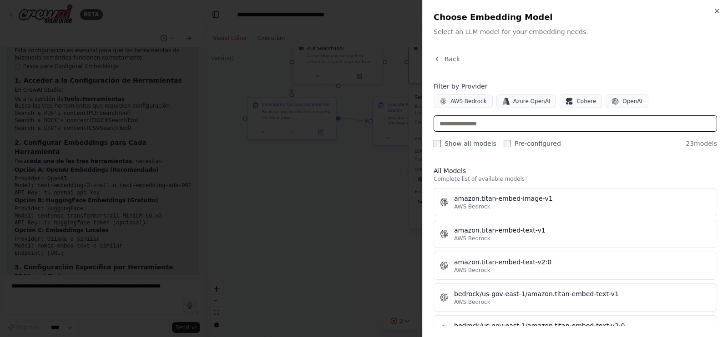
click at [535, 125] on input "text" at bounding box center [574, 124] width 283 height 16
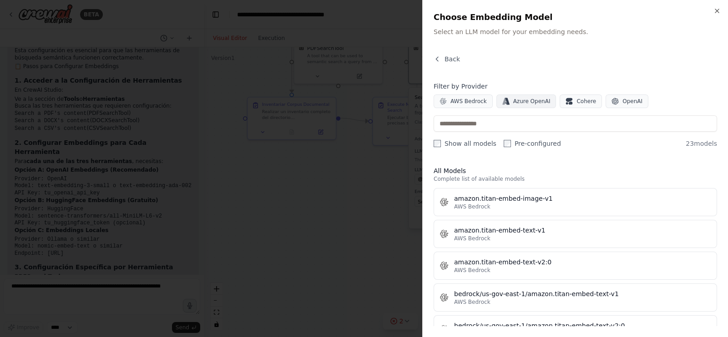
click at [519, 103] on span "Azure OpenAI" at bounding box center [531, 101] width 37 height 7
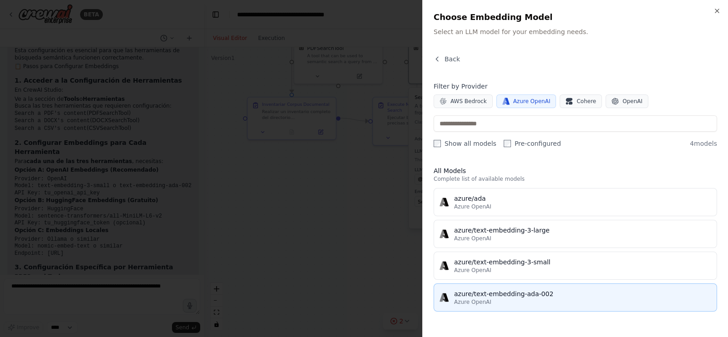
click at [484, 303] on span "Azure OpenAI" at bounding box center [472, 302] width 37 height 7
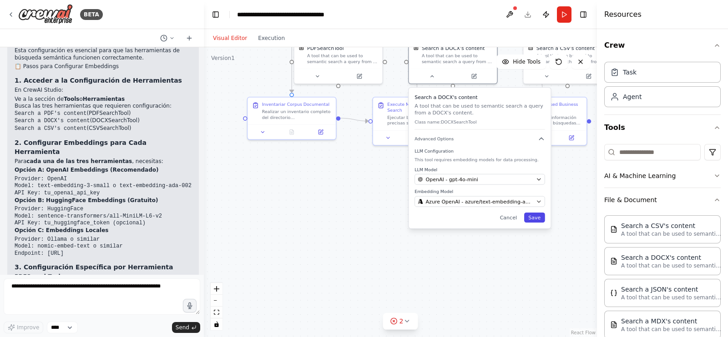
click at [537, 216] on button "Save" at bounding box center [534, 218] width 21 height 10
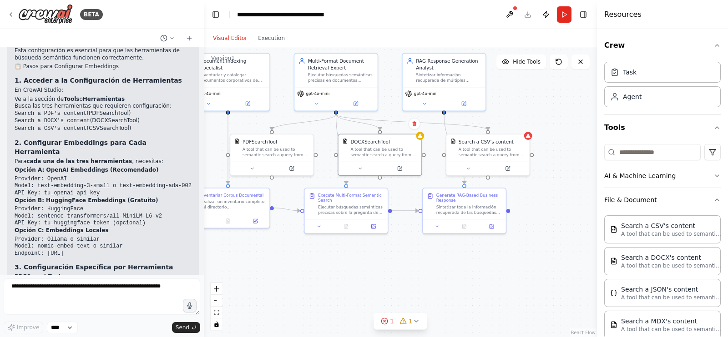
drag, startPoint x: 543, startPoint y: 171, endPoint x: 464, endPoint y: 258, distance: 117.5
click at [464, 258] on div ".deletable-edge-delete-btn { width: 20px; height: 20px; border: 0px solid #ffff…" at bounding box center [400, 192] width 393 height 290
click at [469, 168] on icon at bounding box center [466, 167] width 5 height 5
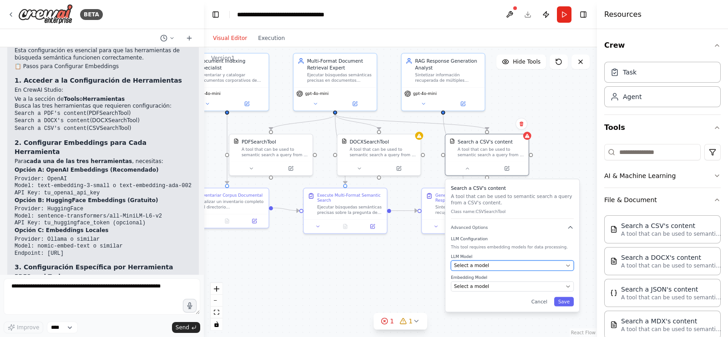
click at [524, 264] on div "Select a model" at bounding box center [508, 265] width 109 height 7
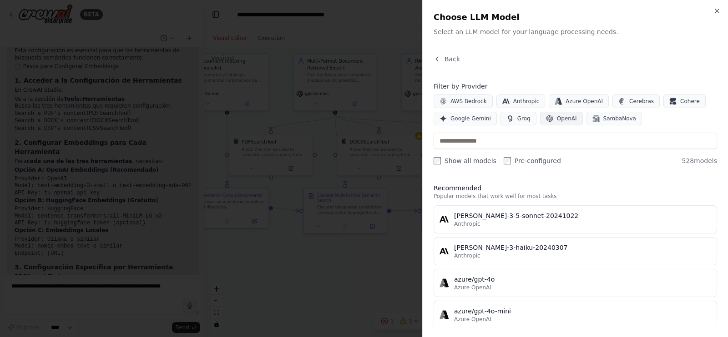
click at [557, 119] on span "OpenAI" at bounding box center [567, 118] width 20 height 7
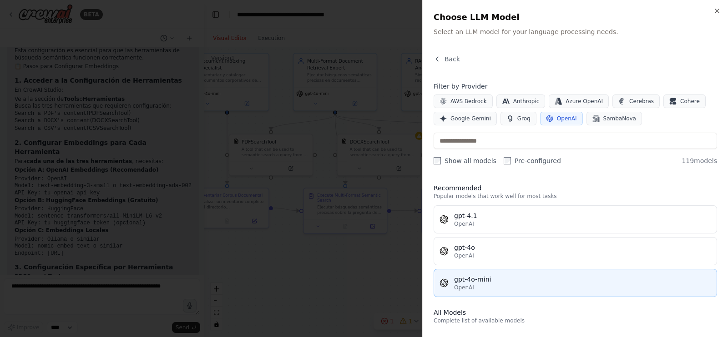
click at [476, 286] on div "OpenAI" at bounding box center [582, 287] width 257 height 7
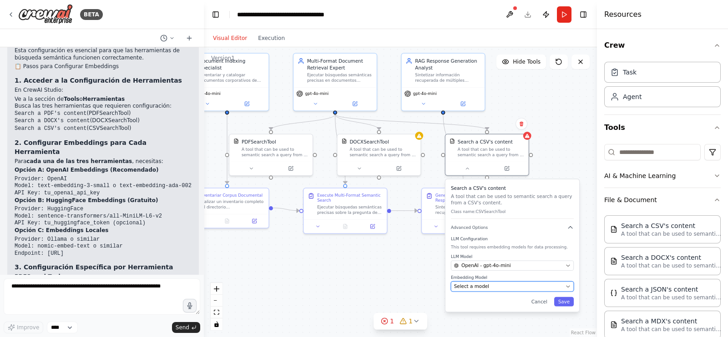
click at [487, 287] on div "Select a model" at bounding box center [508, 286] width 109 height 7
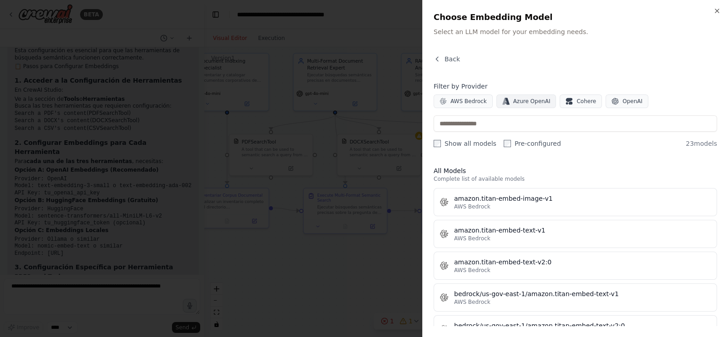
click at [529, 105] on button "Azure OpenAI" at bounding box center [526, 102] width 60 height 14
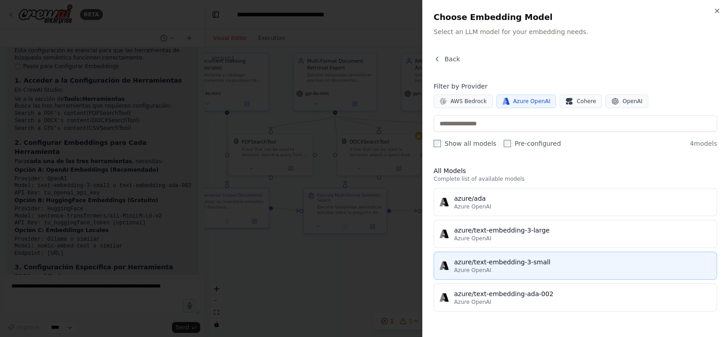
click at [518, 262] on div "azure/text-embedding-3-small" at bounding box center [582, 262] width 257 height 9
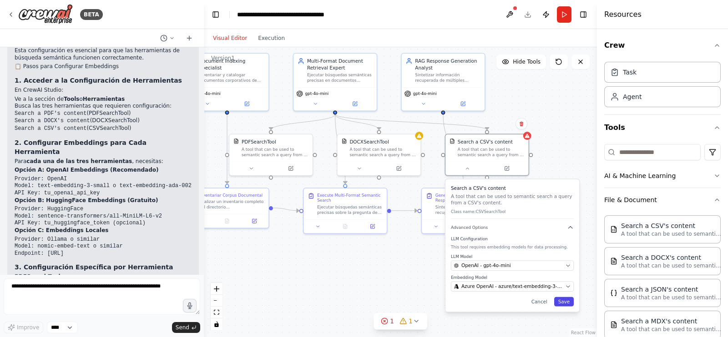
click at [564, 302] on button "Save" at bounding box center [564, 302] width 20 height 10
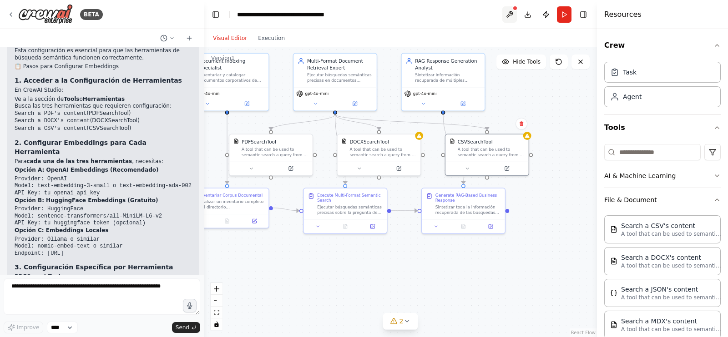
click at [508, 16] on button at bounding box center [509, 14] width 15 height 16
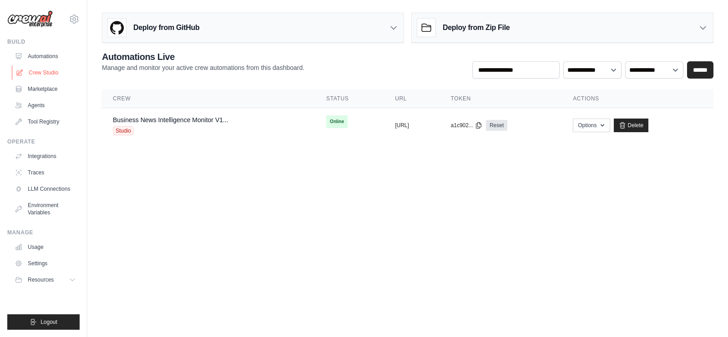
click at [51, 70] on link "Crew Studio" at bounding box center [46, 72] width 69 height 15
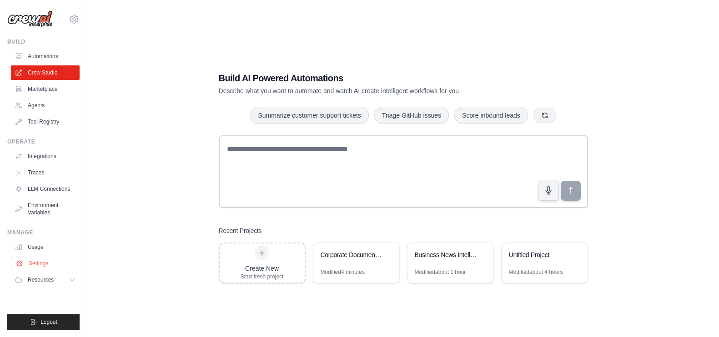
click at [40, 260] on link "Settings" at bounding box center [46, 263] width 69 height 15
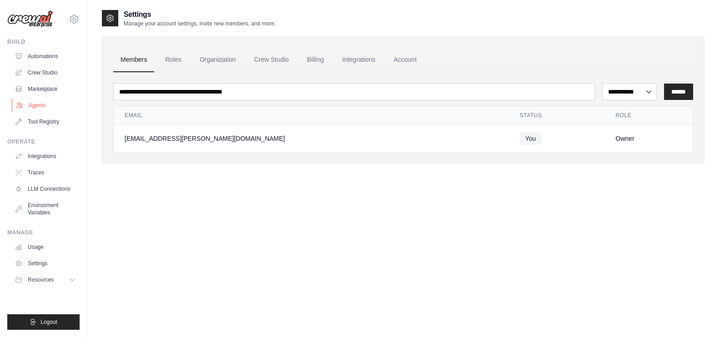
click at [49, 104] on link "Agents" at bounding box center [46, 105] width 69 height 15
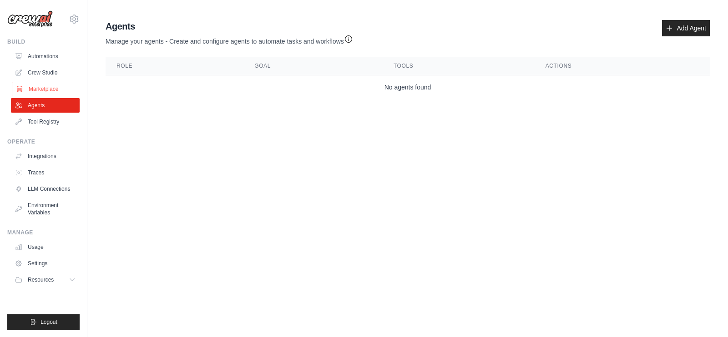
click at [44, 90] on link "Marketplace" at bounding box center [46, 89] width 69 height 15
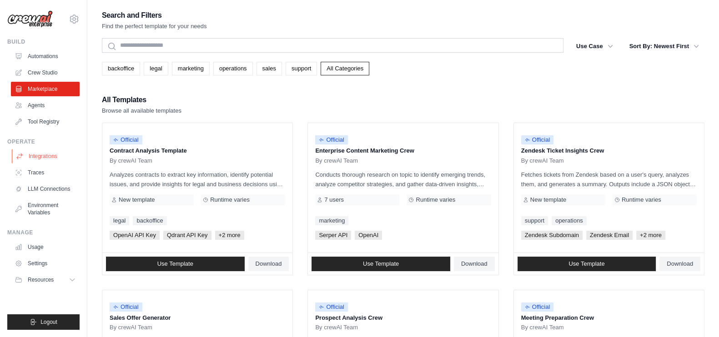
click at [40, 155] on link "Integrations" at bounding box center [46, 156] width 69 height 15
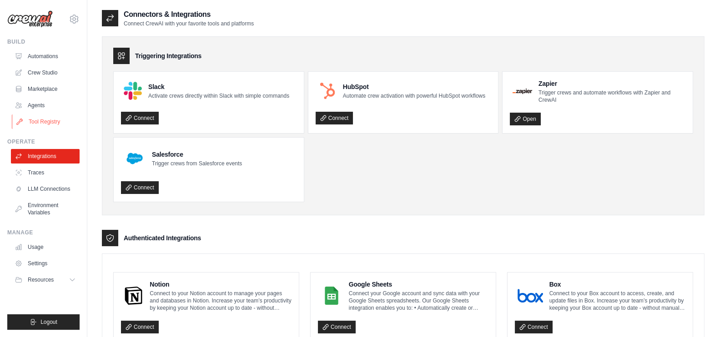
click at [45, 120] on link "Tool Registry" at bounding box center [46, 122] width 69 height 15
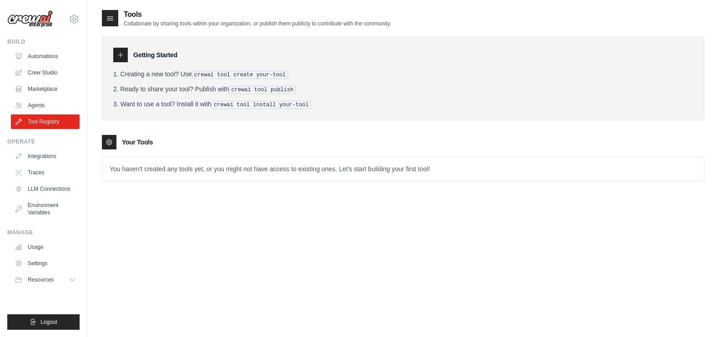
click at [118, 21] on div "Tools Collaborate by sharing tools within your organization, or publish them pu…" at bounding box center [246, 18] width 289 height 18
click at [104, 13] on div at bounding box center [110, 18] width 16 height 16
drag, startPoint x: 118, startPoint y: 54, endPoint x: 146, endPoint y: 60, distance: 28.5
click at [118, 54] on icon at bounding box center [120, 54] width 7 height 7
click at [207, 71] on pre "crewai tool create your-tool" at bounding box center [240, 75] width 96 height 8
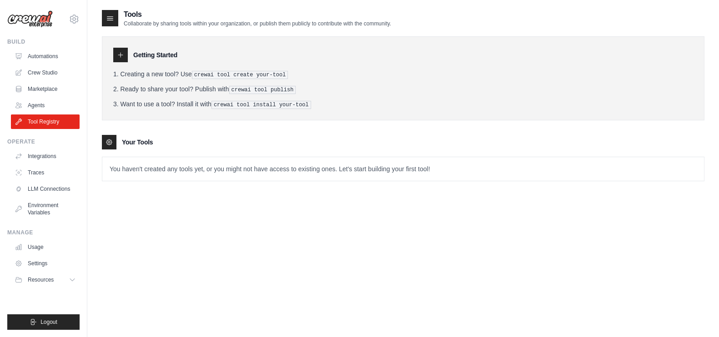
click at [174, 172] on p "You haven't created any tools yet, or you might not have access to existing one…" at bounding box center [403, 169] width 602 height 24
click at [184, 166] on p "You haven't created any tools yet, or you might not have access to existing one…" at bounding box center [403, 169] width 602 height 24
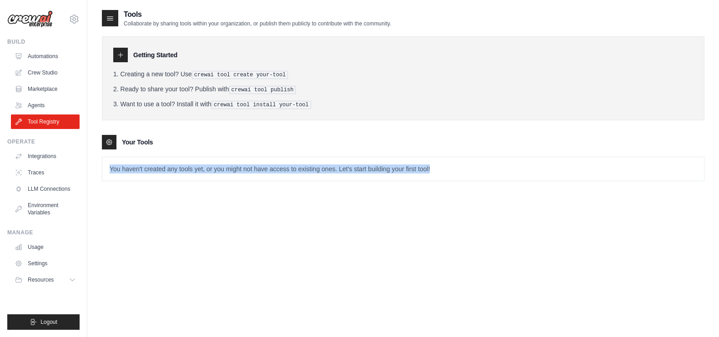
click at [184, 166] on p "You haven't created any tools yet, or you might not have access to existing one…" at bounding box center [403, 169] width 602 height 24
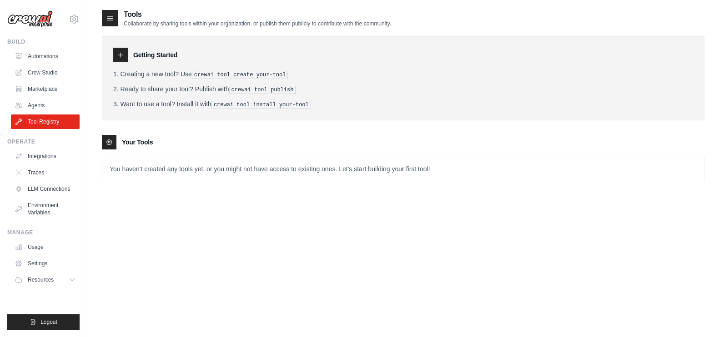
click at [109, 143] on icon at bounding box center [109, 142] width 7 height 7
click at [50, 79] on link "Crew Studio" at bounding box center [46, 72] width 69 height 15
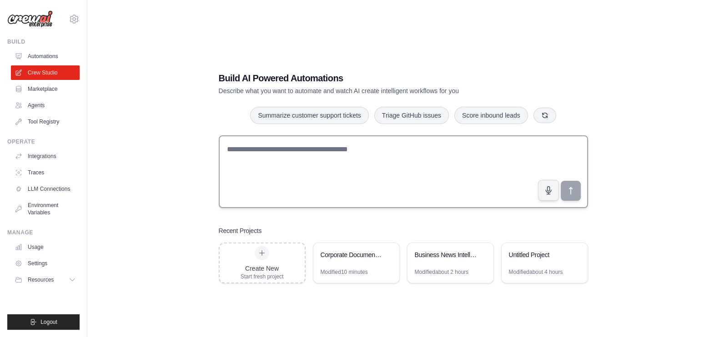
scroll to position [18, 0]
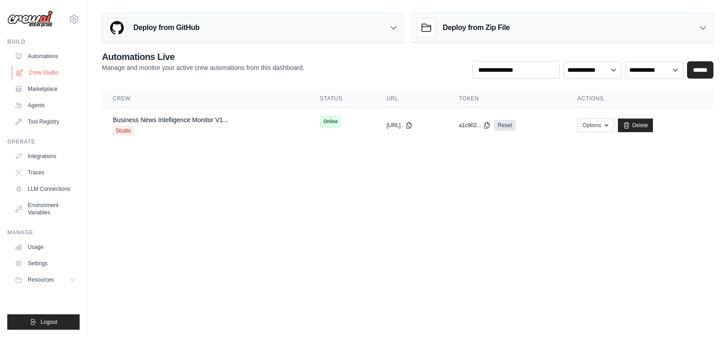
click at [41, 75] on link "Crew Studio" at bounding box center [46, 72] width 69 height 15
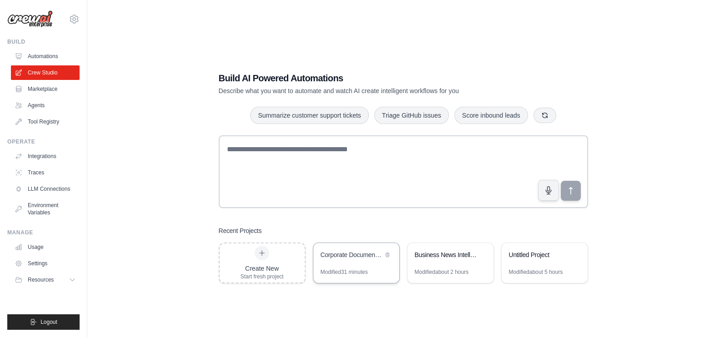
click at [351, 265] on div "Corporate Document Intelligence System" at bounding box center [356, 255] width 86 height 25
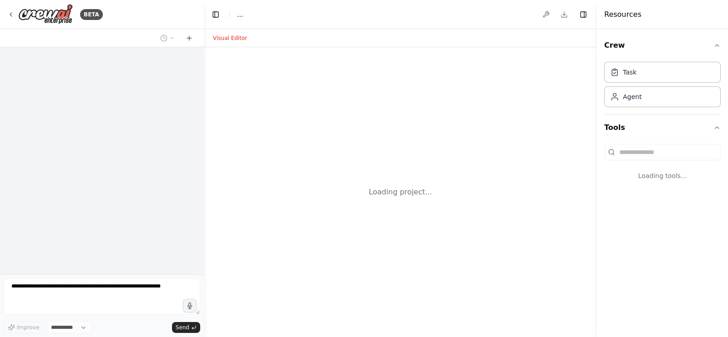
select select "****"
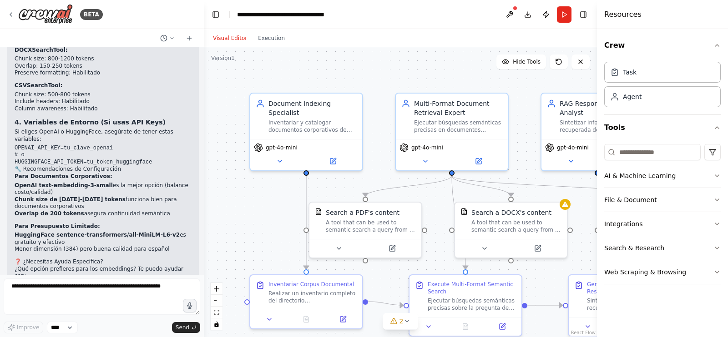
scroll to position [1425, 0]
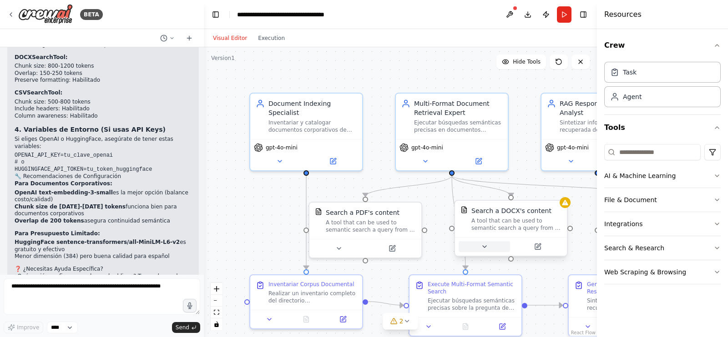
click at [486, 245] on icon at bounding box center [484, 246] width 7 height 7
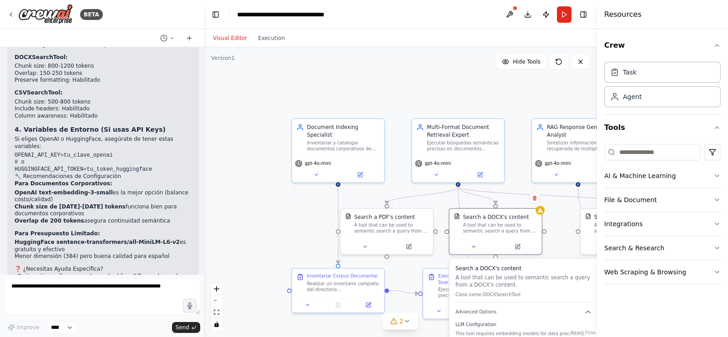
drag, startPoint x: 529, startPoint y: 262, endPoint x: 518, endPoint y: 259, distance: 11.8
click at [518, 259] on div "Search a DOCX's content A tool that can be used to semantic search a query from…" at bounding box center [523, 332] width 148 height 147
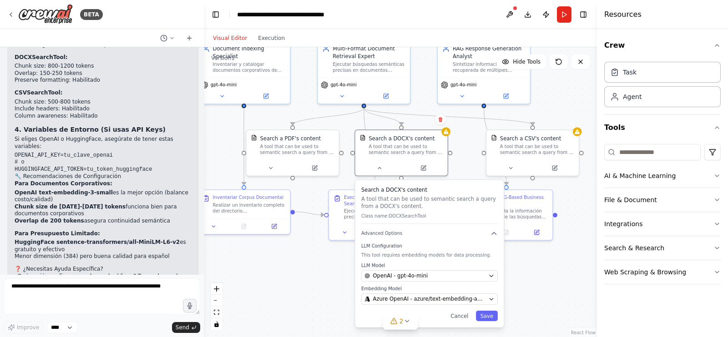
drag, startPoint x: 494, startPoint y: 96, endPoint x: 408, endPoint y: 19, distance: 115.0
click at [408, 19] on main "**********" at bounding box center [400, 168] width 393 height 337
click at [451, 298] on span "Azure OpenAI - azure/text-embedding-ada-002" at bounding box center [429, 298] width 112 height 7
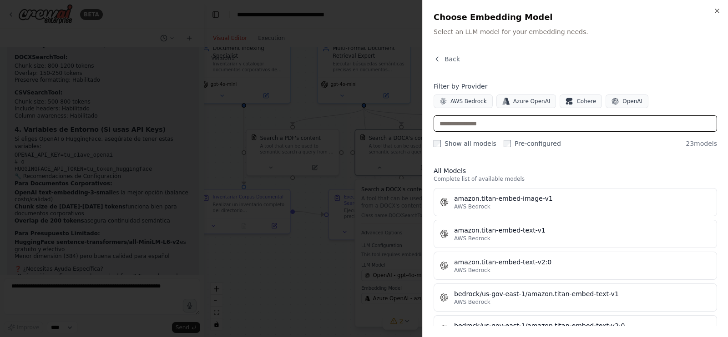
click at [489, 125] on input "text" at bounding box center [574, 124] width 283 height 16
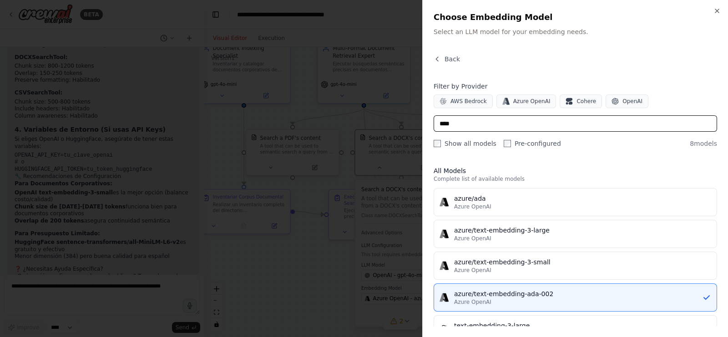
type input "****"
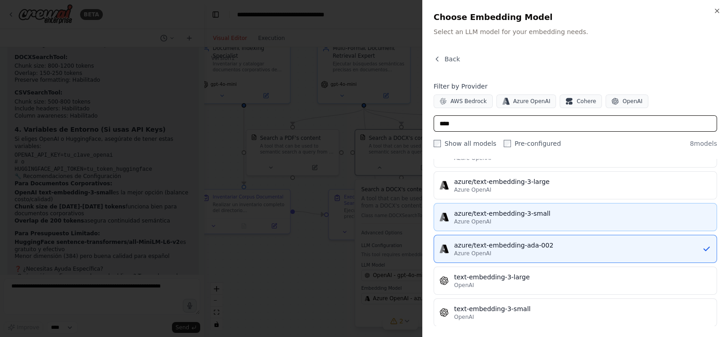
scroll to position [118, 0]
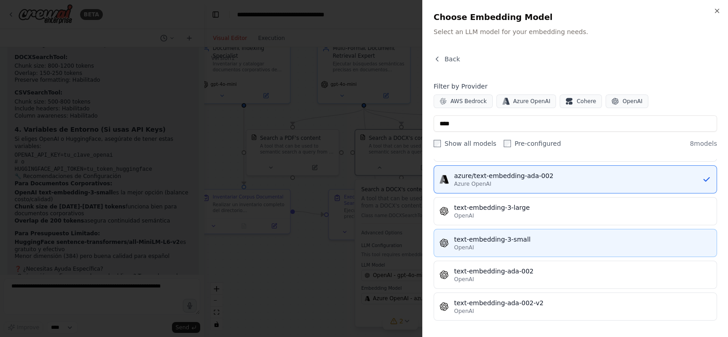
click at [544, 244] on div "OpenAI" at bounding box center [582, 247] width 257 height 7
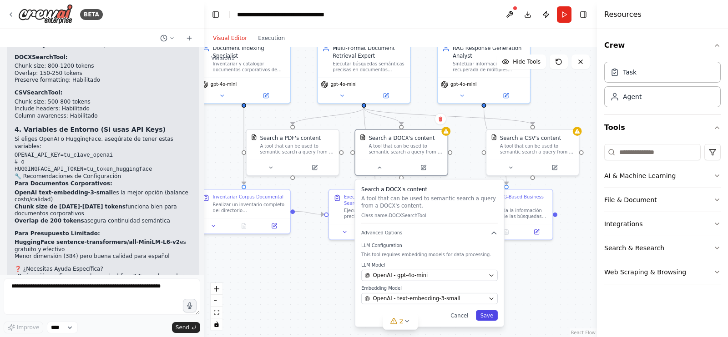
click at [485, 314] on button "Save" at bounding box center [487, 316] width 22 height 10
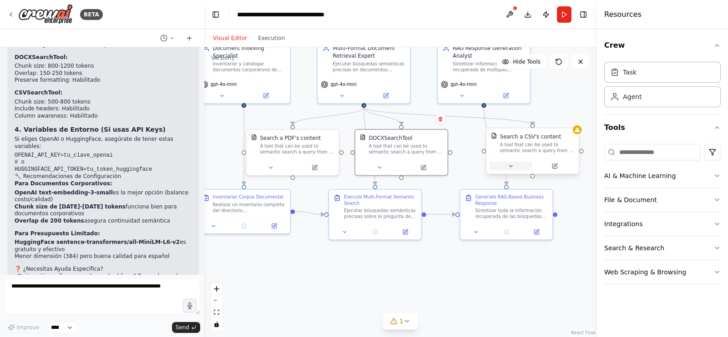
click at [511, 162] on button at bounding box center [510, 166] width 42 height 9
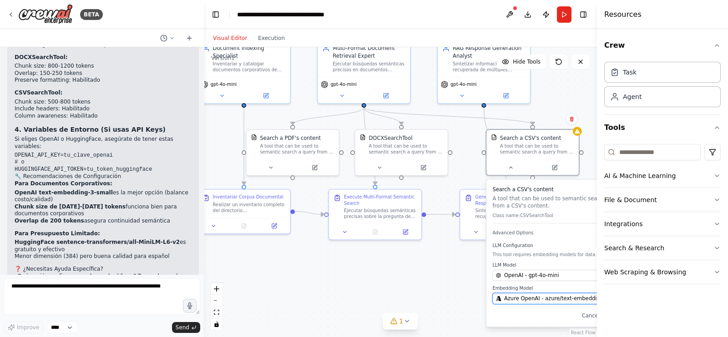
click at [532, 295] on span "Azure OpenAI - azure/text-embedding-3-small" at bounding box center [560, 298] width 112 height 7
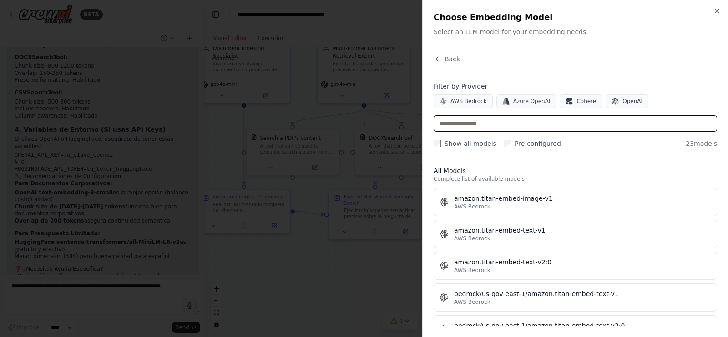
click at [550, 121] on input "text" at bounding box center [574, 124] width 283 height 16
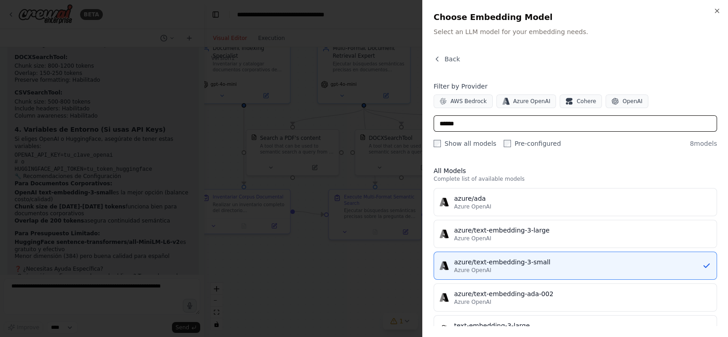
type input "******"
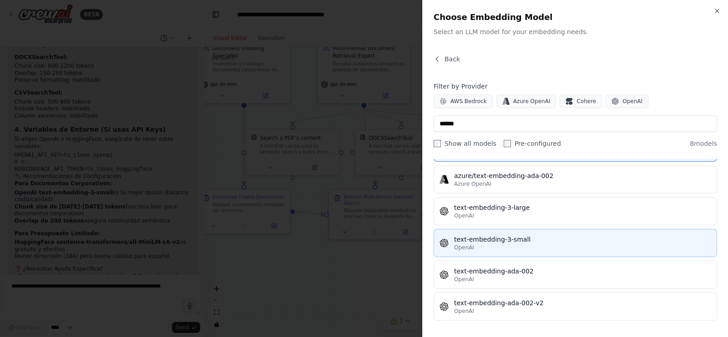
click at [488, 247] on div "OpenAI" at bounding box center [582, 247] width 257 height 7
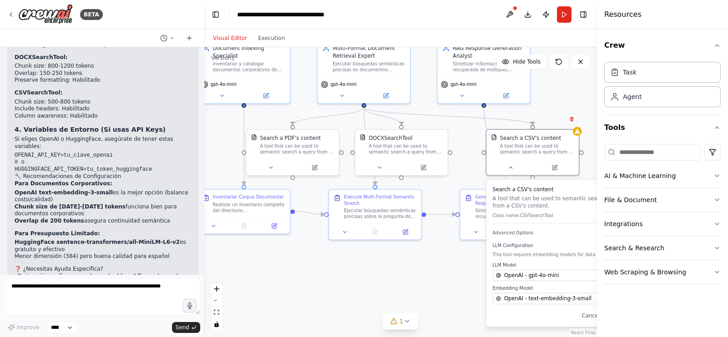
click at [444, 273] on div ".deletable-edge-delete-btn { width: 20px; height: 20px; border: 0px solid #ffff…" at bounding box center [400, 192] width 393 height 290
click at [514, 168] on button at bounding box center [510, 166] width 42 height 9
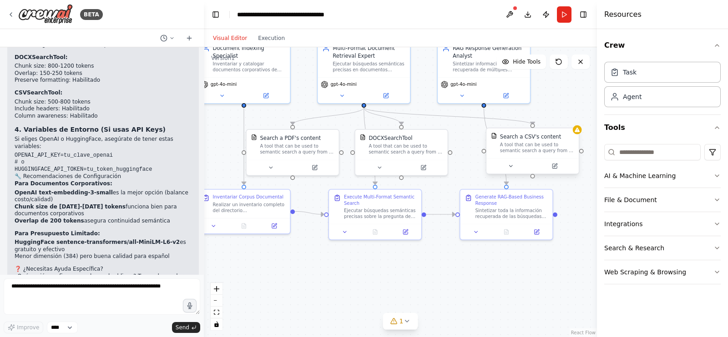
click at [518, 153] on div "A tool that can be used to semantic search a query from a CSV's content." at bounding box center [537, 148] width 74 height 12
click at [515, 169] on button at bounding box center [510, 166] width 42 height 9
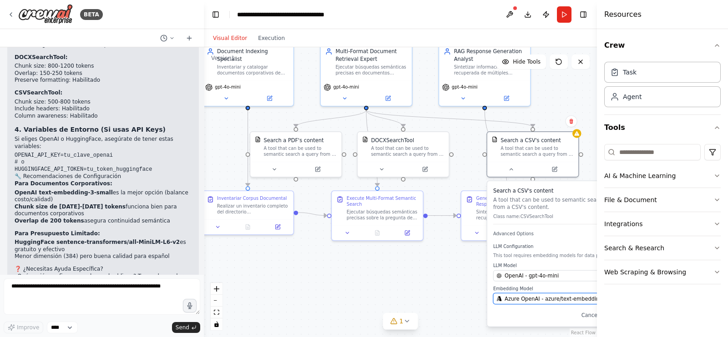
click at [546, 303] on button "Azure OpenAI - azure/text-embedding-3-small" at bounding box center [560, 298] width 135 height 11
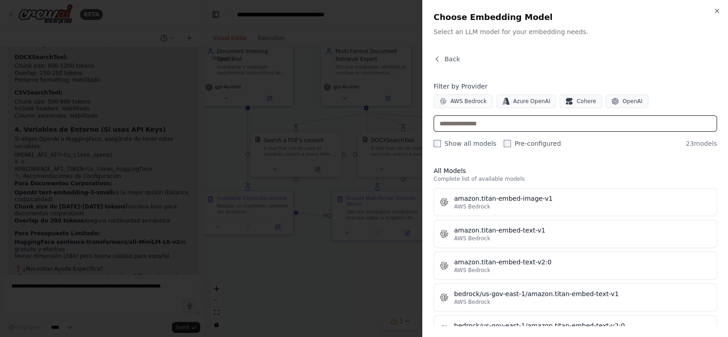
click at [487, 126] on input "text" at bounding box center [574, 124] width 283 height 16
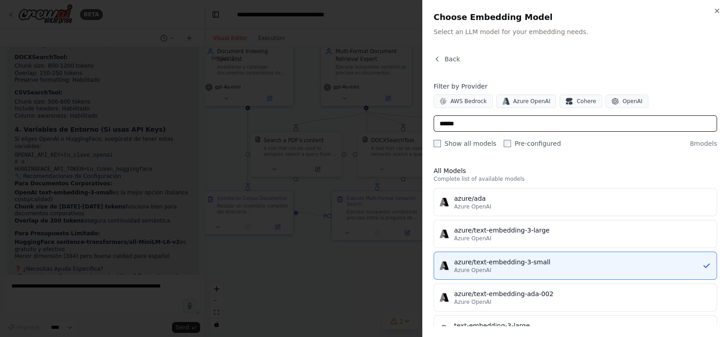
type input "******"
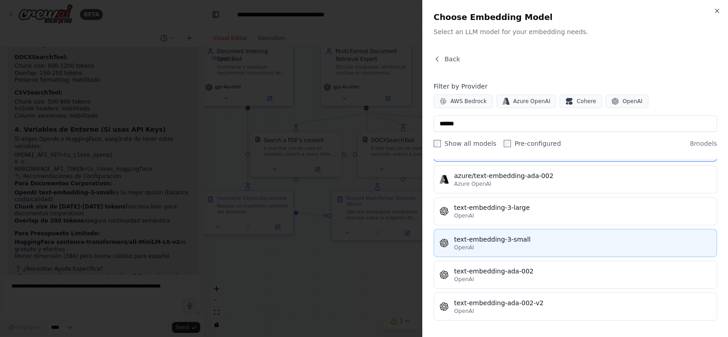
click at [504, 249] on div "OpenAI" at bounding box center [582, 247] width 257 height 7
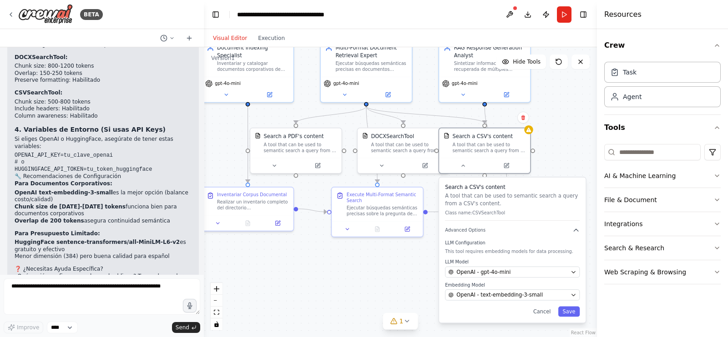
drag, startPoint x: 515, startPoint y: 318, endPoint x: 503, endPoint y: 317, distance: 11.9
click at [503, 317] on div "Search a CSV's content A tool that can be used to semantic search a query from …" at bounding box center [512, 251] width 146 height 146
click at [564, 309] on button "Save" at bounding box center [560, 312] width 21 height 10
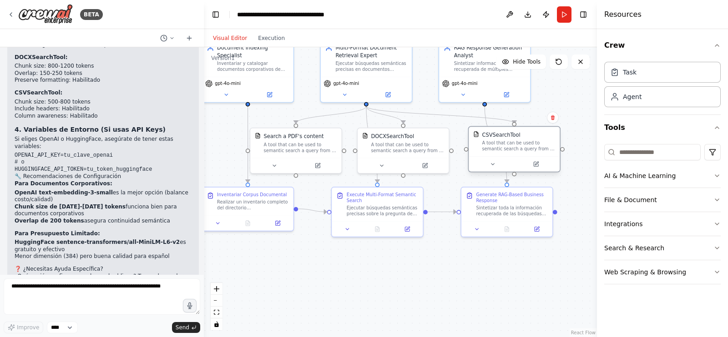
drag, startPoint x: 484, startPoint y: 141, endPoint x: 521, endPoint y: 145, distance: 36.5
click at [521, 145] on div "A tool that can be used to semantic search a query from a CSV's content." at bounding box center [518, 147] width 73 height 12
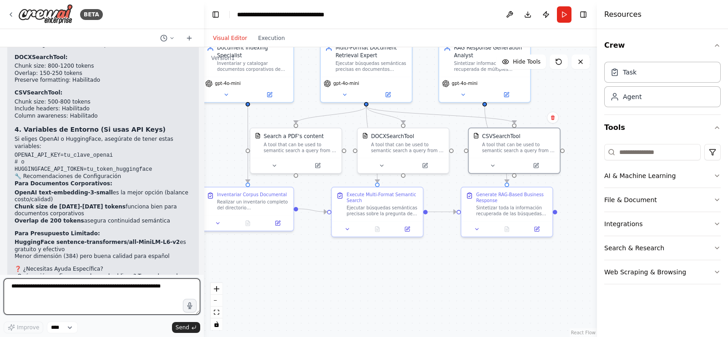
click at [89, 288] on textarea at bounding box center [102, 297] width 196 height 36
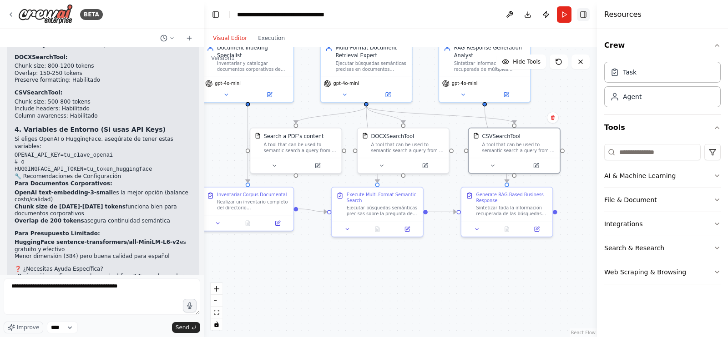
click at [584, 15] on button "Toggle Right Sidebar" at bounding box center [583, 14] width 13 height 13
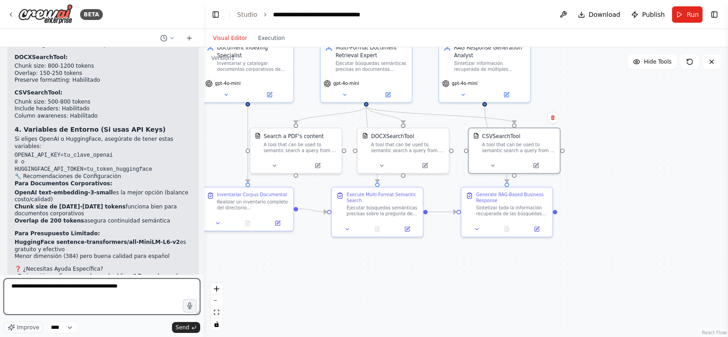
click at [136, 288] on textarea "**********" at bounding box center [102, 297] width 196 height 36
type textarea "**********"
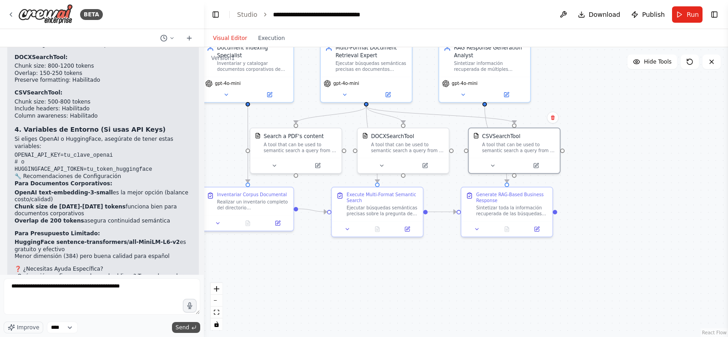
click at [191, 325] on button "Send" at bounding box center [186, 327] width 28 height 11
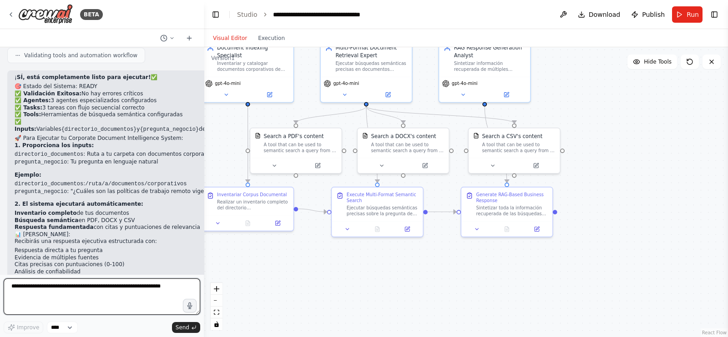
scroll to position [2154, 0]
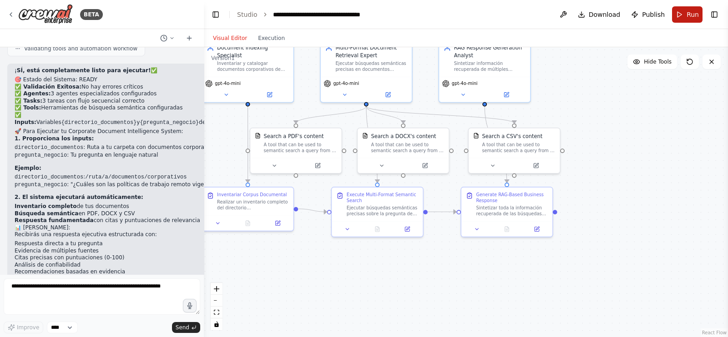
click at [680, 14] on button "Run" at bounding box center [687, 14] width 30 height 16
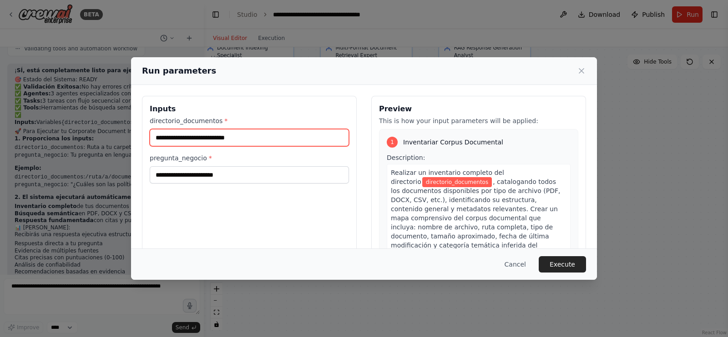
click at [309, 141] on input "directorio_documentos *" at bounding box center [249, 137] width 199 height 17
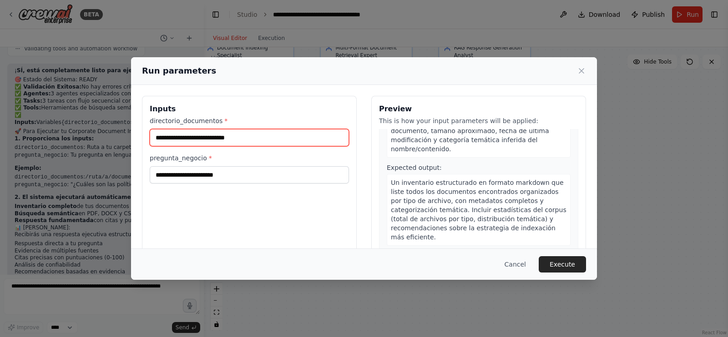
scroll to position [106, 0]
click at [584, 75] on icon at bounding box center [581, 70] width 9 height 9
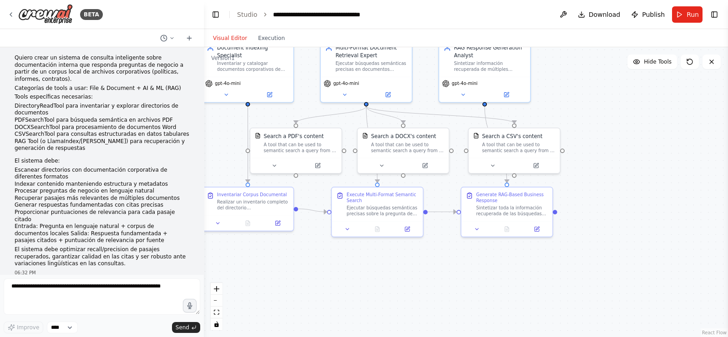
scroll to position [47, 0]
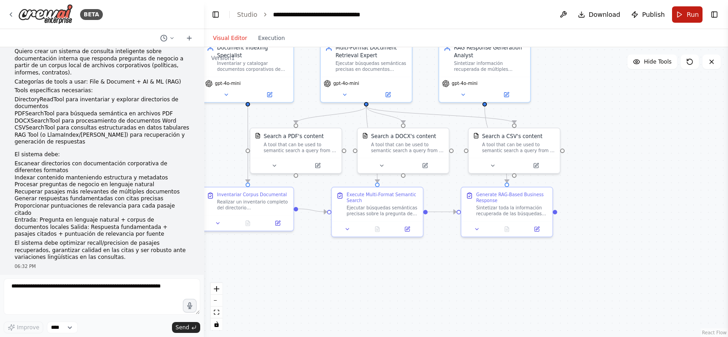
click at [683, 16] on button "Run" at bounding box center [687, 14] width 30 height 16
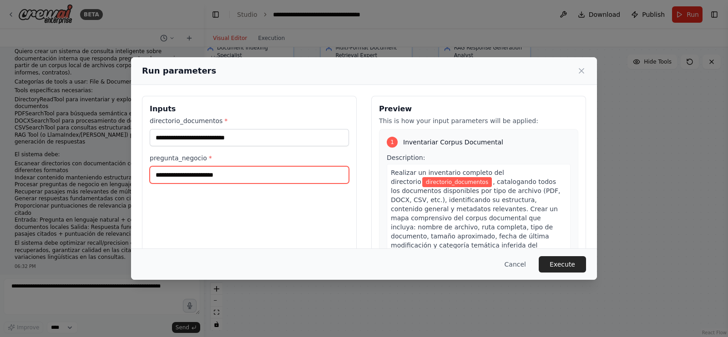
click at [309, 177] on input "pregunta_negocio *" at bounding box center [249, 174] width 199 height 17
click at [76, 162] on div "Run parameters Inputs directorio_documentos * pregunta_negocio * Preview This i…" at bounding box center [364, 168] width 728 height 337
click at [76, 162] on li "Escanear directorios con documentación corporativa de diferentes formatos" at bounding box center [102, 168] width 175 height 14
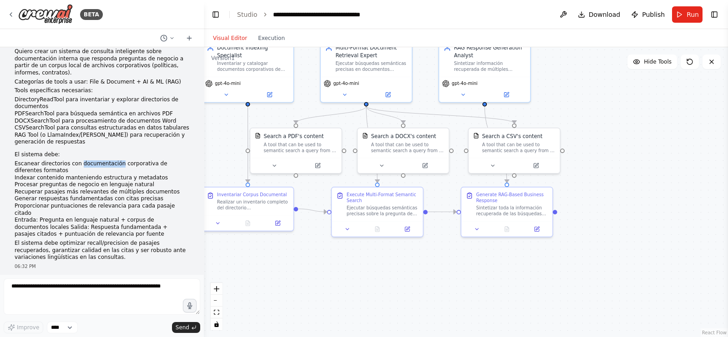
click at [131, 156] on p "El sistema debe:" at bounding box center [102, 154] width 175 height 7
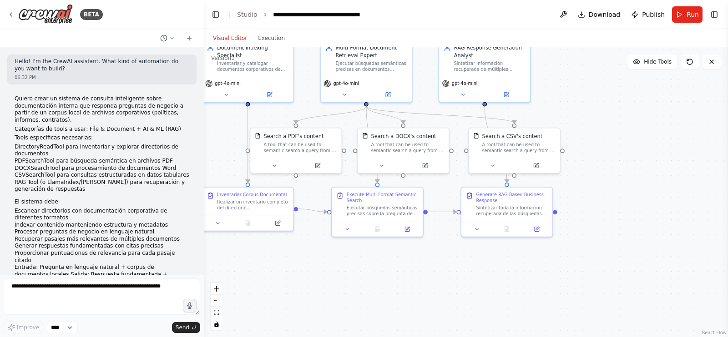
scroll to position [0, 0]
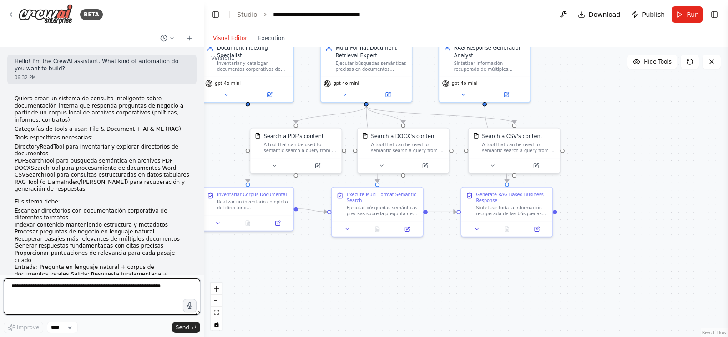
click at [93, 297] on textarea at bounding box center [102, 297] width 196 height 36
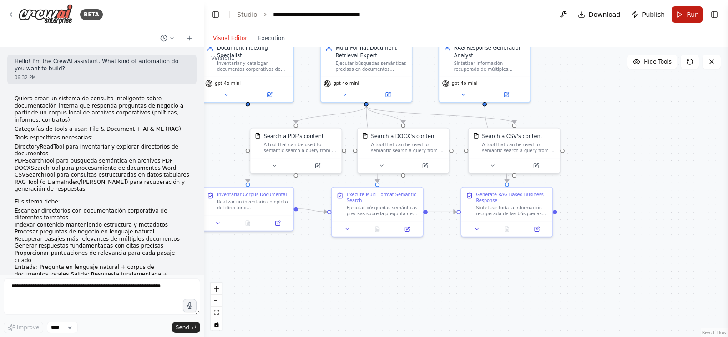
click at [684, 18] on button "Run" at bounding box center [687, 14] width 30 height 16
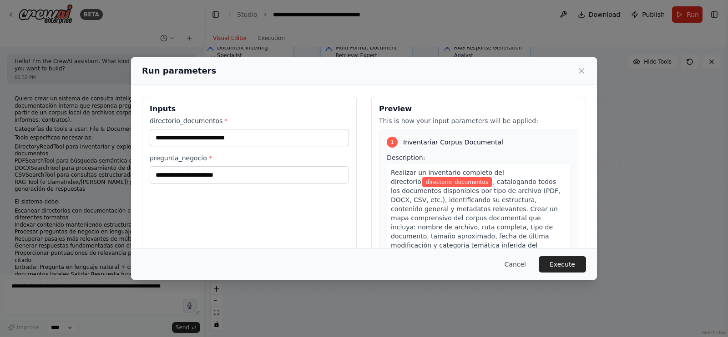
click at [139, 302] on div "Run parameters Inputs directorio_documentos * pregunta_negocio * Preview This i…" at bounding box center [364, 168] width 728 height 337
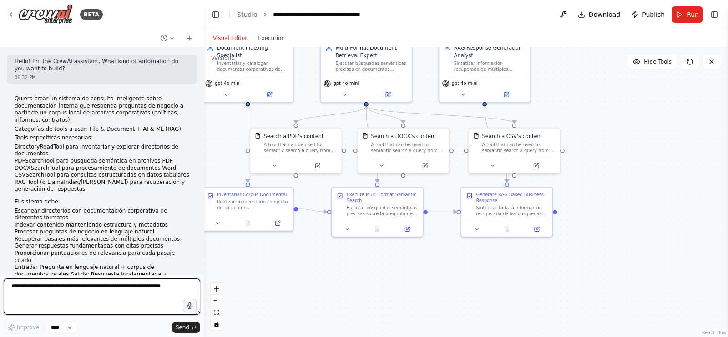
click at [119, 287] on textarea at bounding box center [102, 297] width 196 height 36
click at [79, 287] on textarea "**********" at bounding box center [102, 297] width 196 height 36
type textarea "**********"
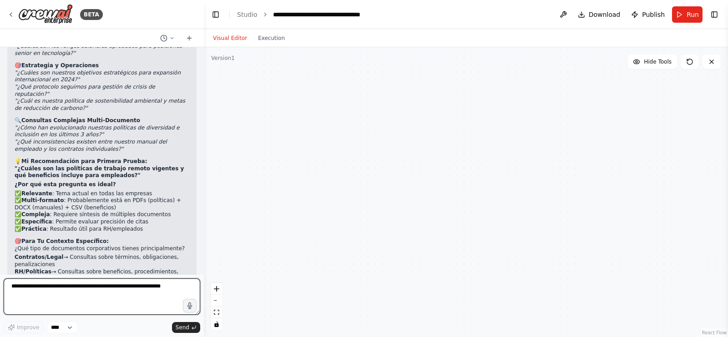
scroll to position [2310, 0]
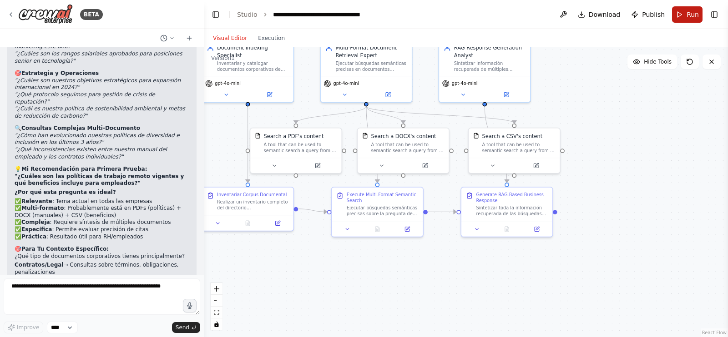
click at [684, 10] on button "Run" at bounding box center [687, 14] width 30 height 16
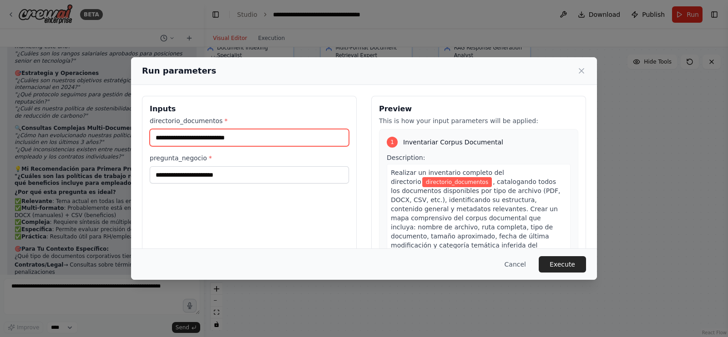
click at [275, 144] on input "directorio_documentos *" at bounding box center [249, 137] width 199 height 17
paste input "**********"
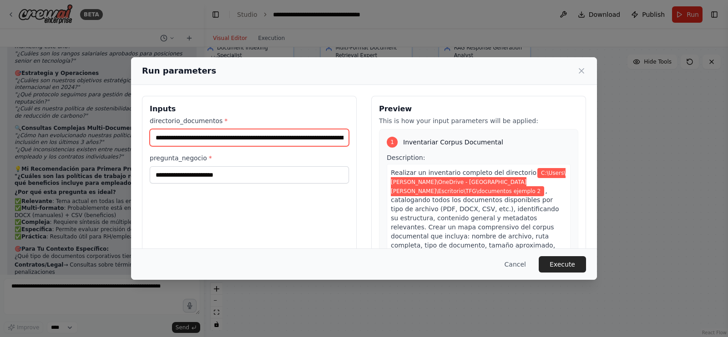
scroll to position [0, 94]
type input "**********"
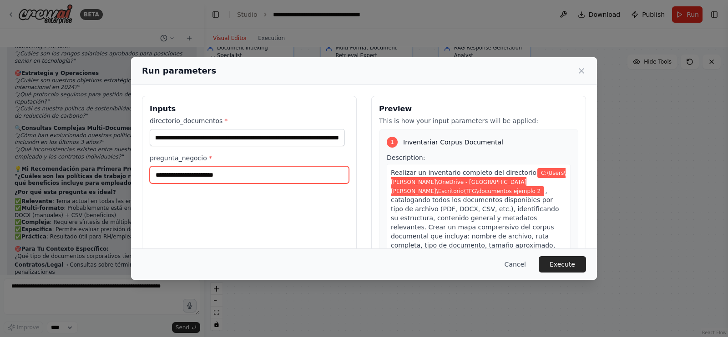
click at [261, 171] on input "pregunta_negocio *" at bounding box center [249, 174] width 199 height 17
click at [523, 265] on button "Cancel" at bounding box center [515, 264] width 36 height 16
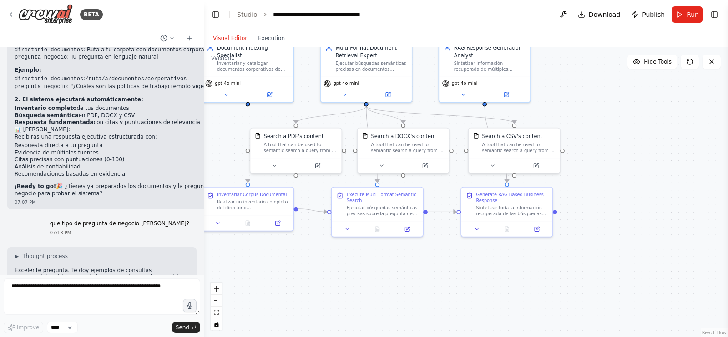
scroll to position [1919, 0]
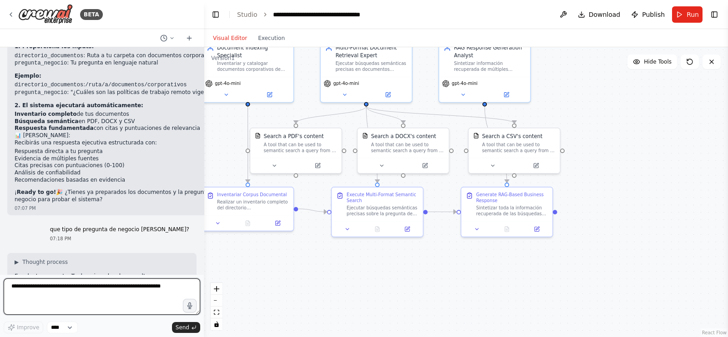
click at [85, 285] on textarea at bounding box center [102, 297] width 196 height 36
type textarea "**********"
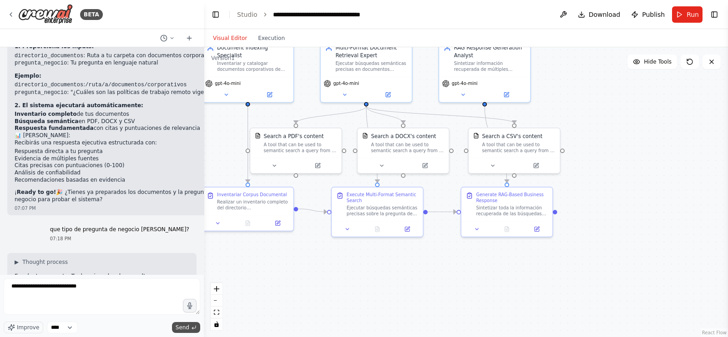
click at [183, 327] on span "Send" at bounding box center [183, 327] width 14 height 7
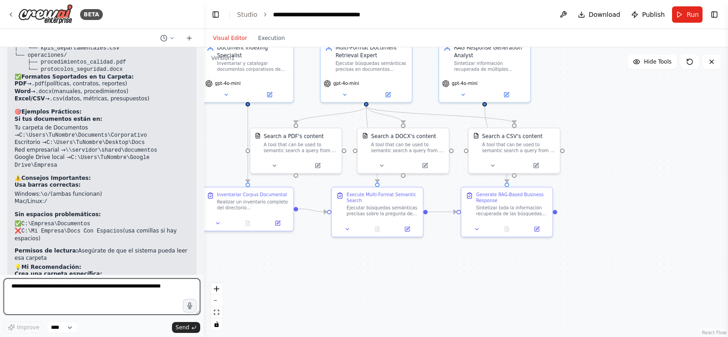
scroll to position [2895, 0]
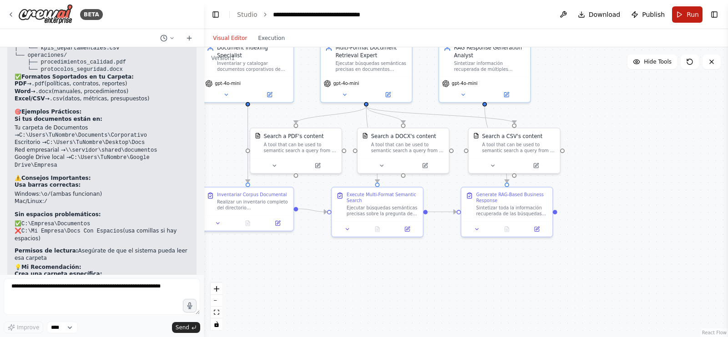
click at [680, 19] on button "Run" at bounding box center [687, 14] width 30 height 16
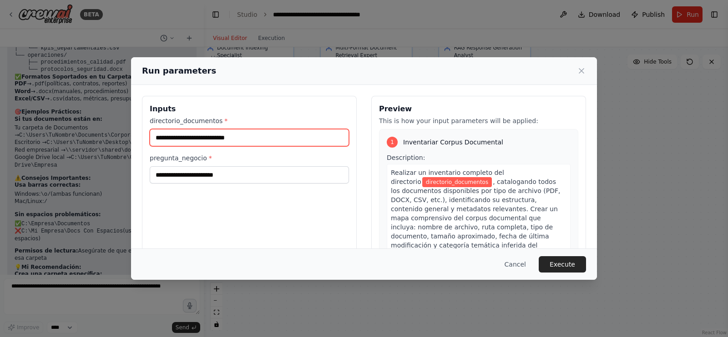
click at [202, 137] on input "directorio_documentos *" at bounding box center [249, 137] width 199 height 17
paste input "**********"
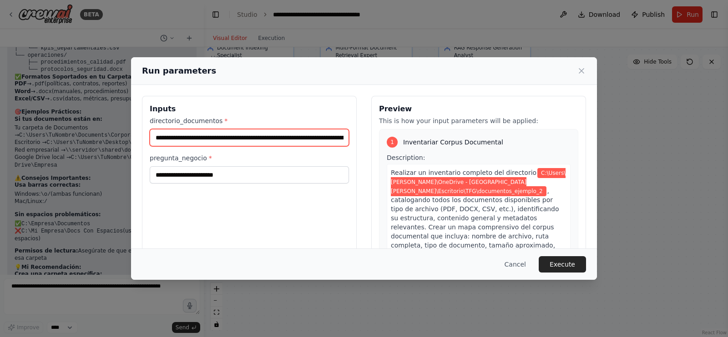
scroll to position [0, 96]
type input "**********"
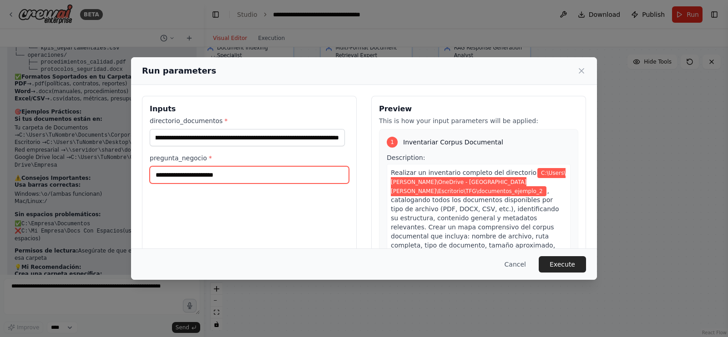
click at [184, 176] on input "pregunta_negocio *" at bounding box center [249, 174] width 199 height 17
type input "**********"
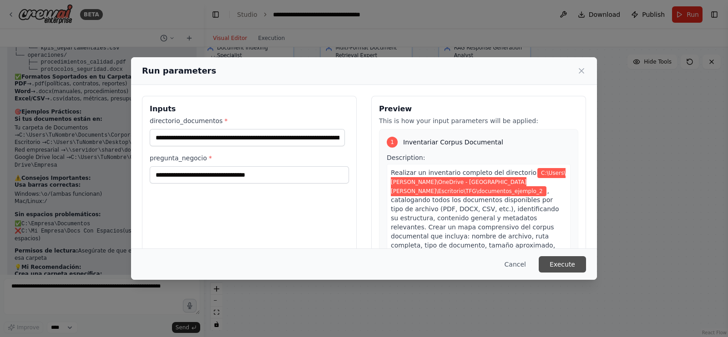
click at [562, 260] on button "Execute" at bounding box center [561, 264] width 47 height 16
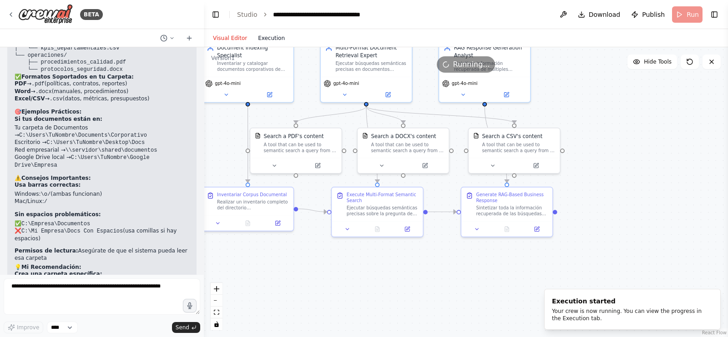
click at [261, 36] on button "Execution" at bounding box center [271, 38] width 38 height 11
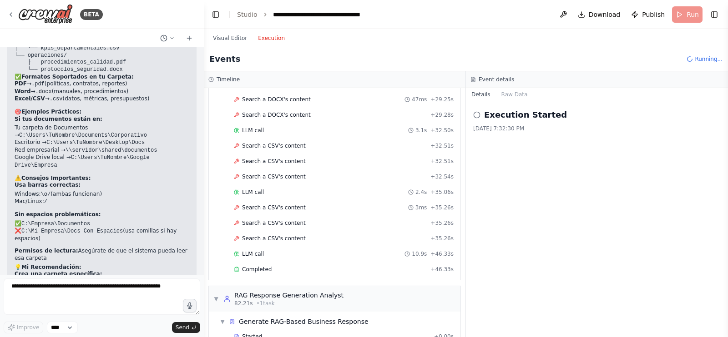
scroll to position [811, 0]
